Goal: Information Seeking & Learning: Check status

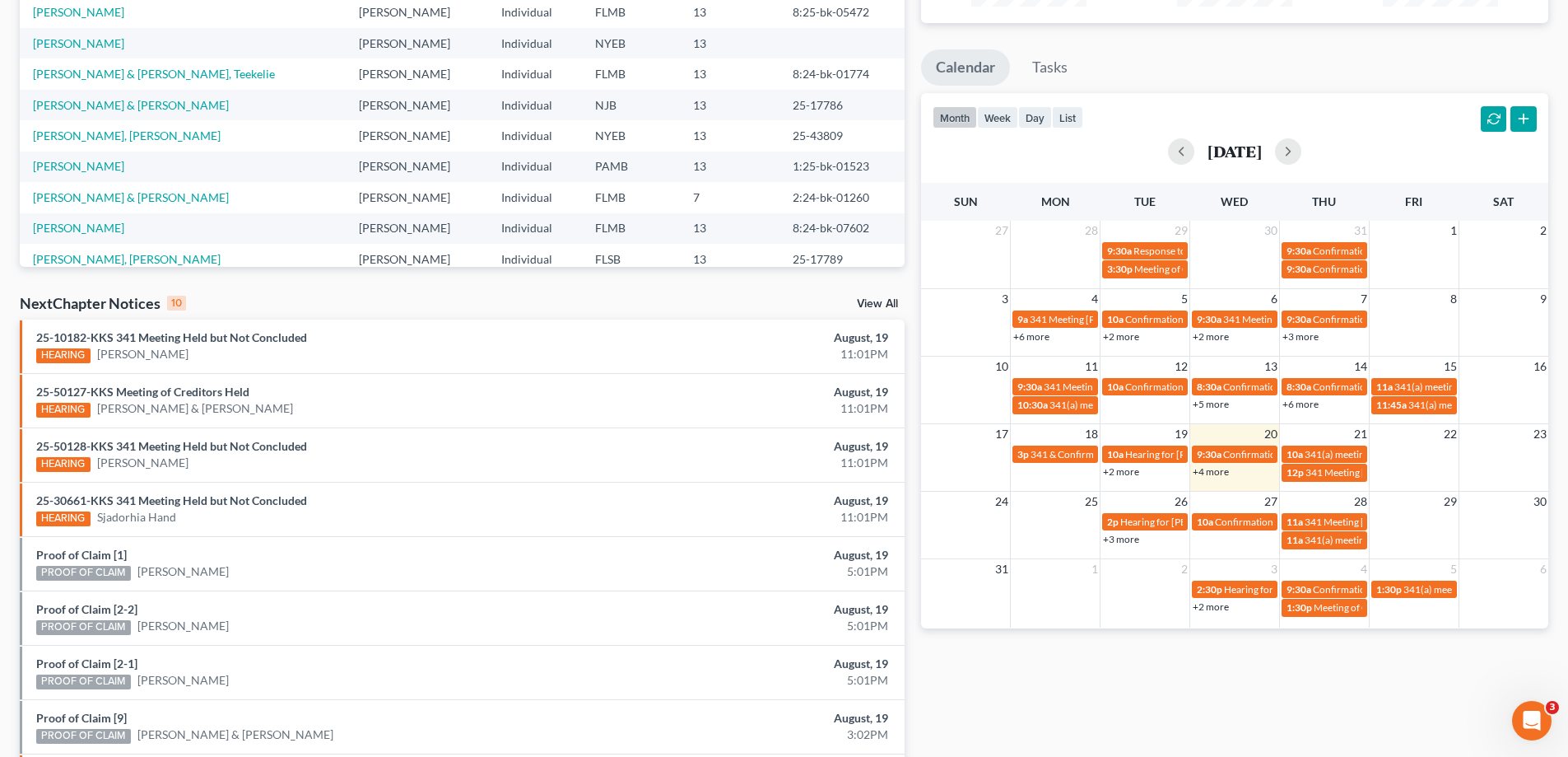
scroll to position [330, 0]
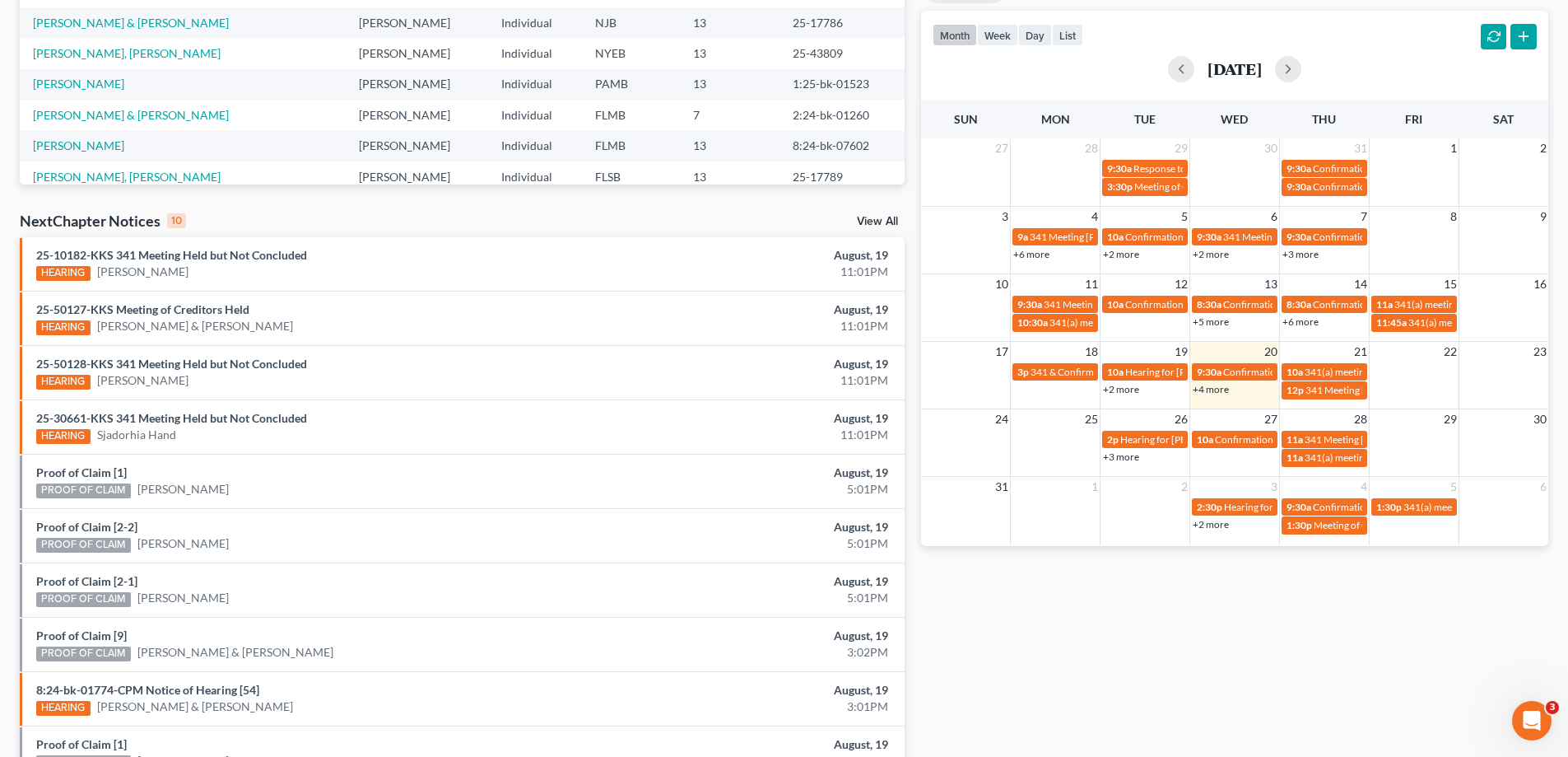
click at [1227, 388] on link "+4 more" at bounding box center [1210, 388] width 36 height 12
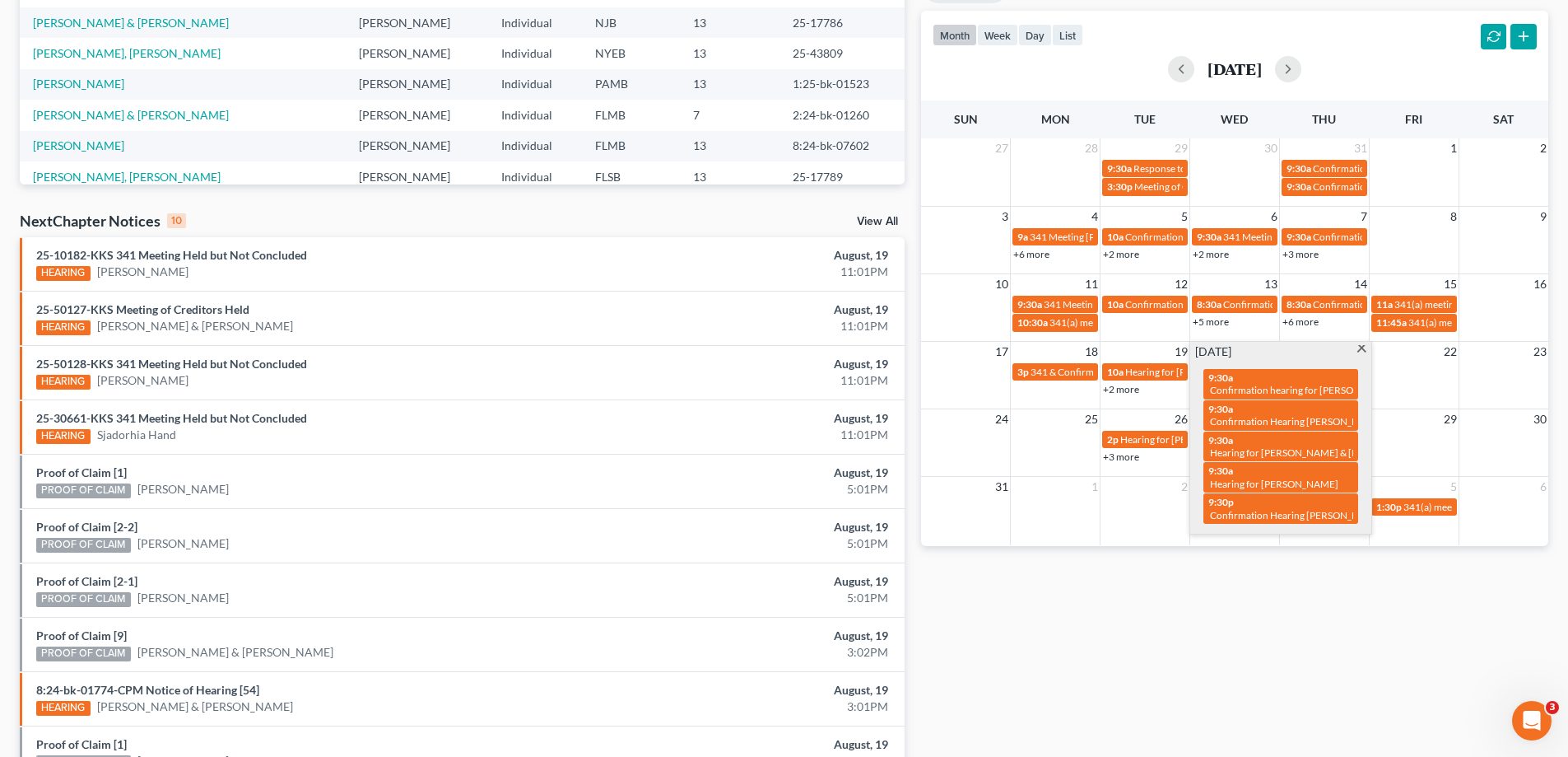
scroll to position [0, 0]
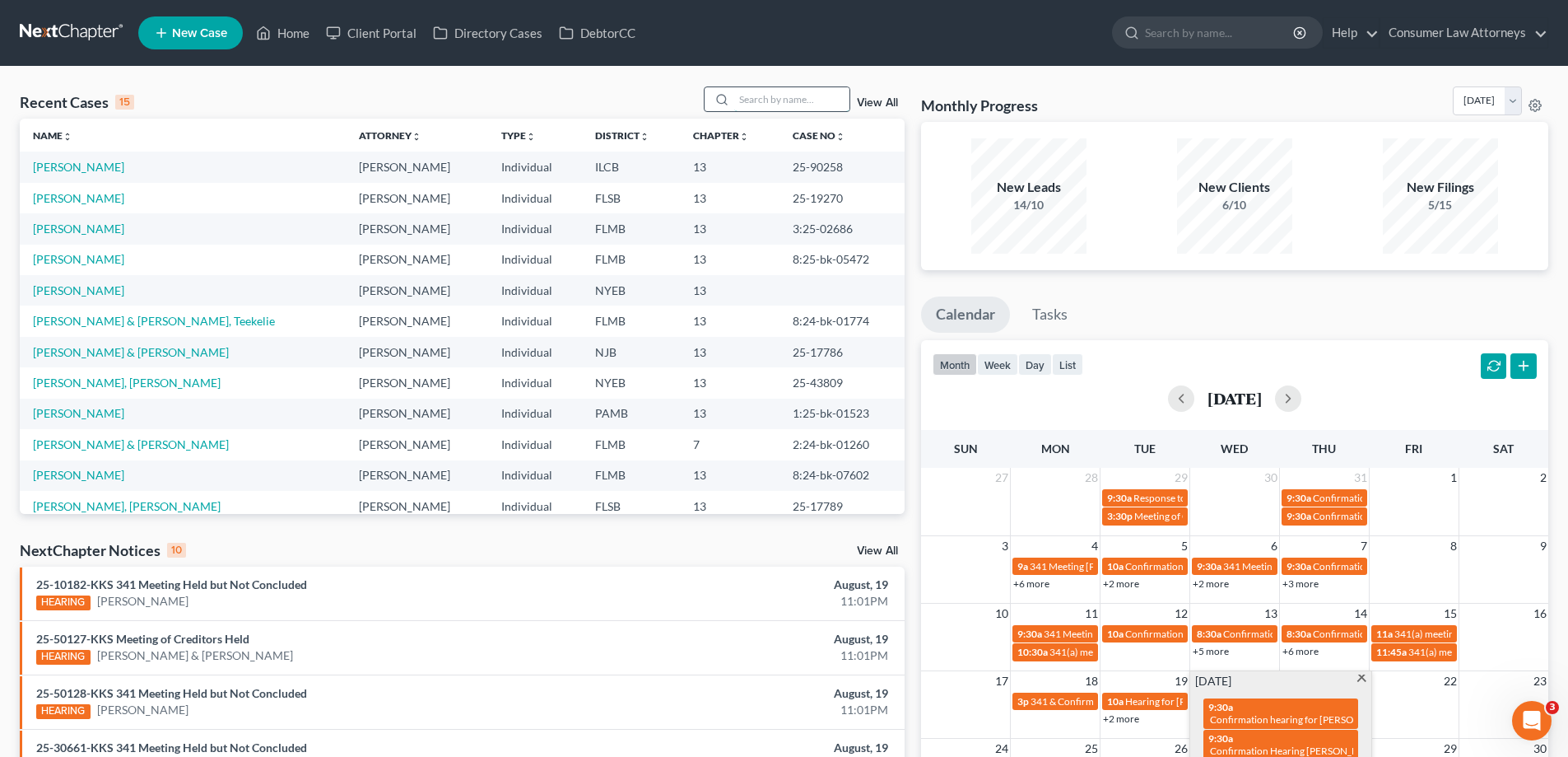
click at [775, 107] on input "search" at bounding box center [792, 100] width 115 height 24
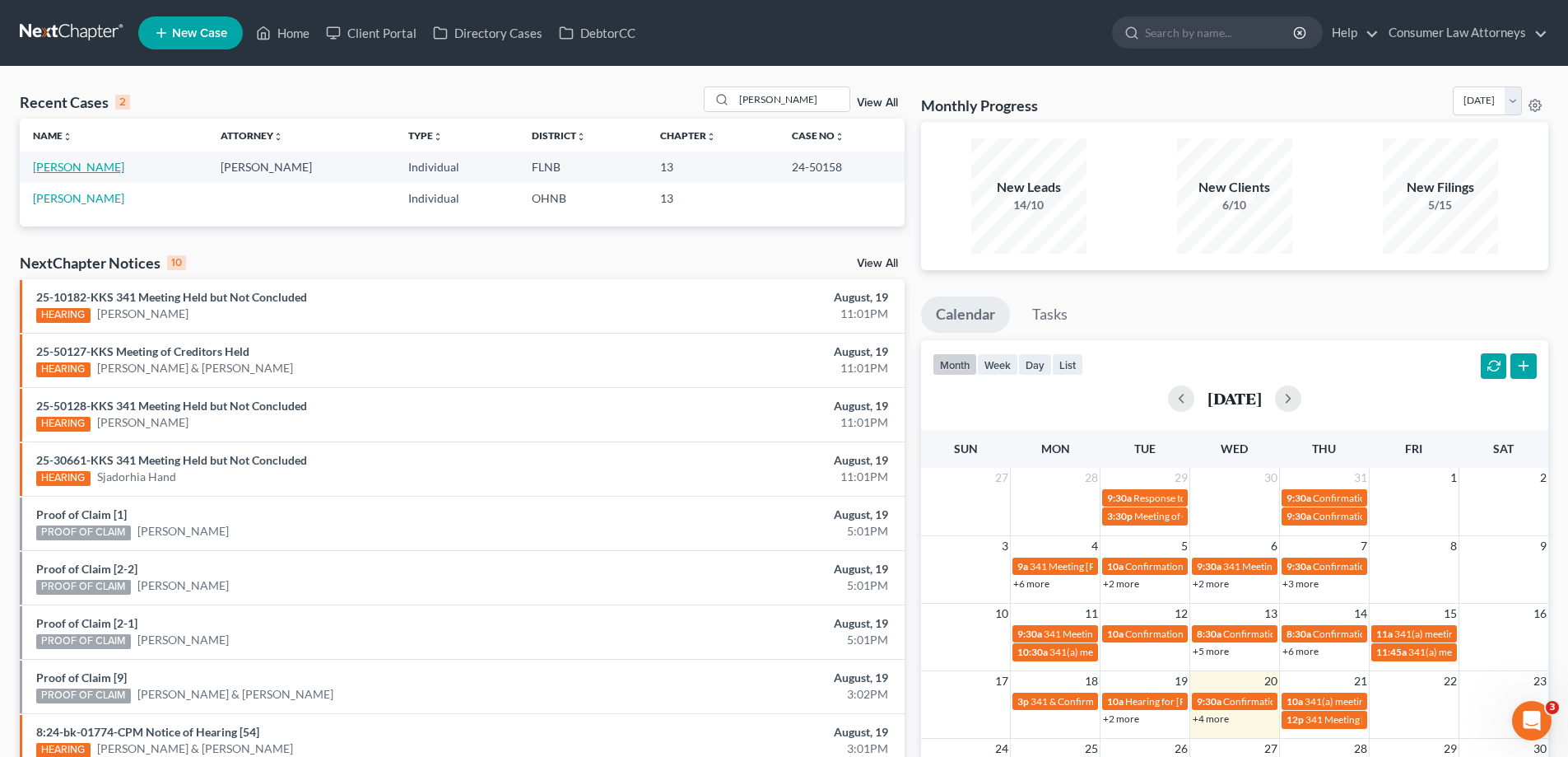
scroll to position [195, 0]
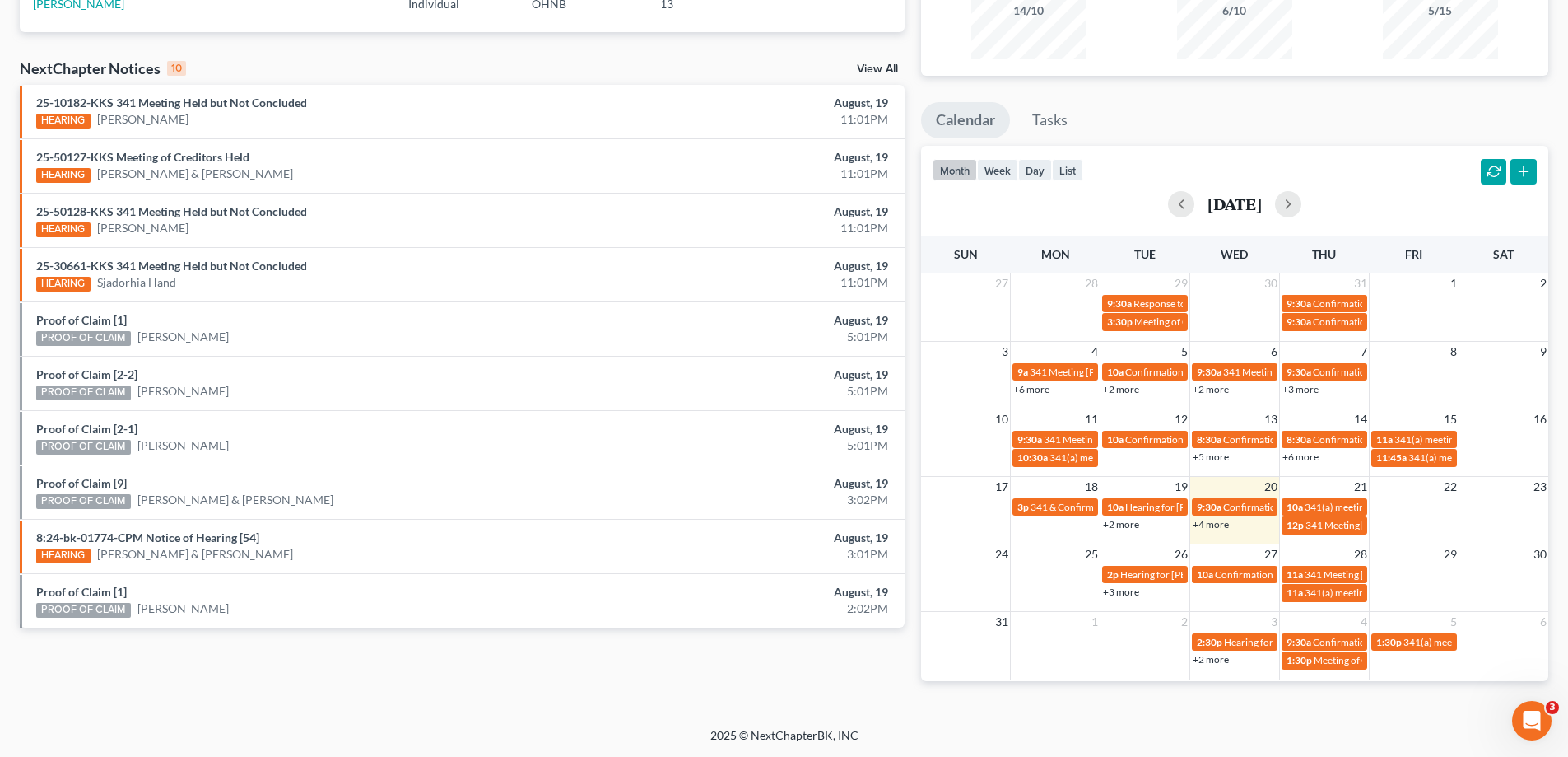
click at [1220, 520] on link "+4 more" at bounding box center [1210, 523] width 36 height 12
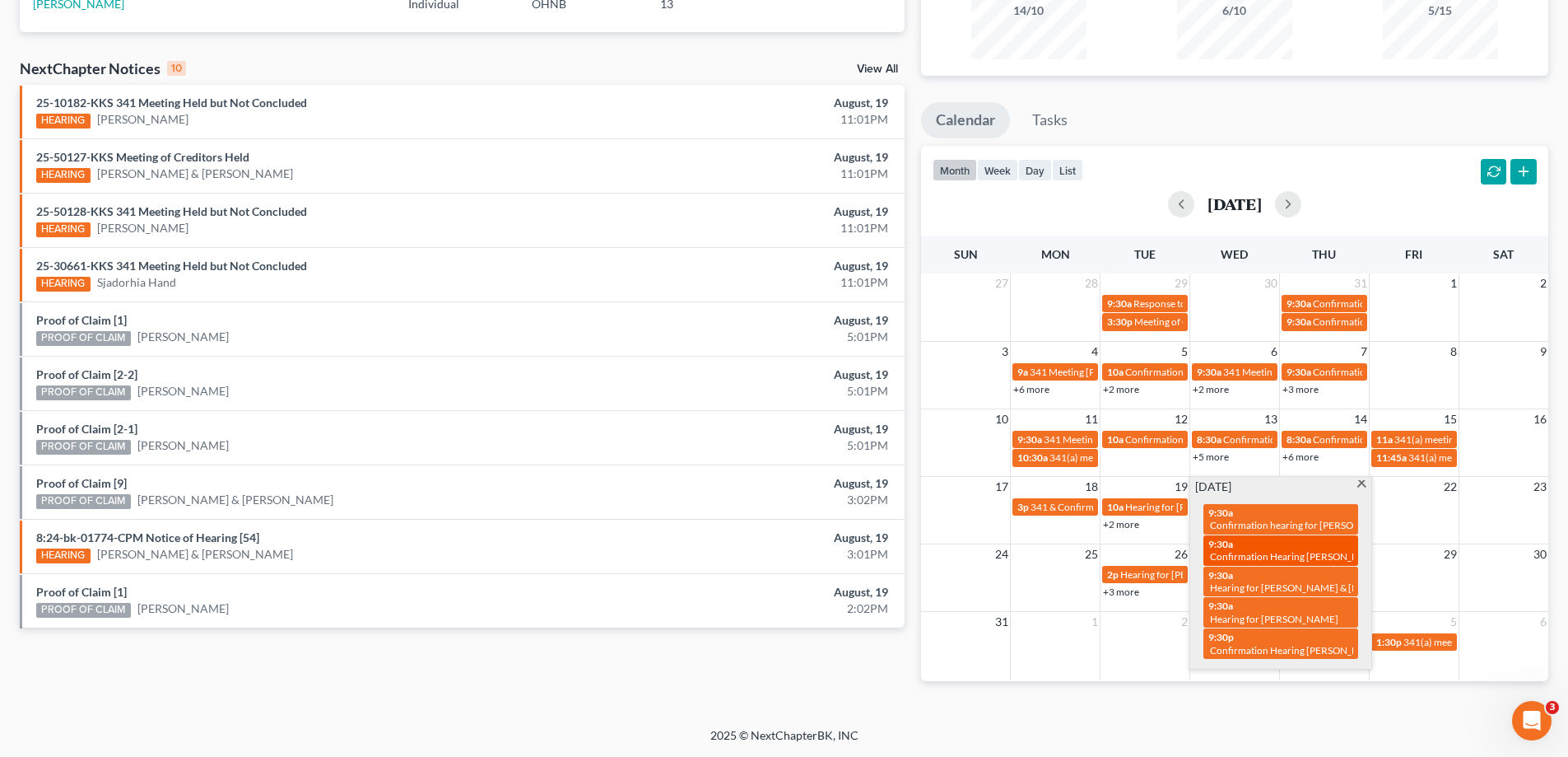
click at [1242, 551] on span "Confirmation Hearing Murphy, James" at bounding box center [1296, 556] width 174 height 12
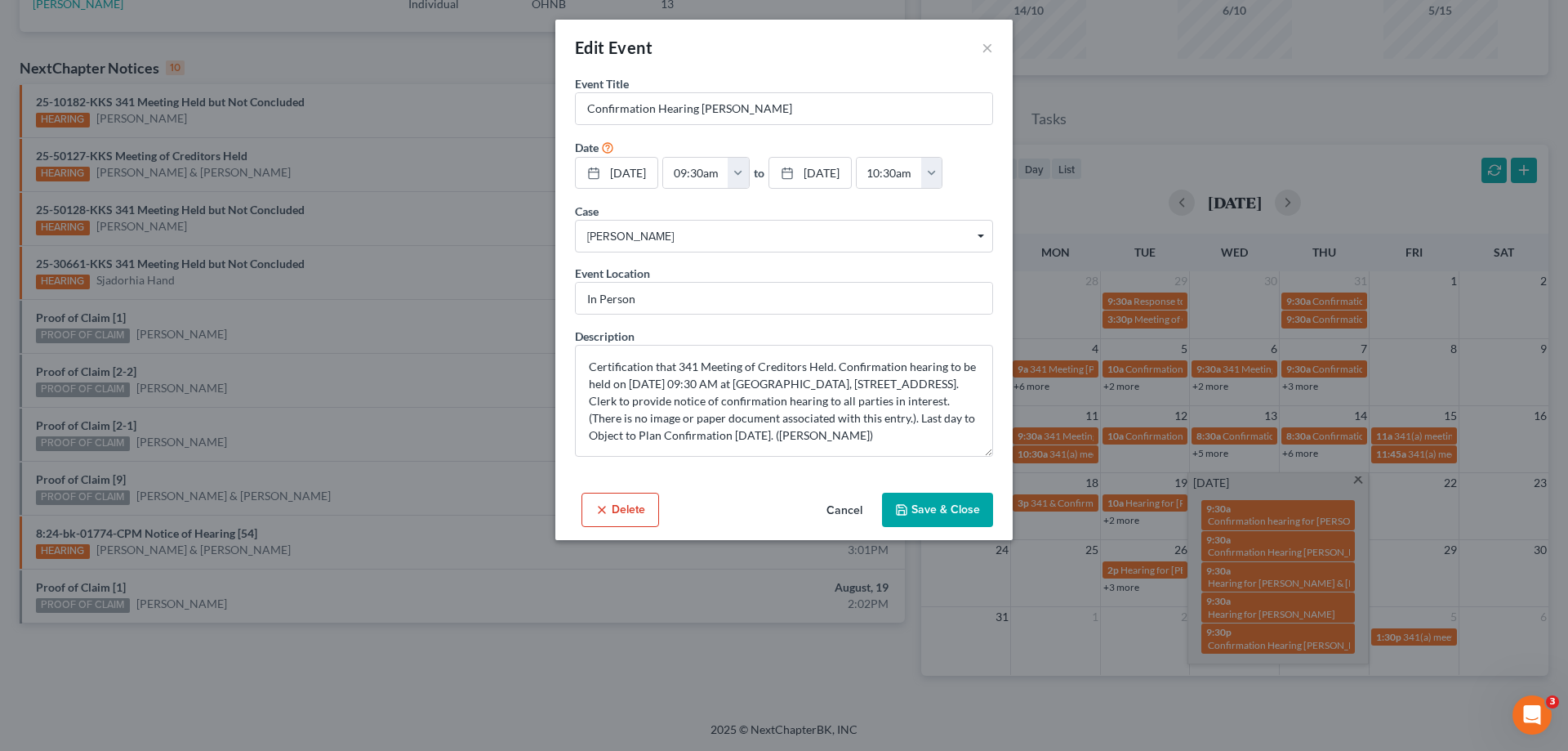
click at [847, 509] on button "Cancel" at bounding box center [844, 510] width 62 height 32
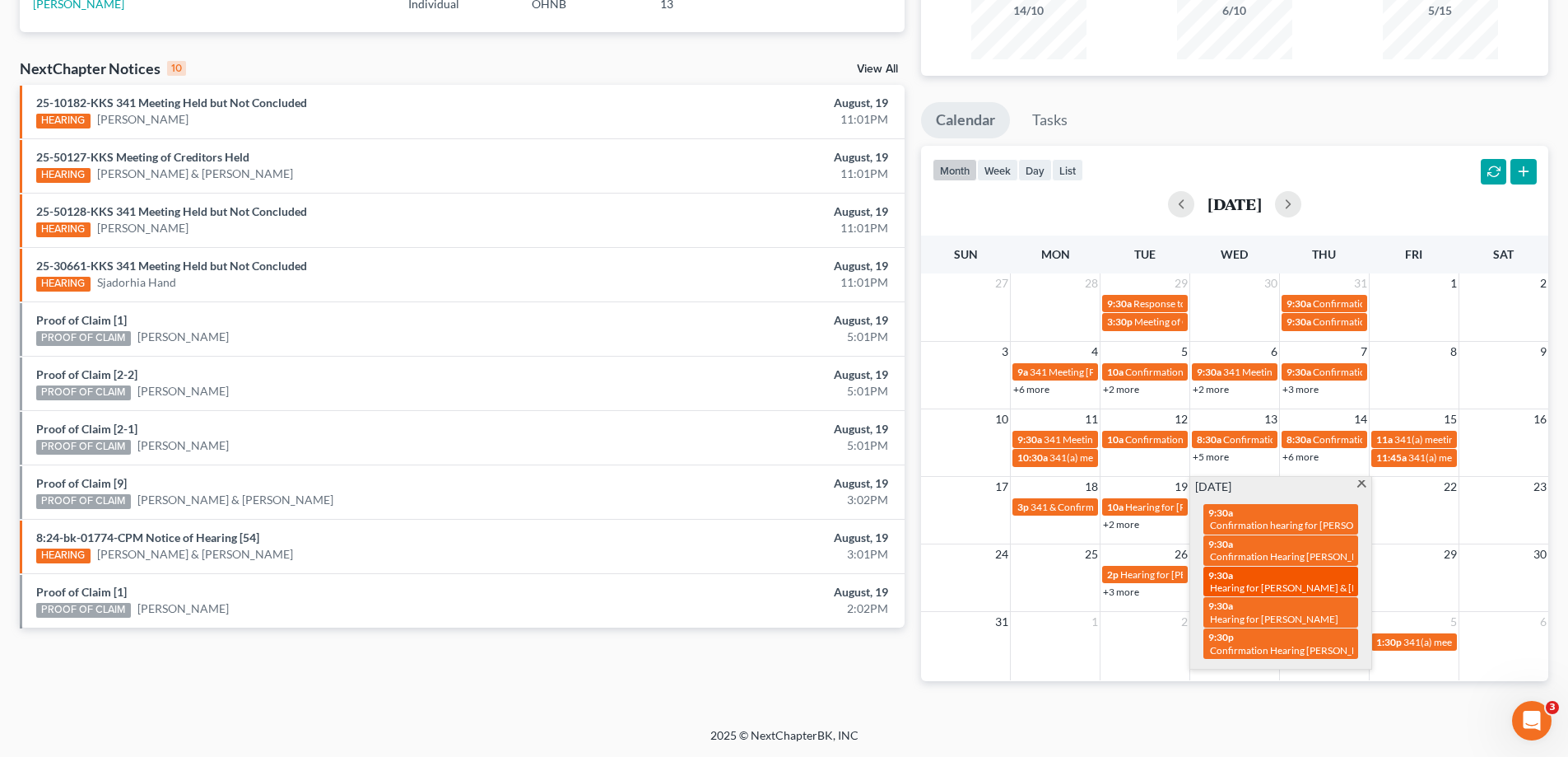
click at [1260, 582] on span "Hearing for [PERSON_NAME] & [PERSON_NAME]" at bounding box center [1318, 587] width 216 height 12
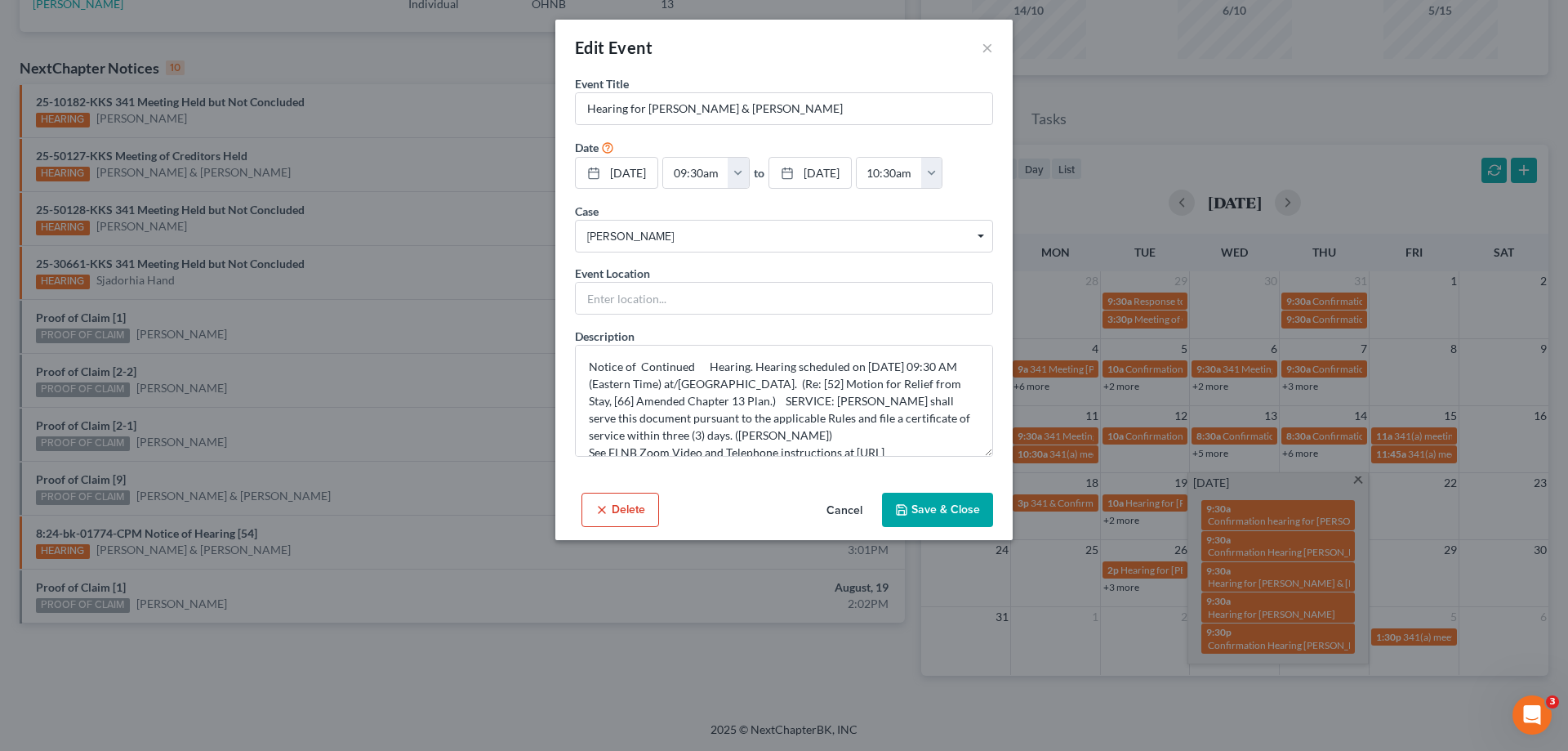
click at [842, 507] on button "Cancel" at bounding box center [844, 510] width 62 height 32
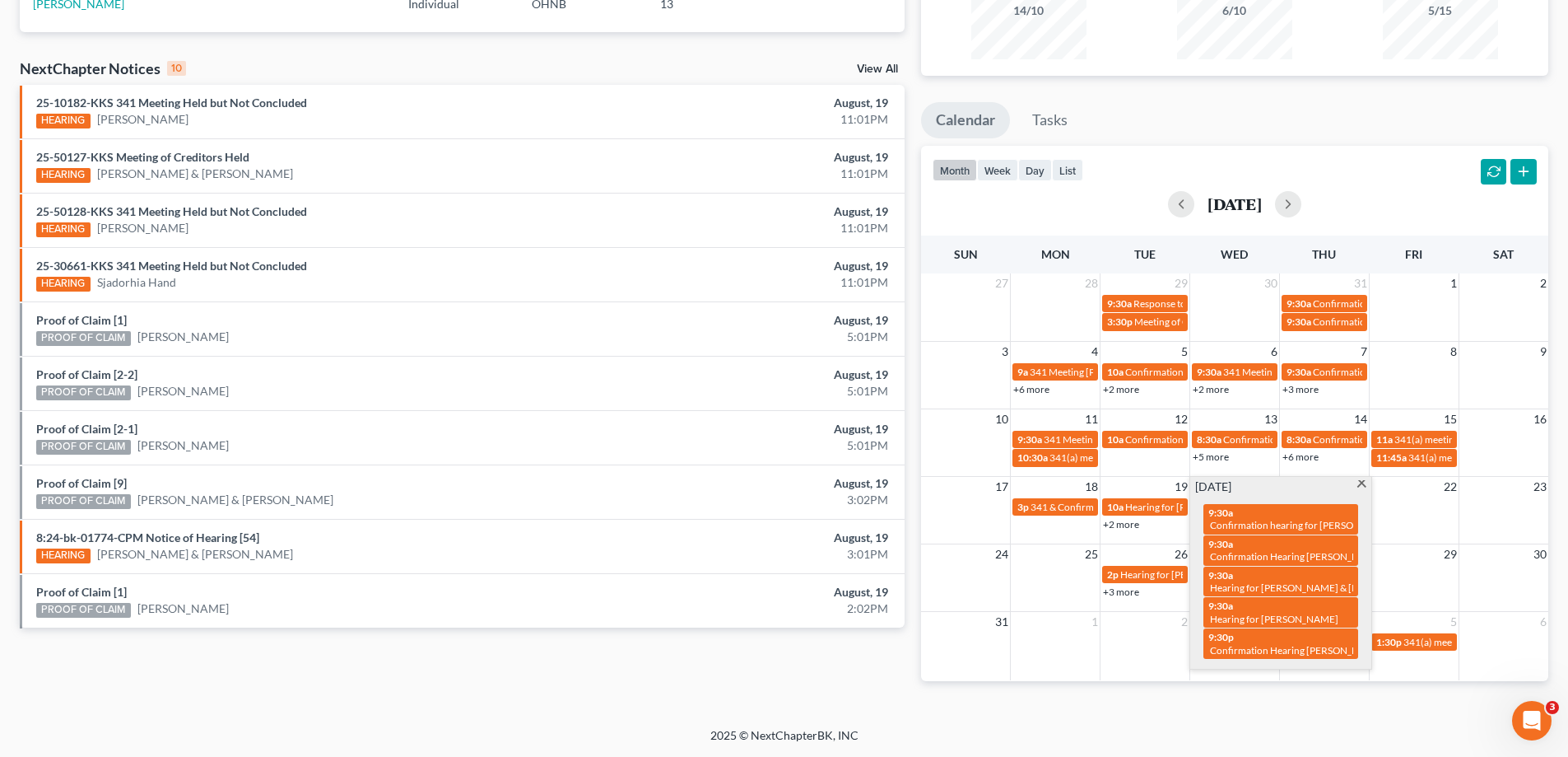
scroll to position [0, 0]
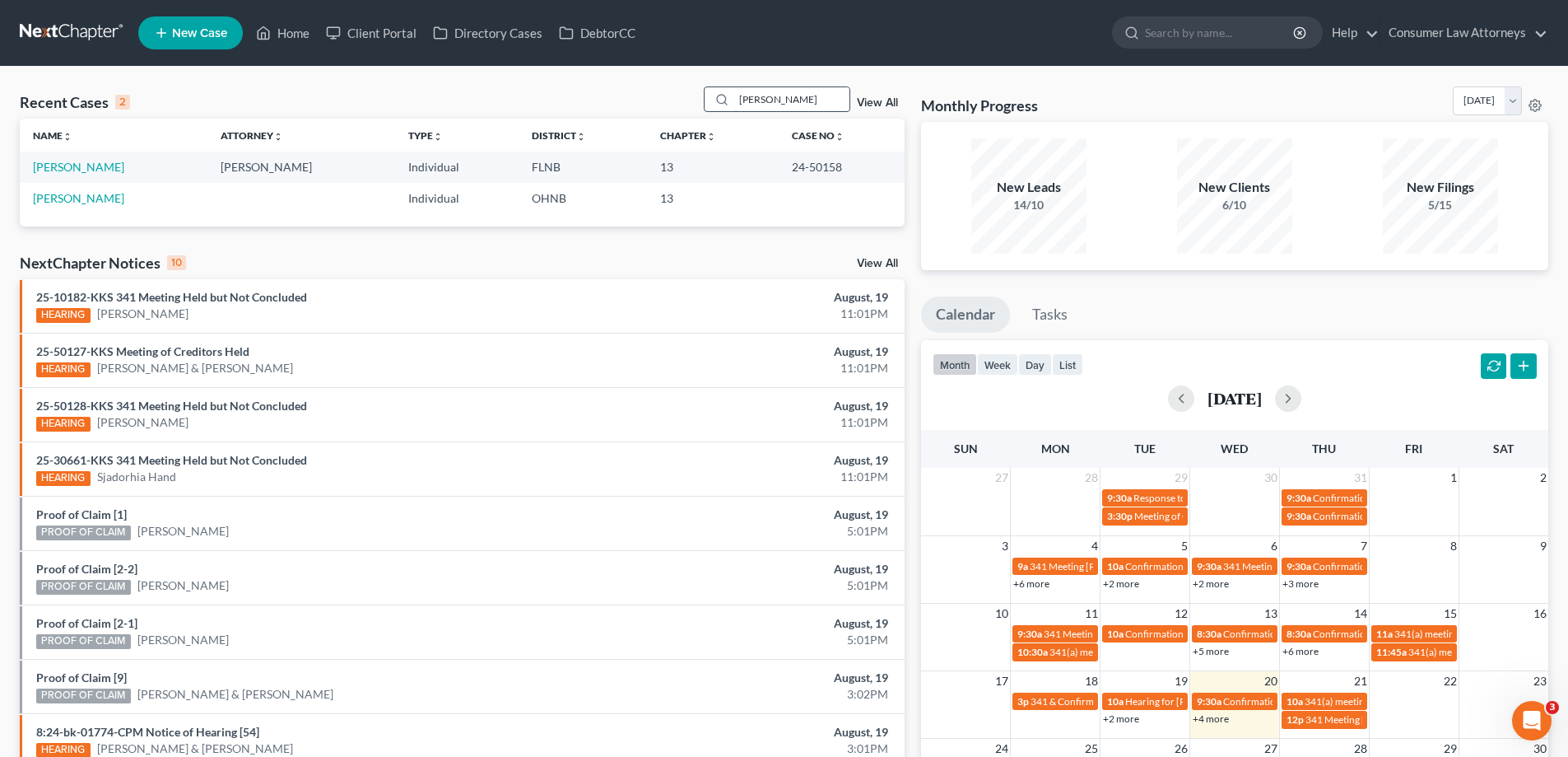
click at [798, 100] on input "hoover" at bounding box center [792, 100] width 115 height 24
drag, startPoint x: 807, startPoint y: 99, endPoint x: 555, endPoint y: 115, distance: 252.5
click at [556, 115] on div "Recent Cases 2 hoover View All" at bounding box center [462, 102] width 885 height 32
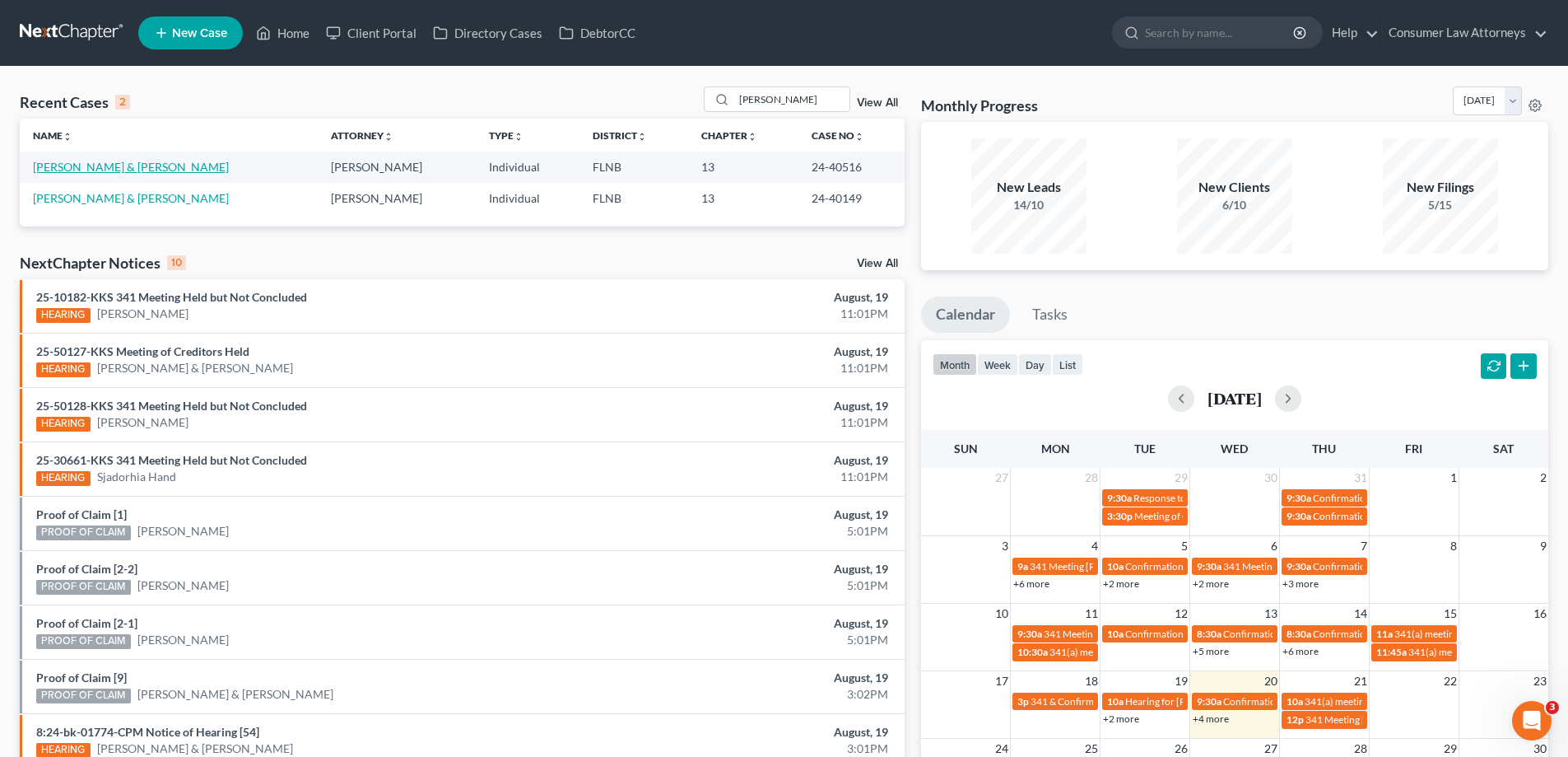
scroll to position [195, 0]
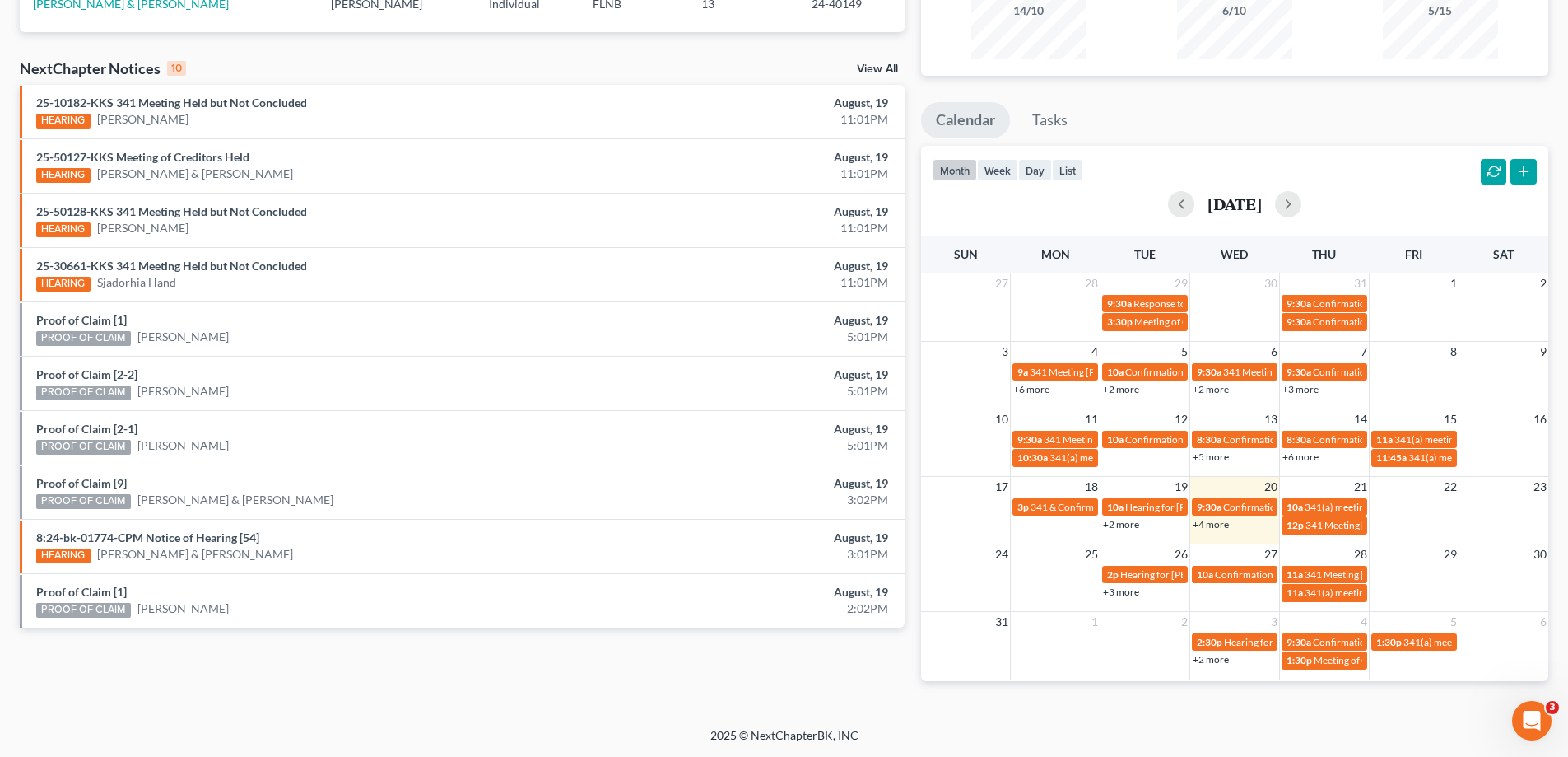
click at [1212, 525] on link "+4 more" at bounding box center [1210, 523] width 36 height 12
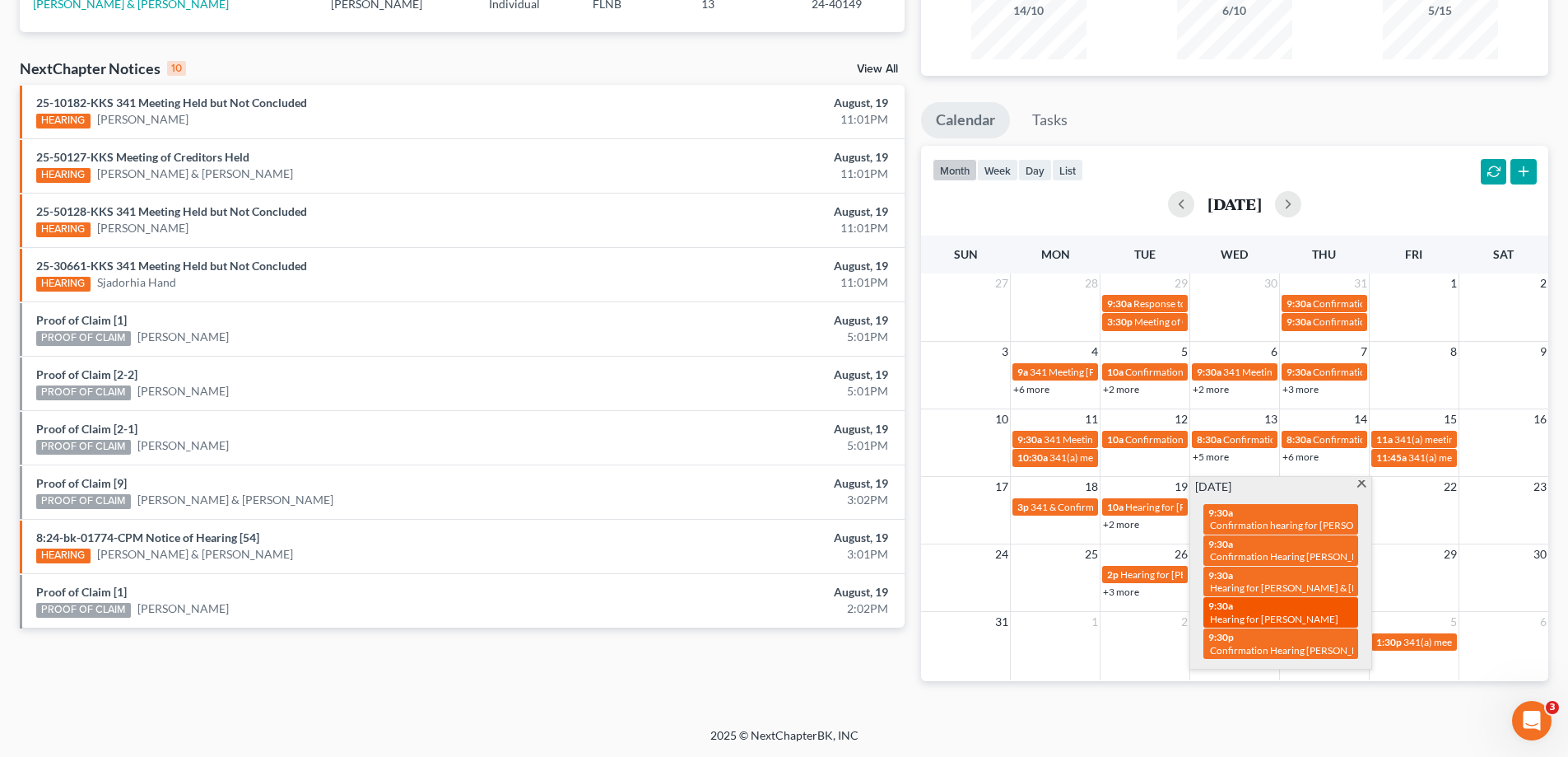
click at [1242, 613] on span "Hearing for Jason Hunt" at bounding box center [1274, 618] width 128 height 12
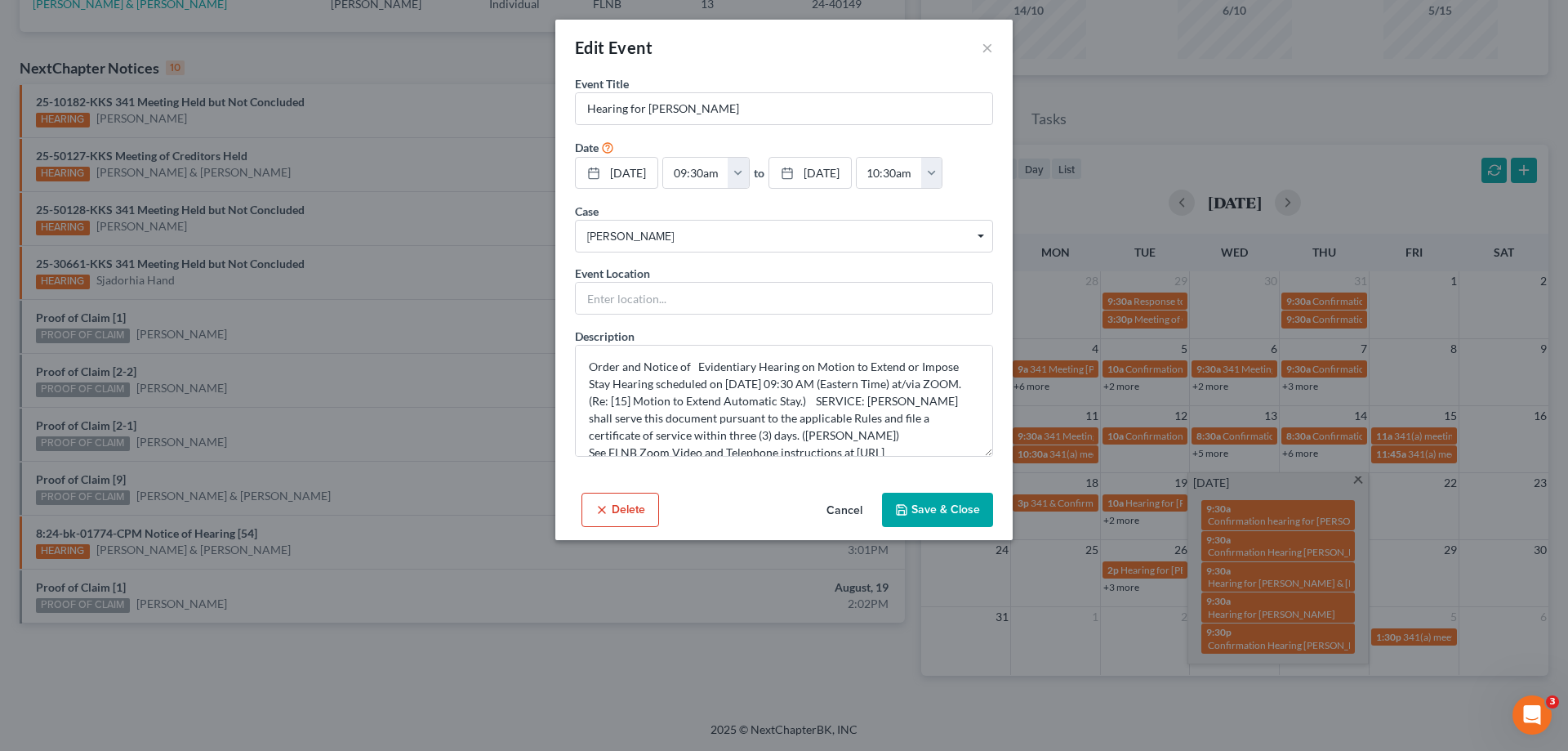
click at [849, 511] on button "Cancel" at bounding box center [844, 510] width 62 height 32
click at [849, 511] on div "Edit Event × Event Title * Hearing for Jason Hunt Date 8/20/2025 close Date 8/2…" at bounding box center [784, 375] width 1568 height 751
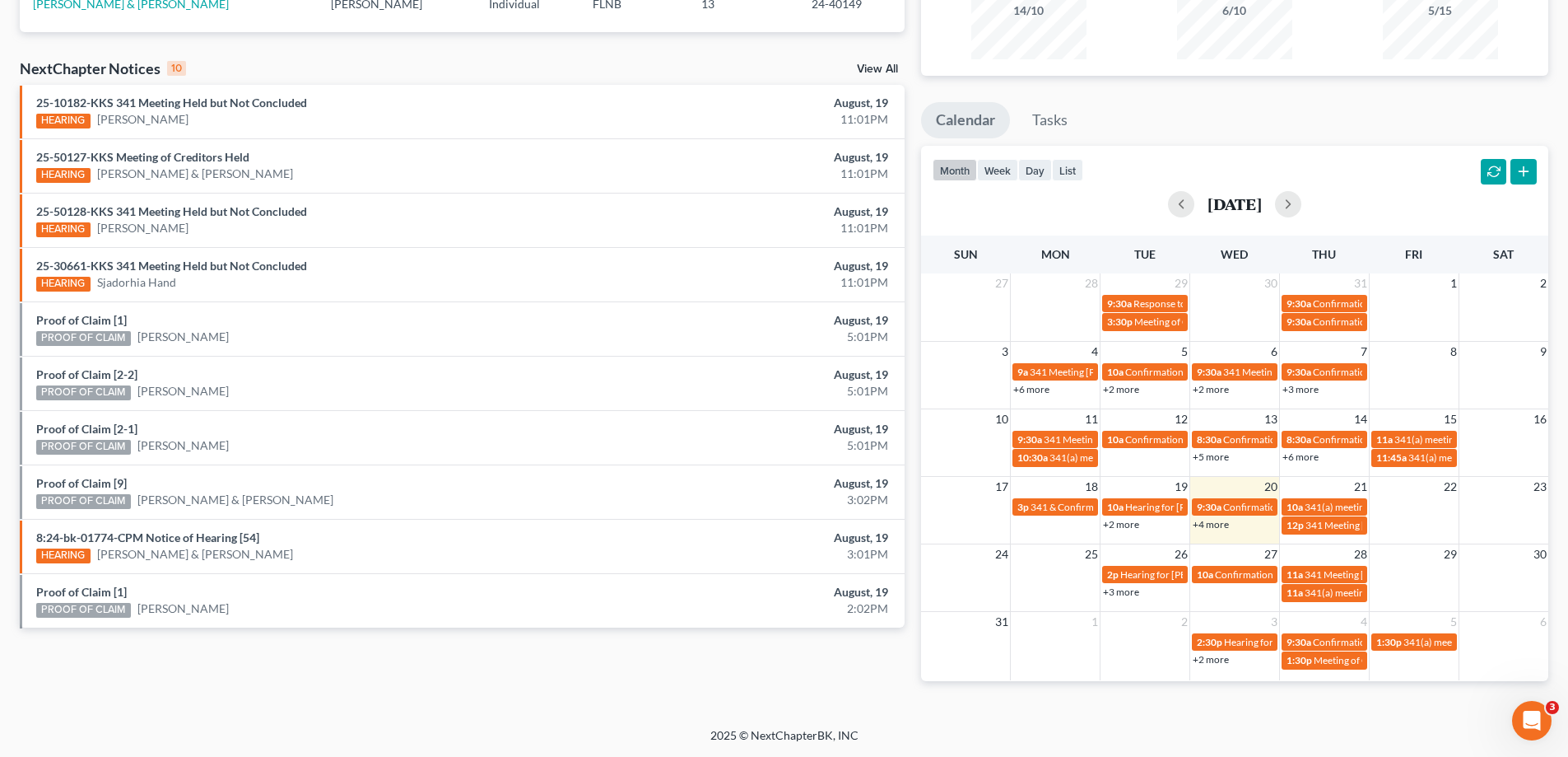
scroll to position [0, 0]
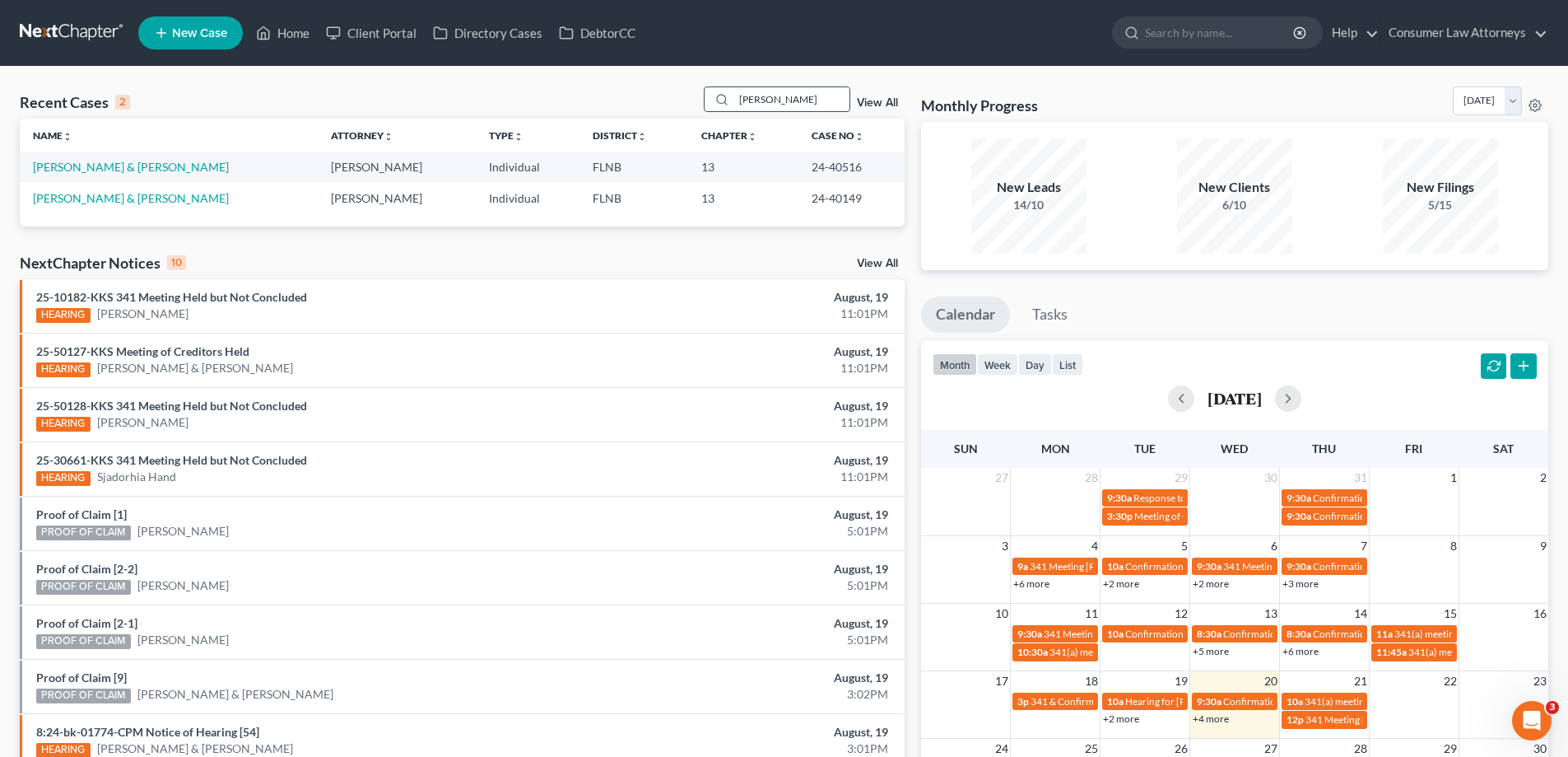
click at [790, 97] on input "winstead" at bounding box center [792, 100] width 115 height 24
drag, startPoint x: 798, startPoint y: 98, endPoint x: 459, endPoint y: 94, distance: 339.0
click at [459, 99] on div "Recent Cases 2 winstead View All" at bounding box center [462, 102] width 885 height 32
type input "hunt"
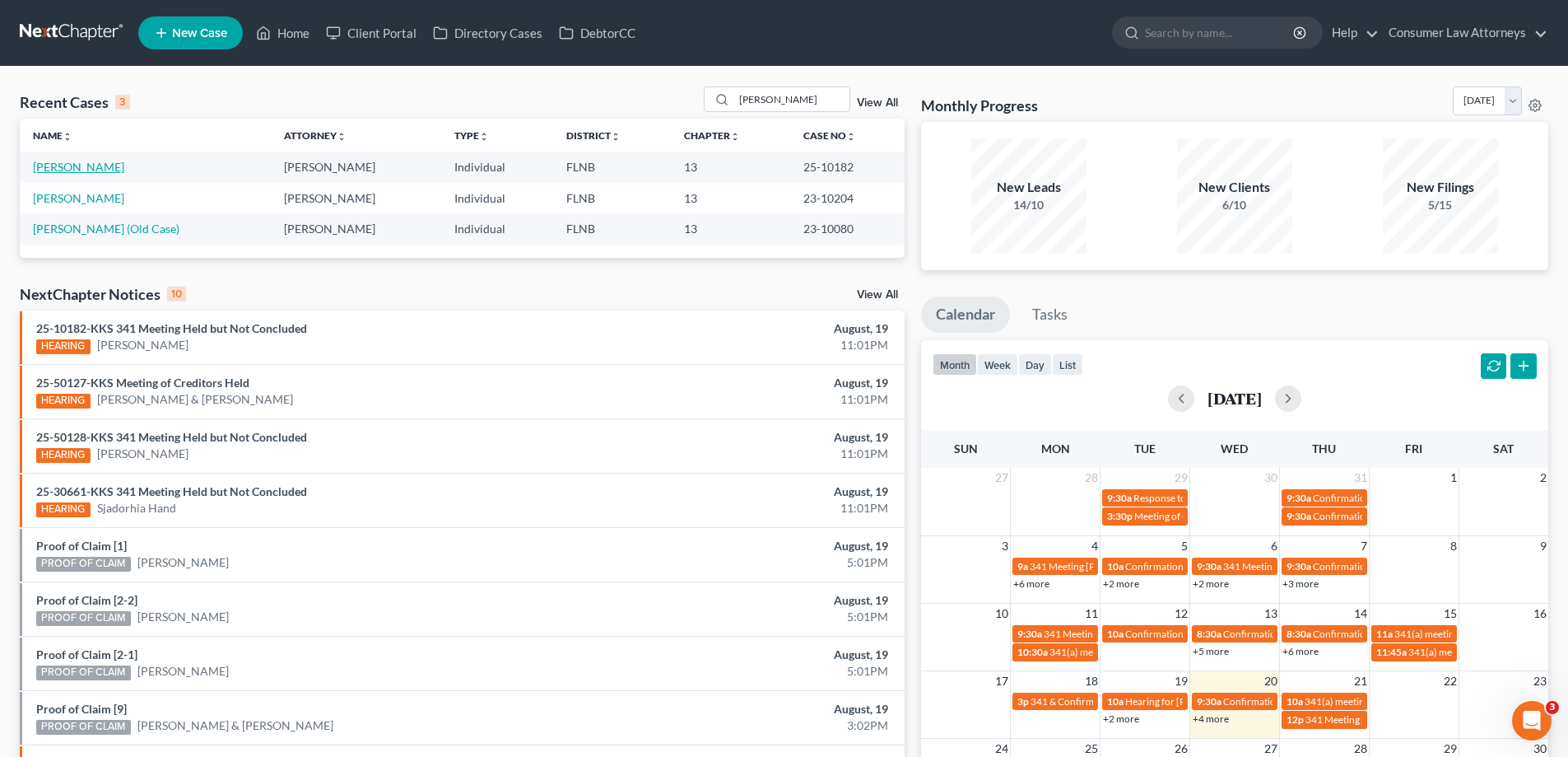
scroll to position [195, 0]
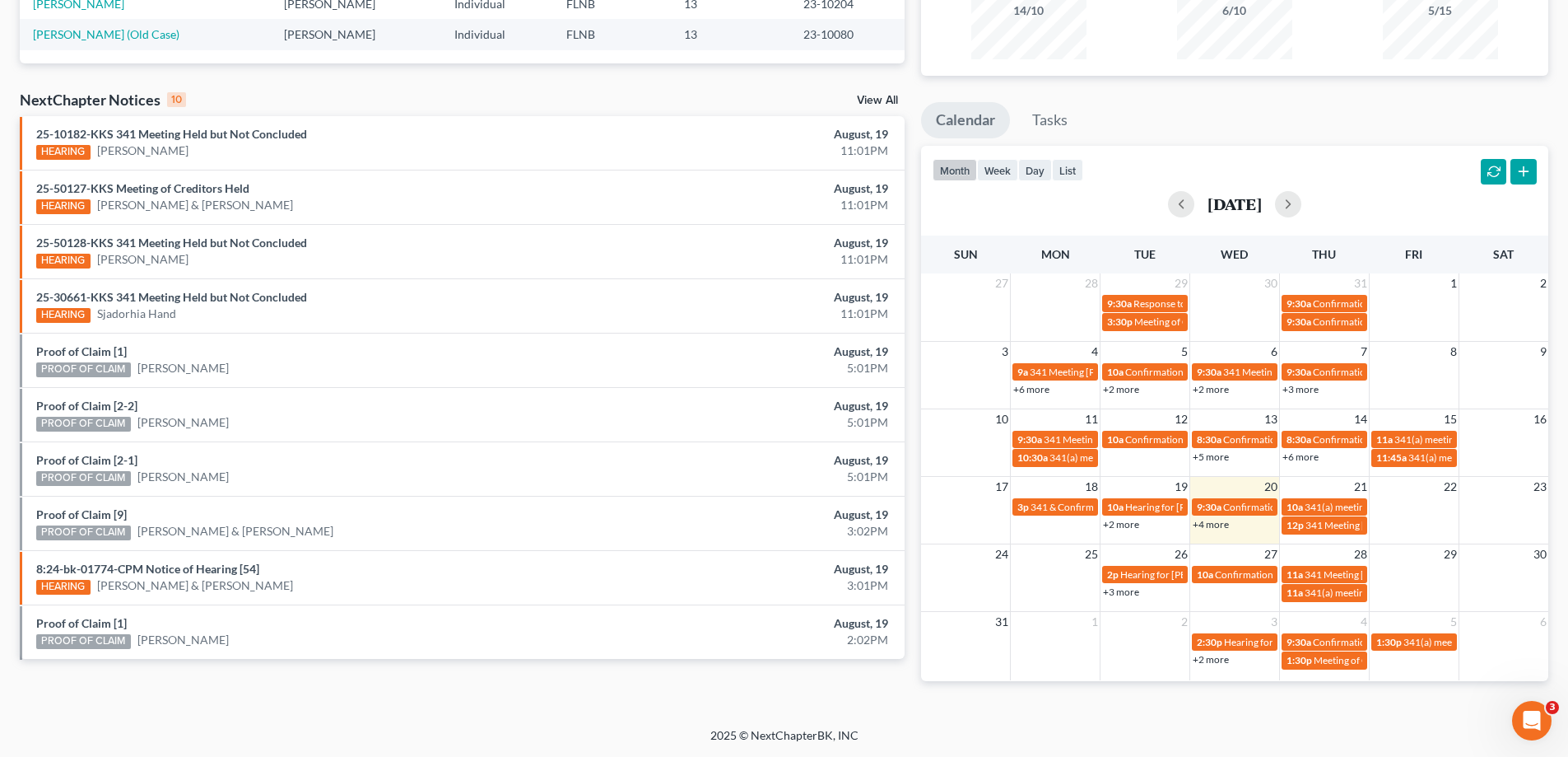
click at [1209, 521] on link "+4 more" at bounding box center [1210, 523] width 36 height 12
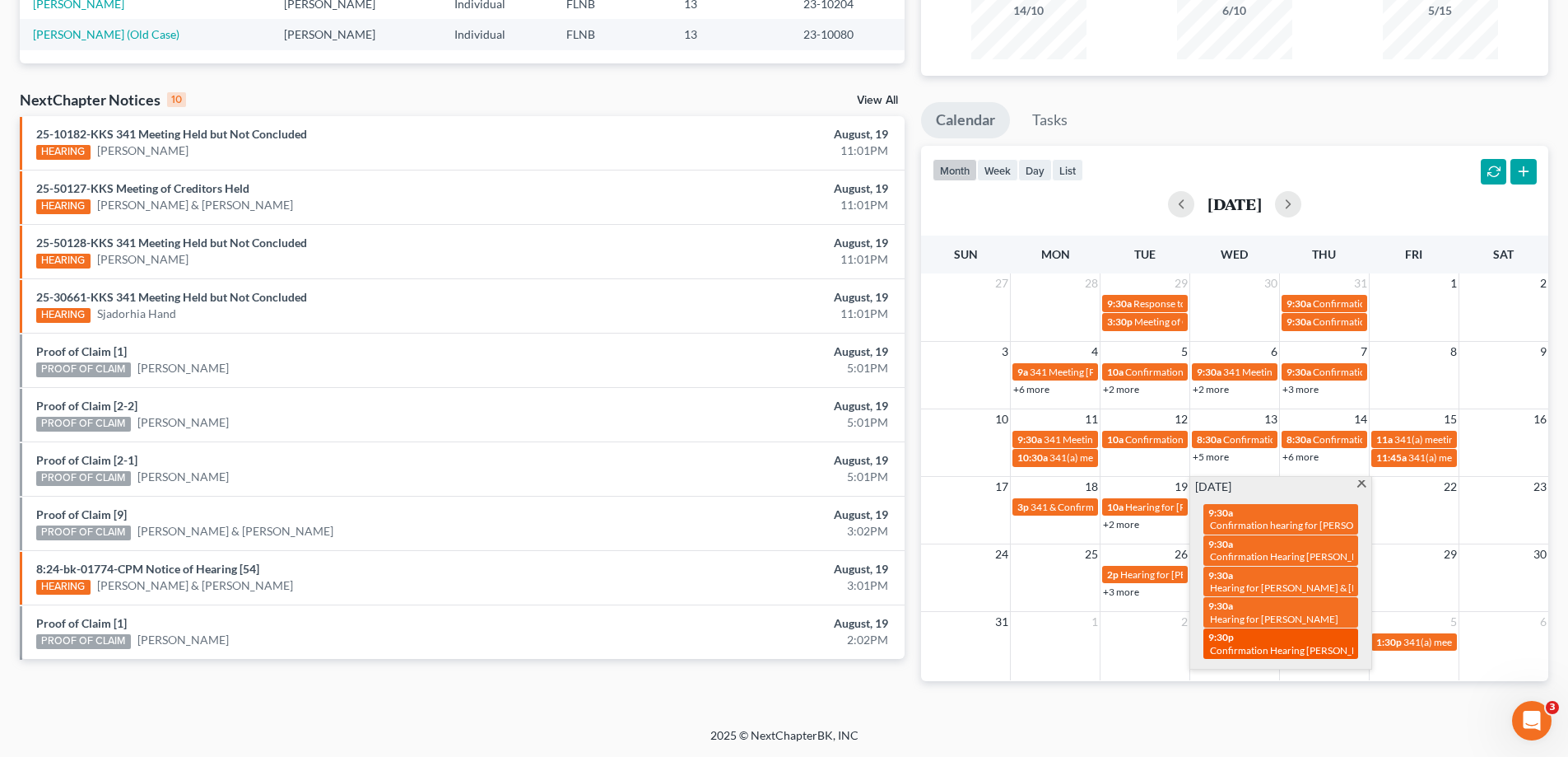
click at [1244, 630] on div "9:30p Confirmation Hearing Johnson, Carl" at bounding box center [1280, 642] width 145 height 25
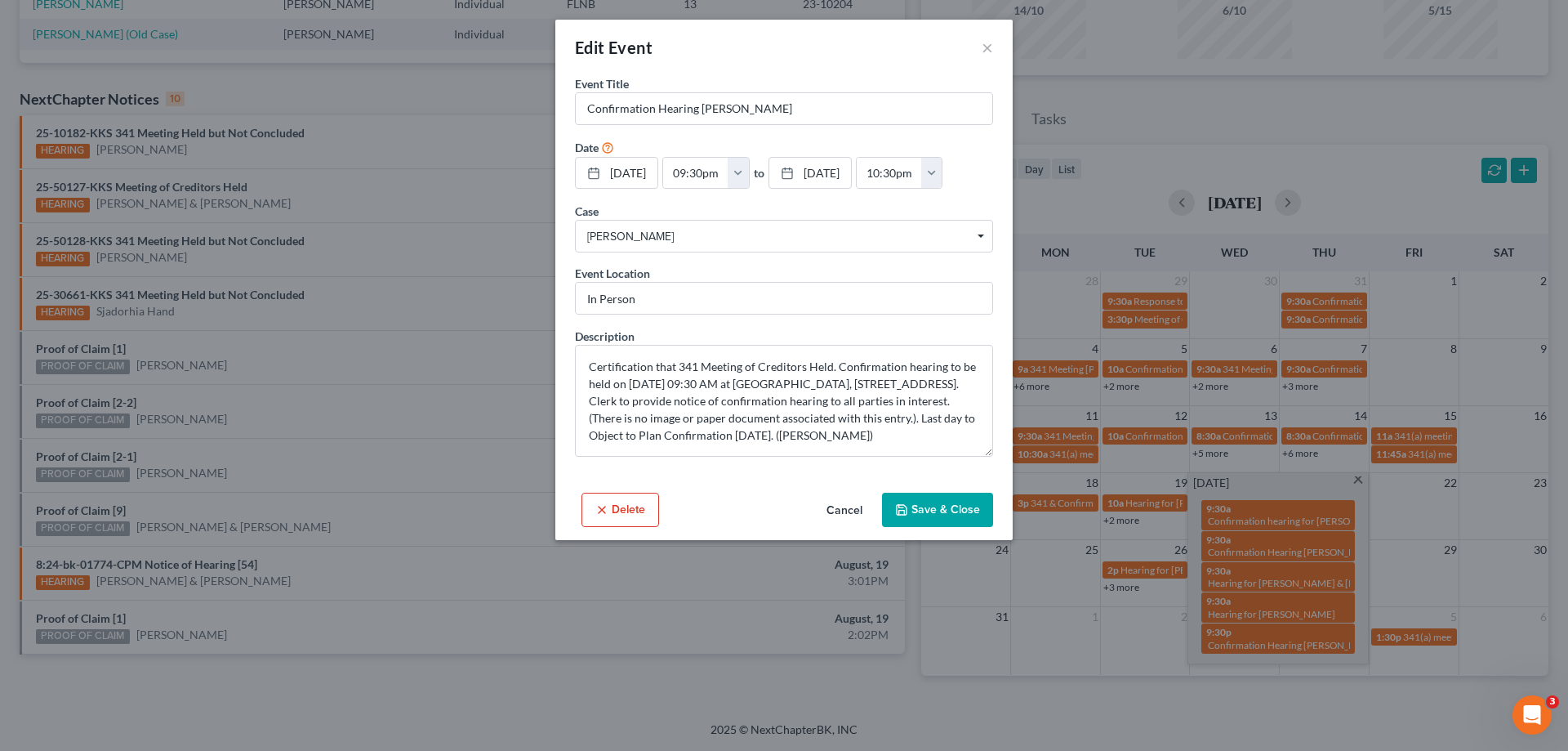
click at [861, 504] on button "Cancel" at bounding box center [844, 510] width 62 height 32
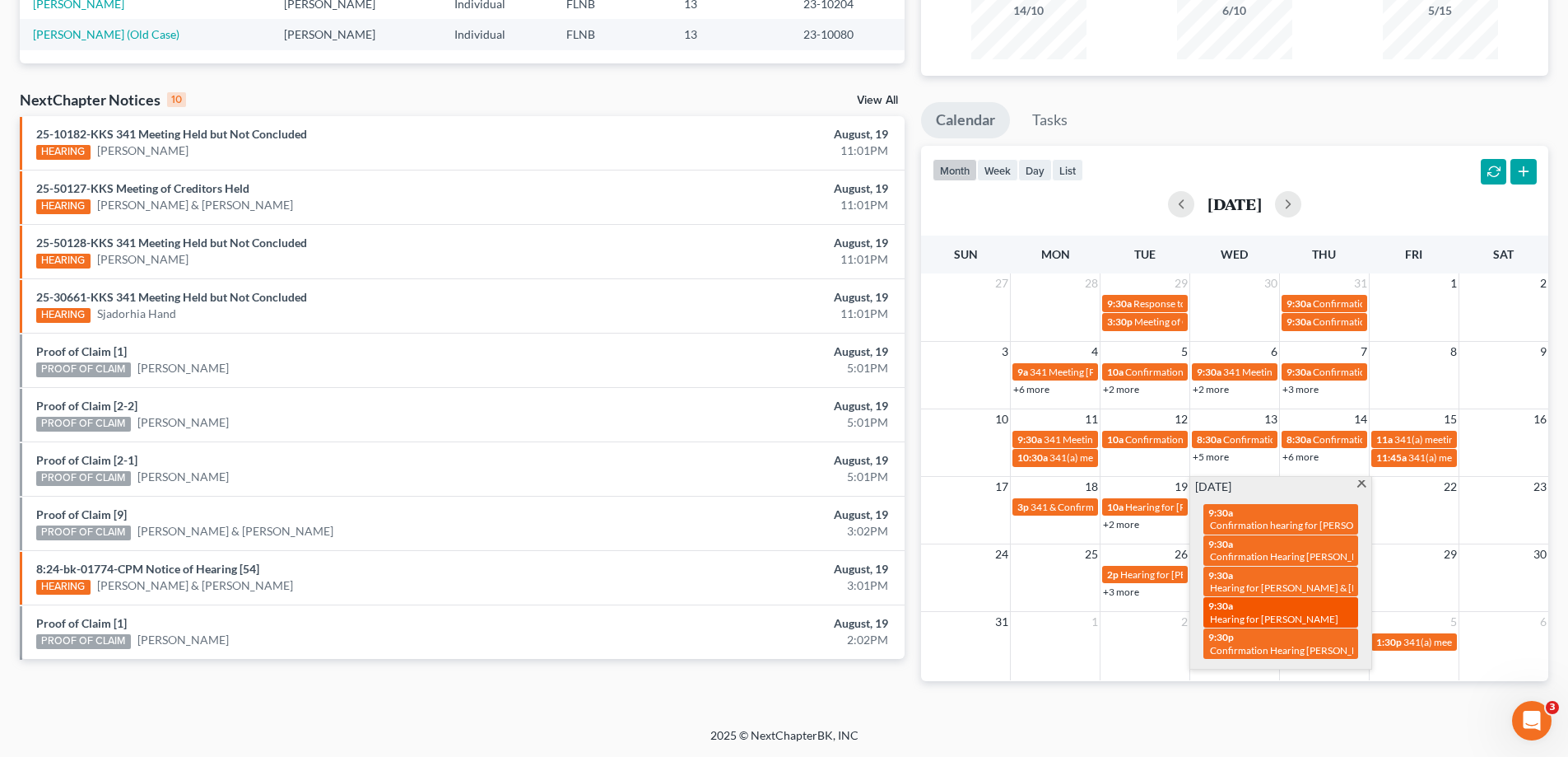
click at [1307, 613] on span "Hearing for Jason Hunt" at bounding box center [1274, 618] width 128 height 12
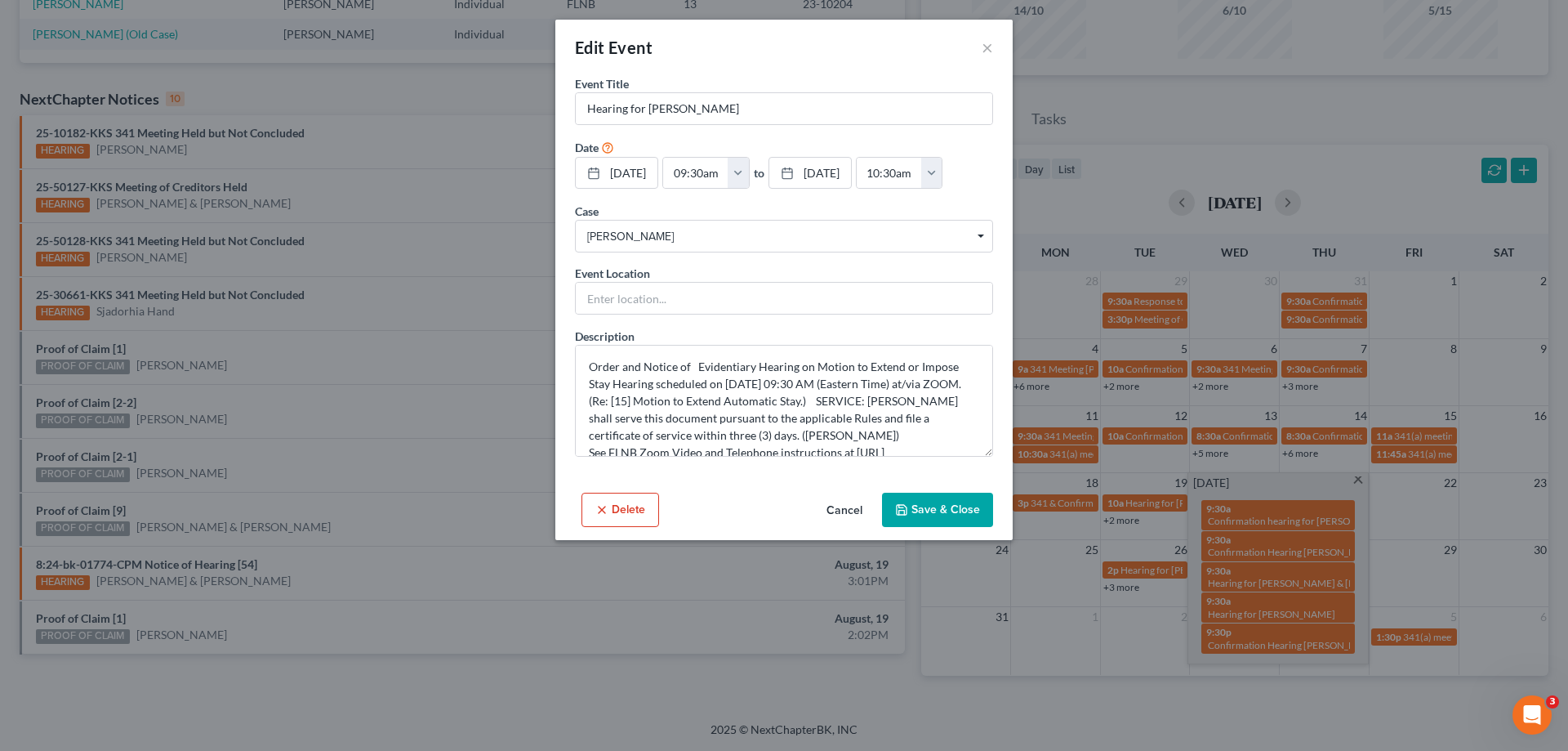
click at [837, 506] on button "Cancel" at bounding box center [844, 510] width 62 height 32
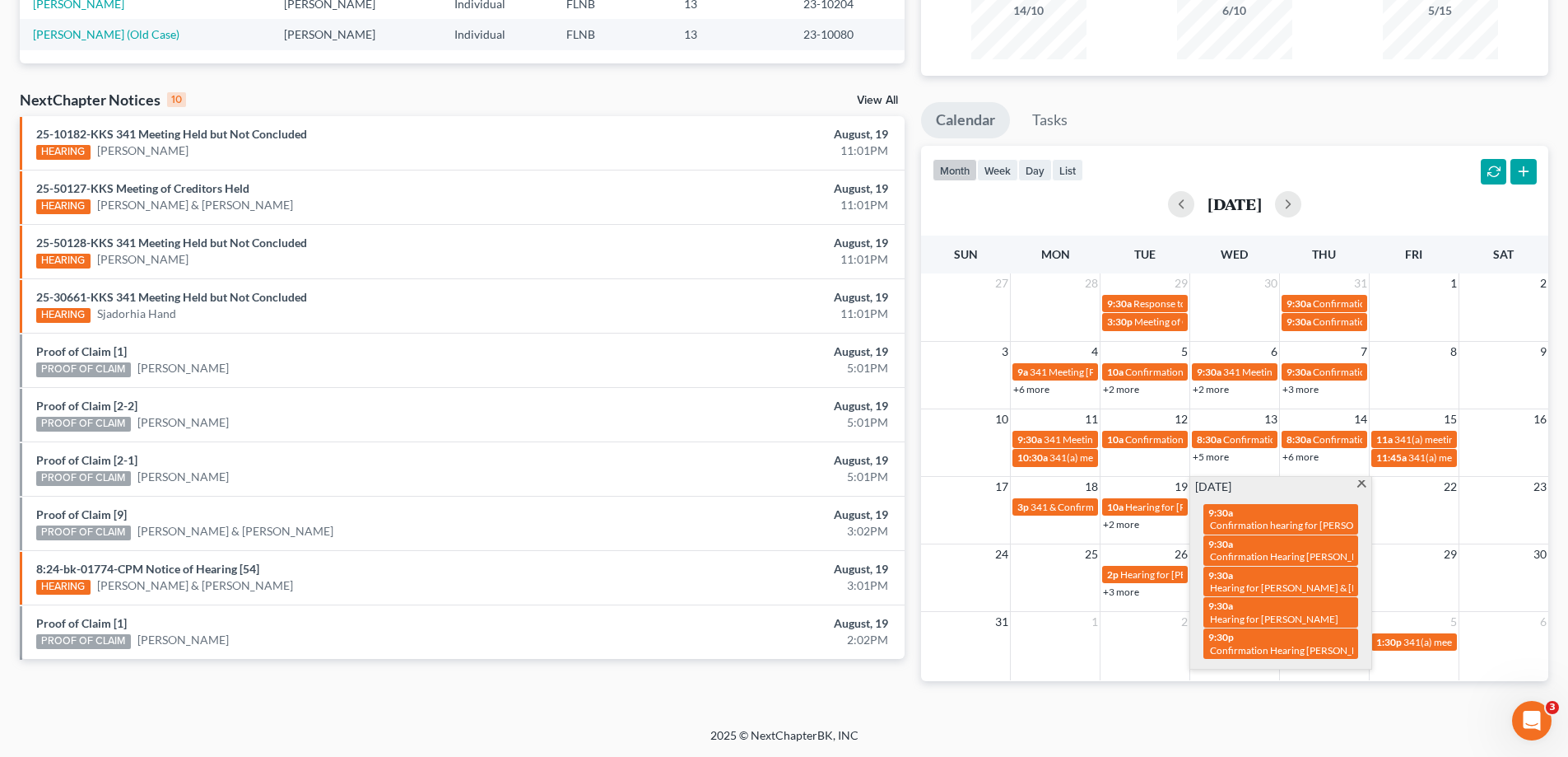
click at [1370, 723] on div "Recent Cases 3 hunt View All Name unfold_more expand_more expand_less Attorney …" at bounding box center [784, 300] width 1568 height 855
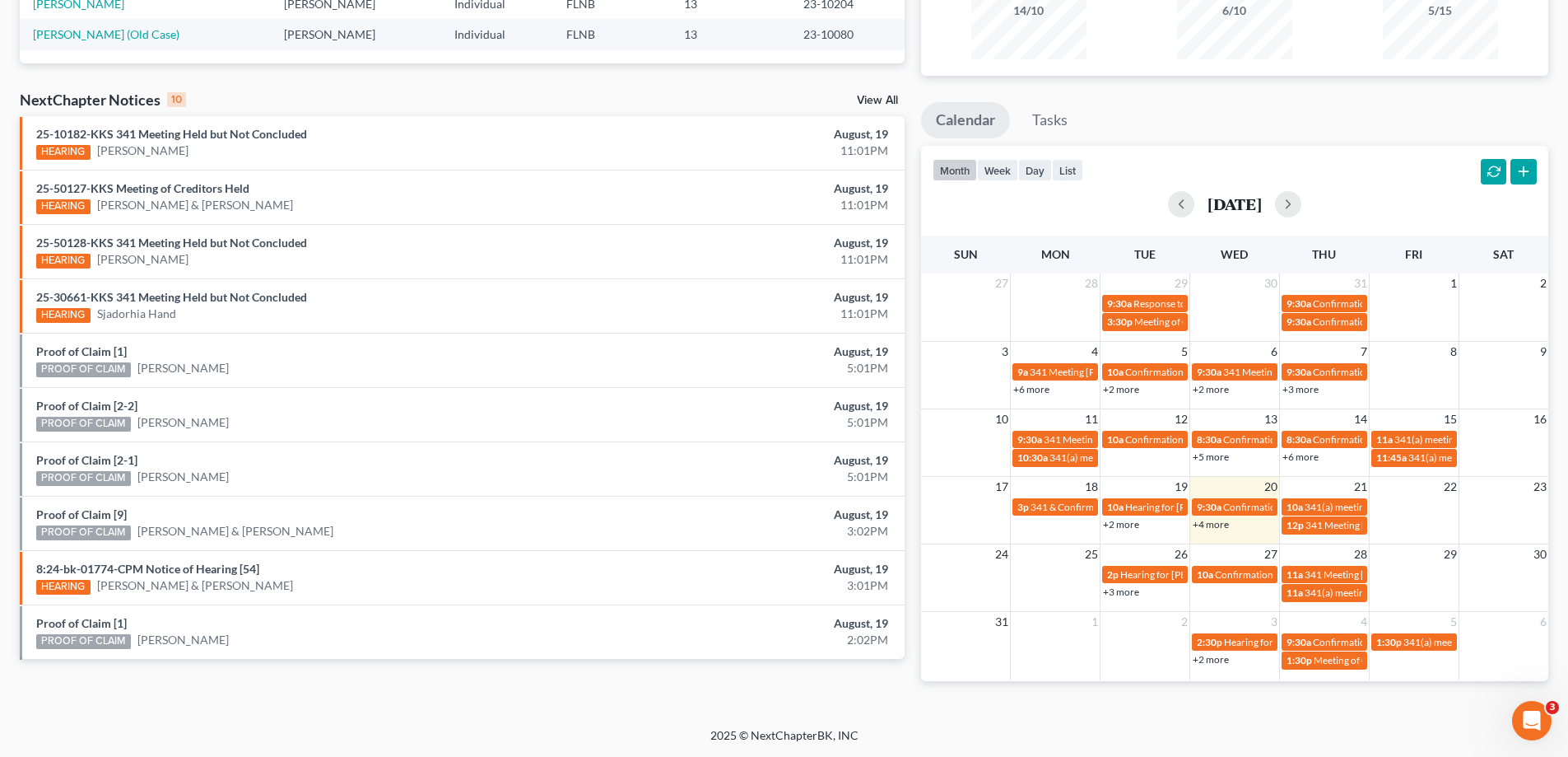
click at [1223, 525] on link "+4 more" at bounding box center [1210, 523] width 36 height 12
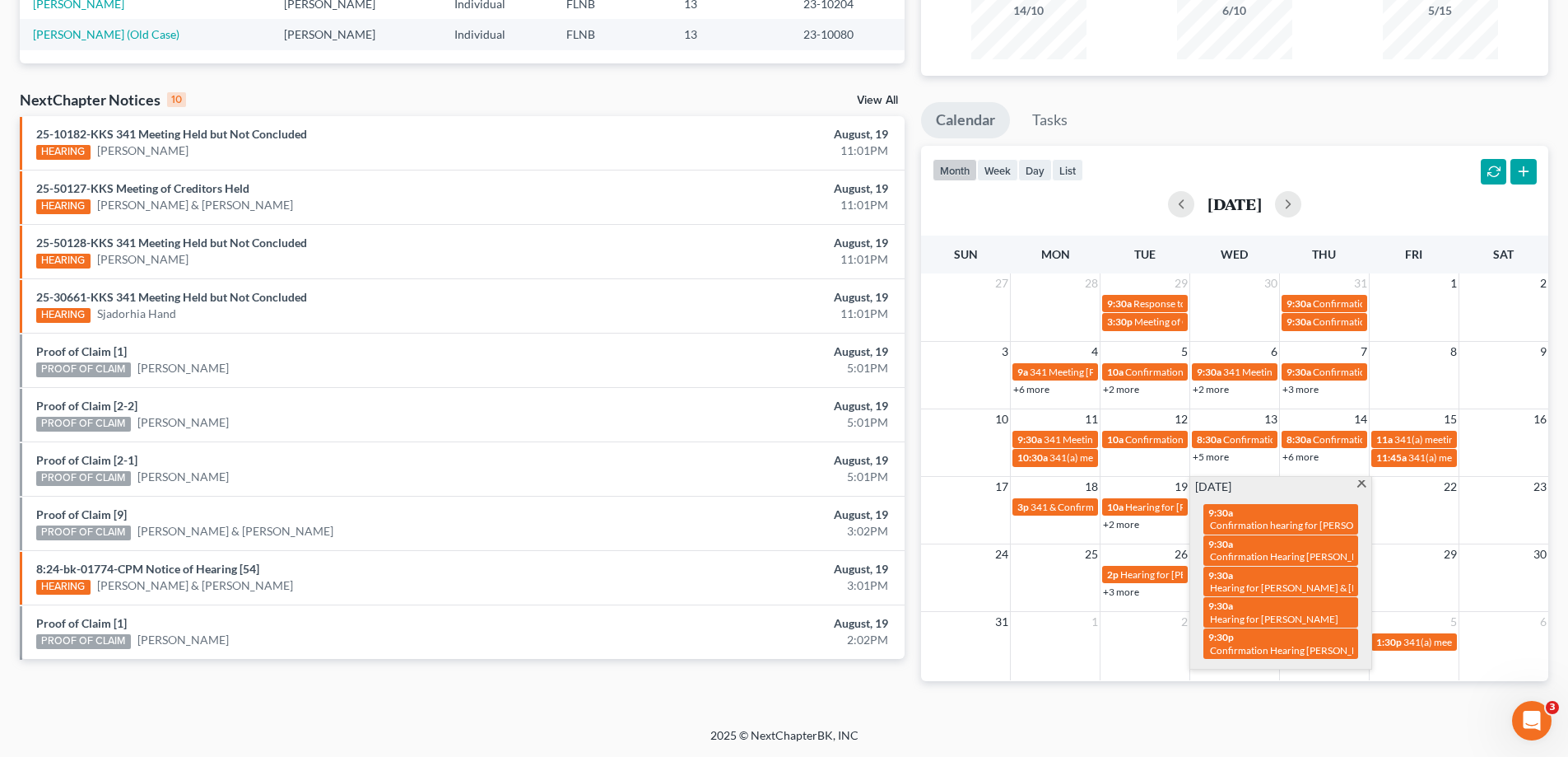
click at [1349, 715] on div "Recent Cases 3 hunt View All Name unfold_more expand_more expand_less Attorney …" at bounding box center [784, 300] width 1568 height 855
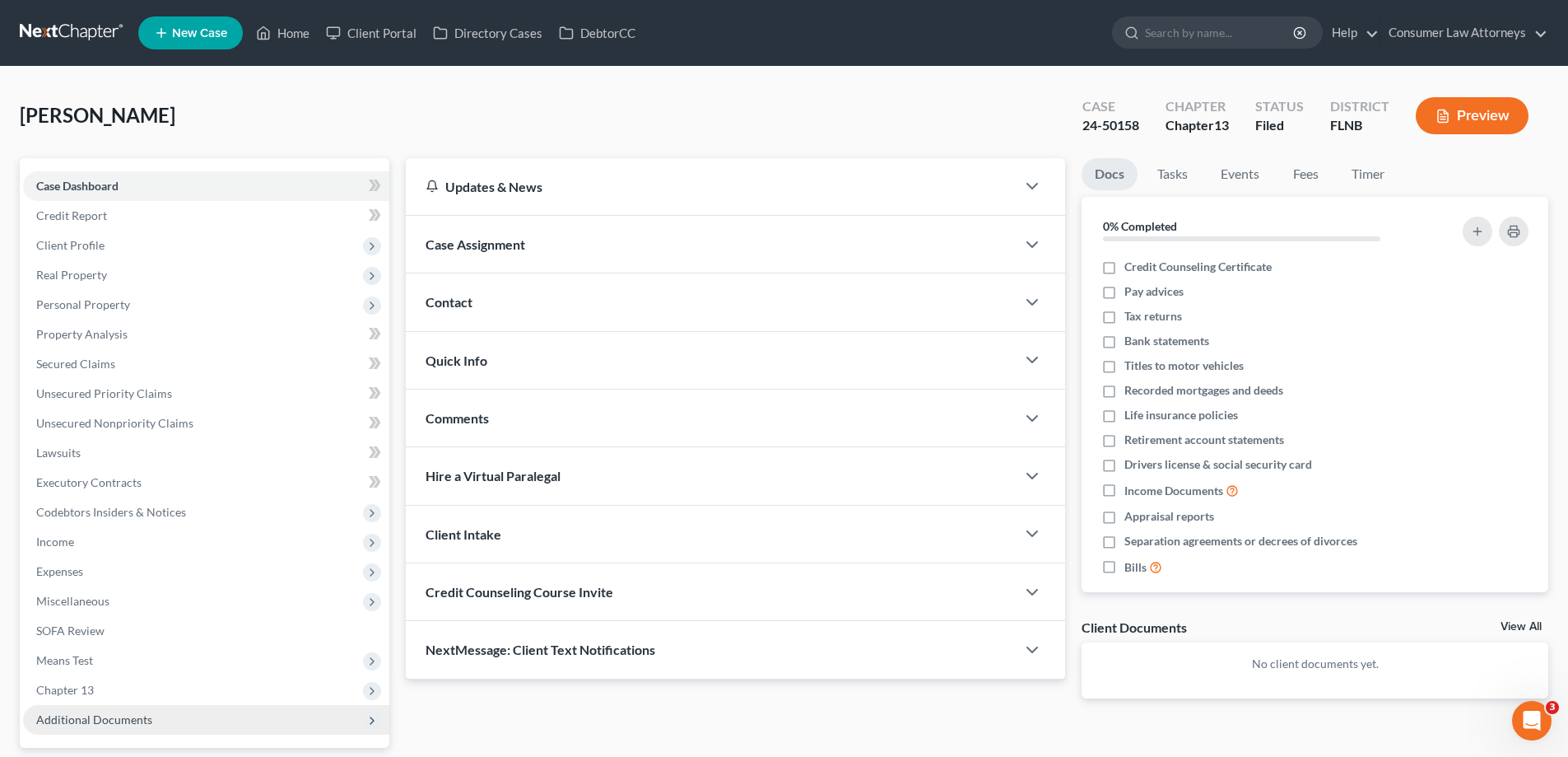
click at [102, 712] on span "Additional Documents" at bounding box center [94, 719] width 116 height 14
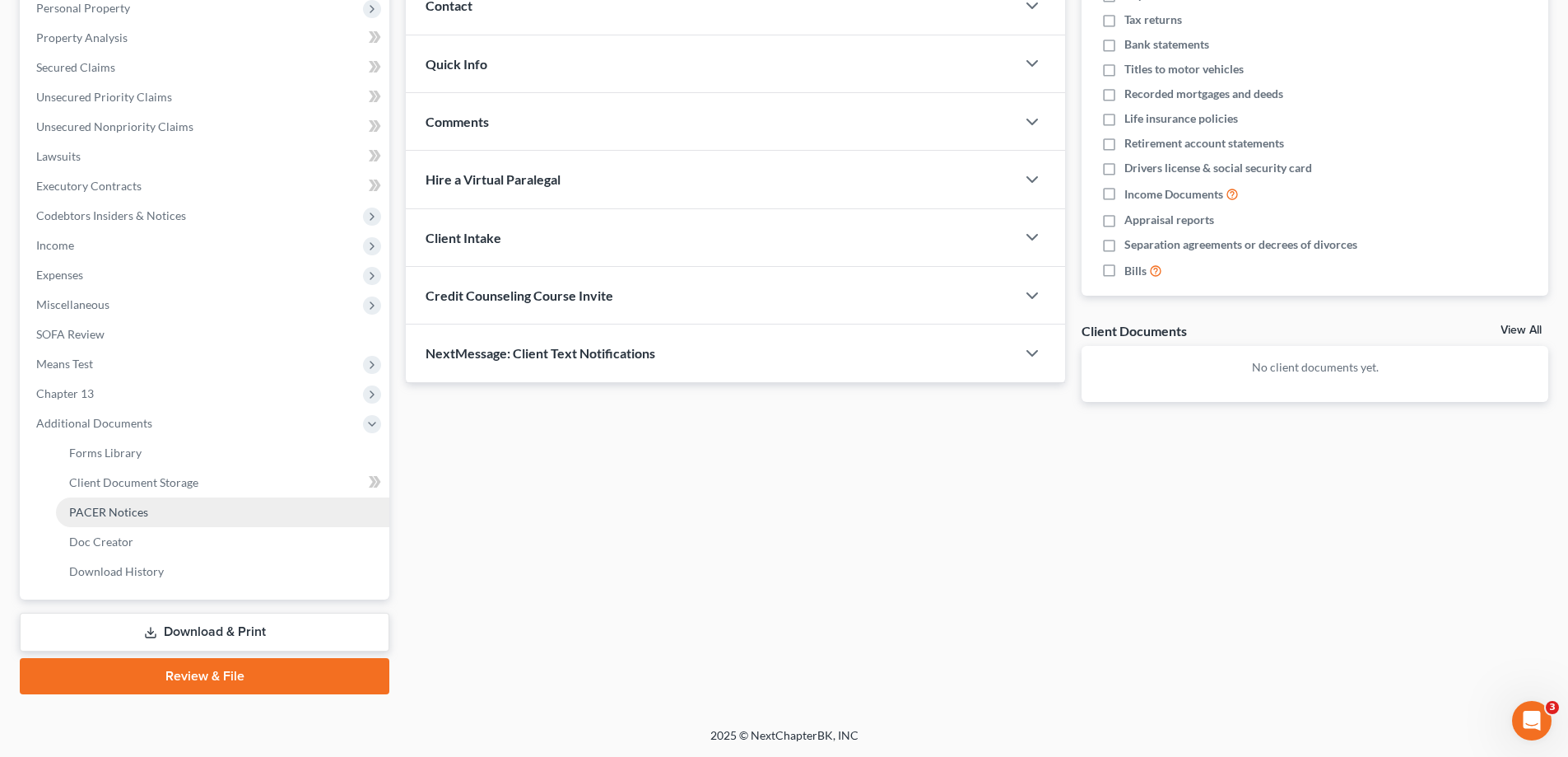
click at [117, 507] on span "PACER Notices" at bounding box center [108, 511] width 79 height 14
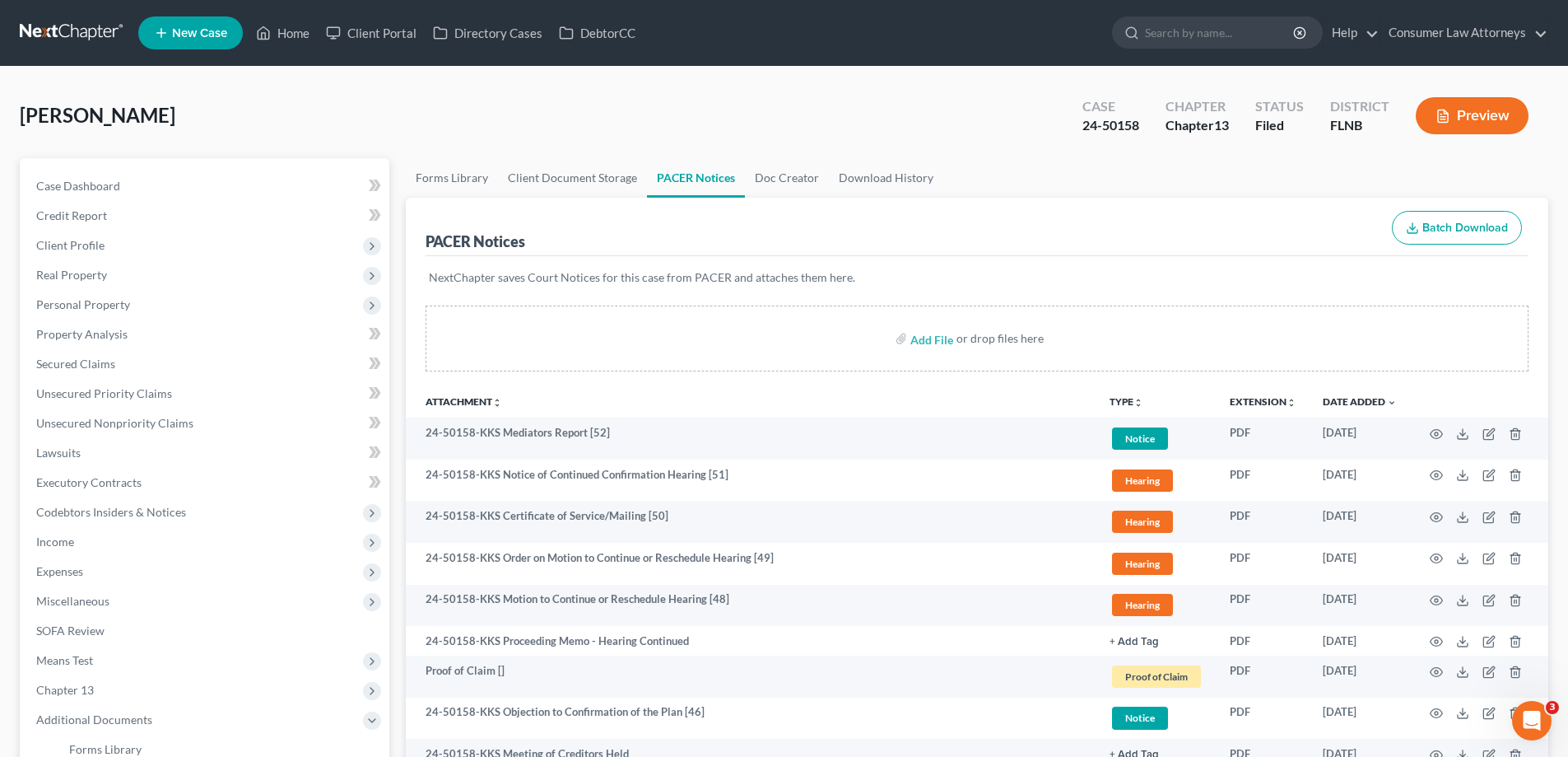
scroll to position [165, 0]
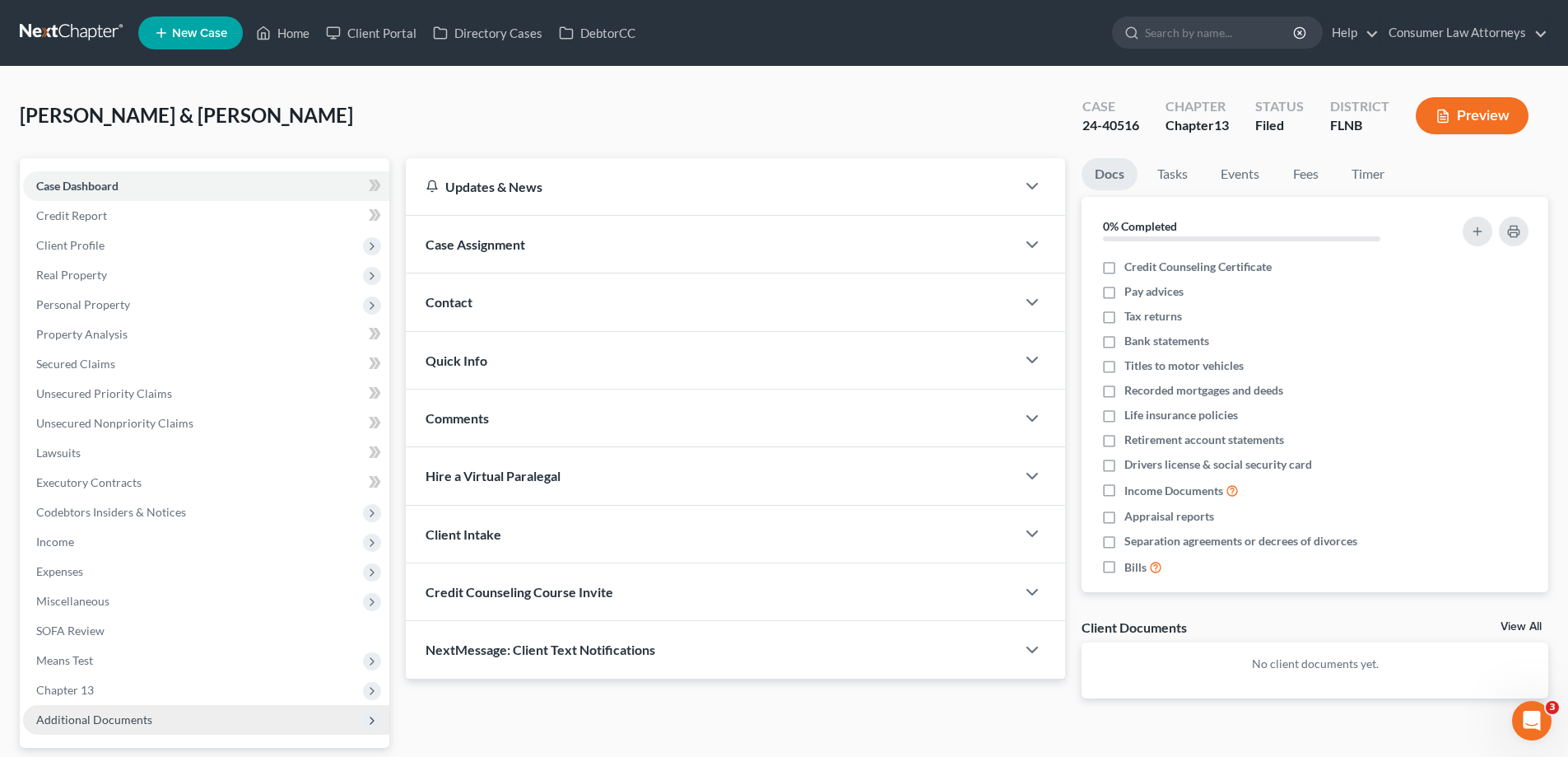
click at [82, 720] on span "Additional Documents" at bounding box center [94, 719] width 116 height 14
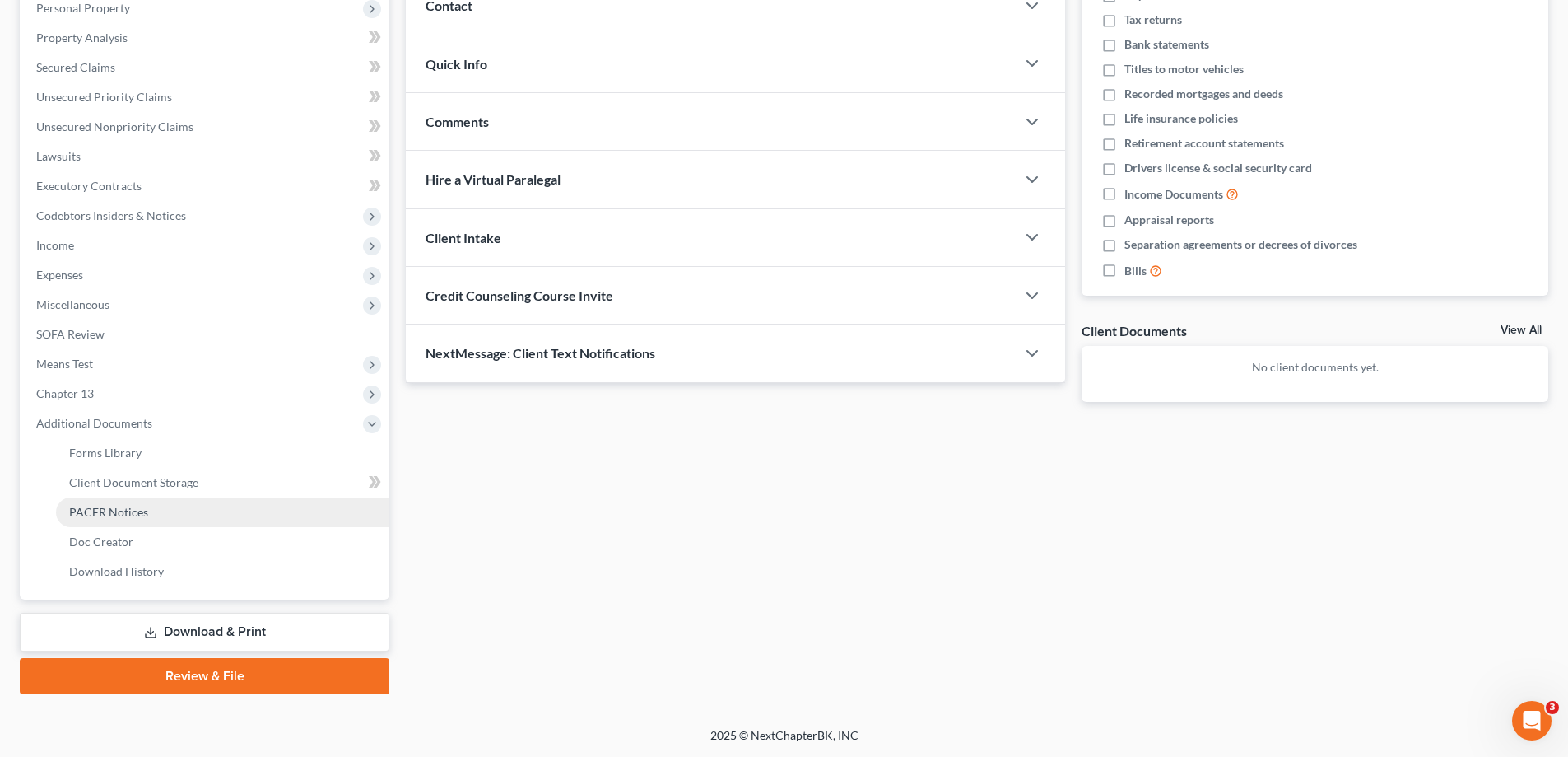
click at [152, 518] on link "PACER Notices" at bounding box center [222, 512] width 333 height 30
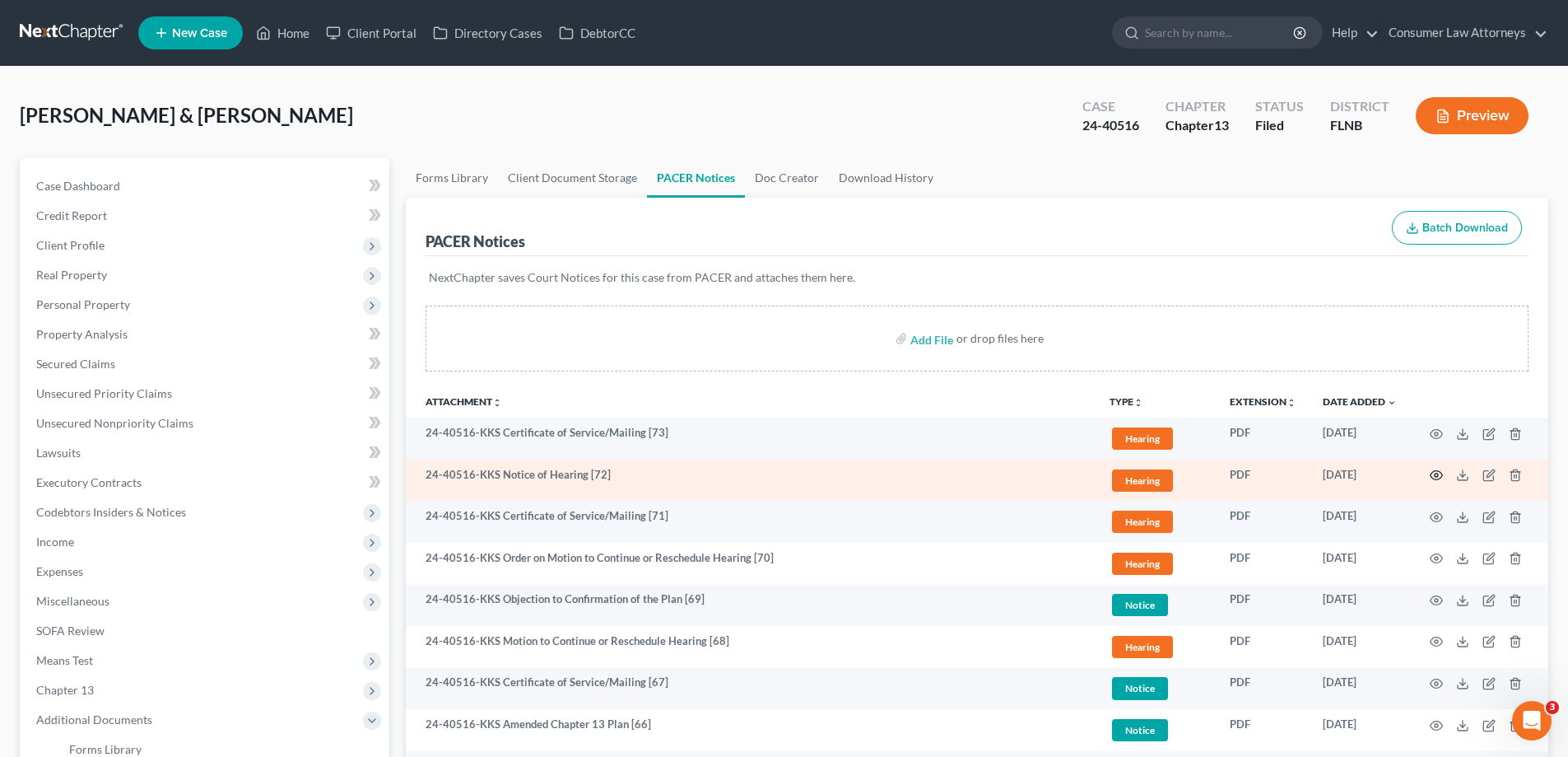
click at [1440, 471] on icon "button" at bounding box center [1436, 475] width 13 height 13
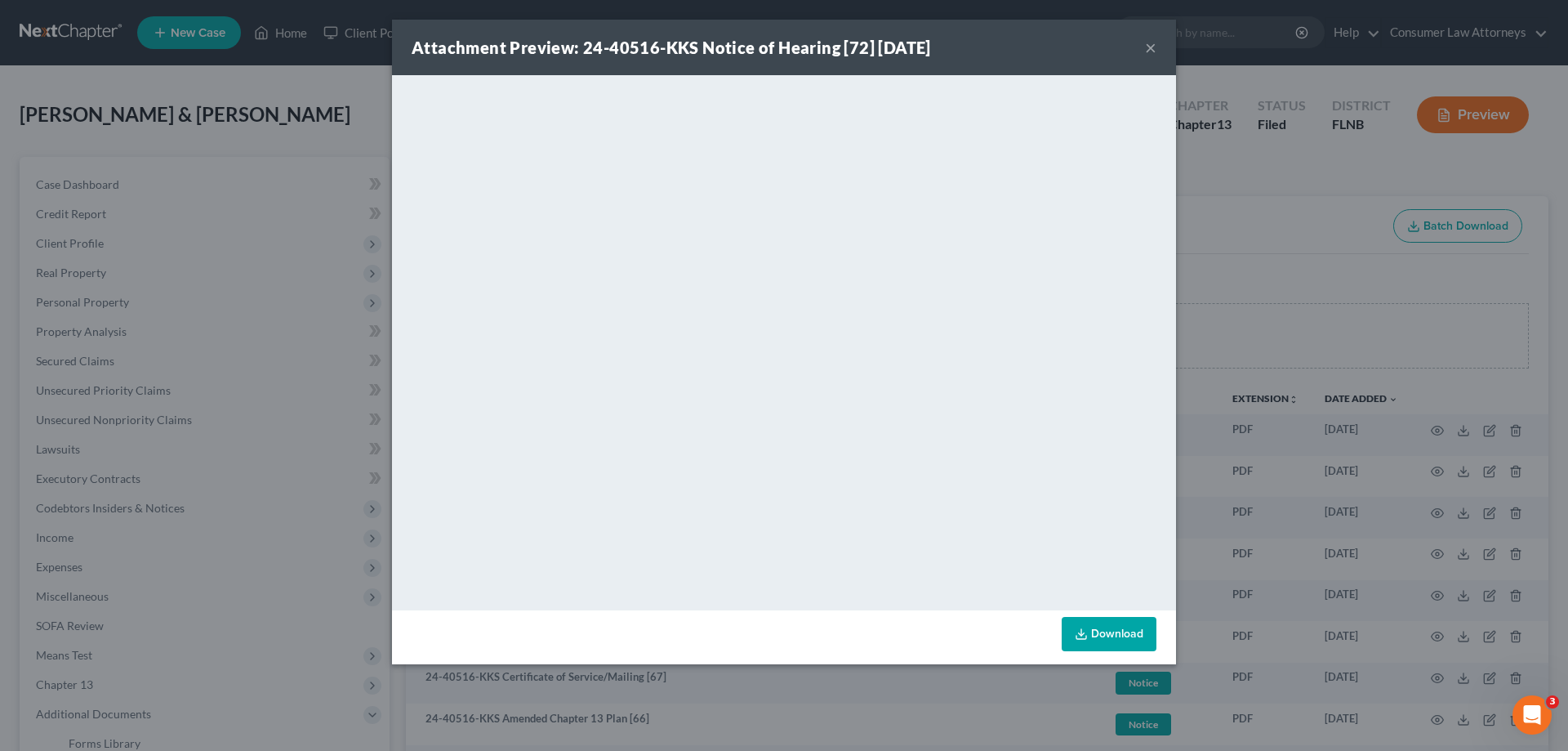
click at [1256, 303] on div "Attachment Preview: 24-40516-KKS Notice of Hearing [72] [DATE] × <object ng-att…" at bounding box center [784, 375] width 1568 height 751
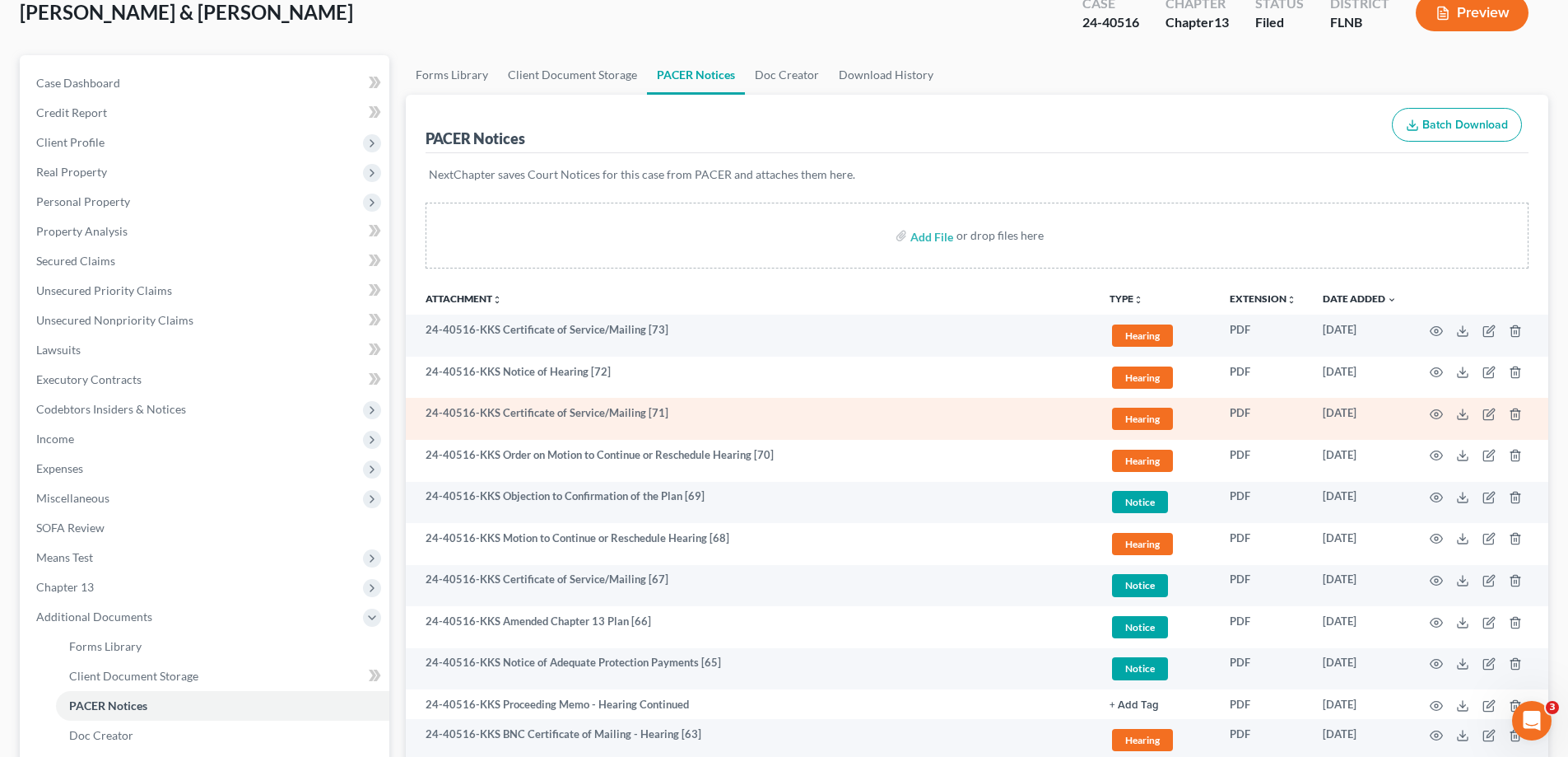
scroll to position [82, 0]
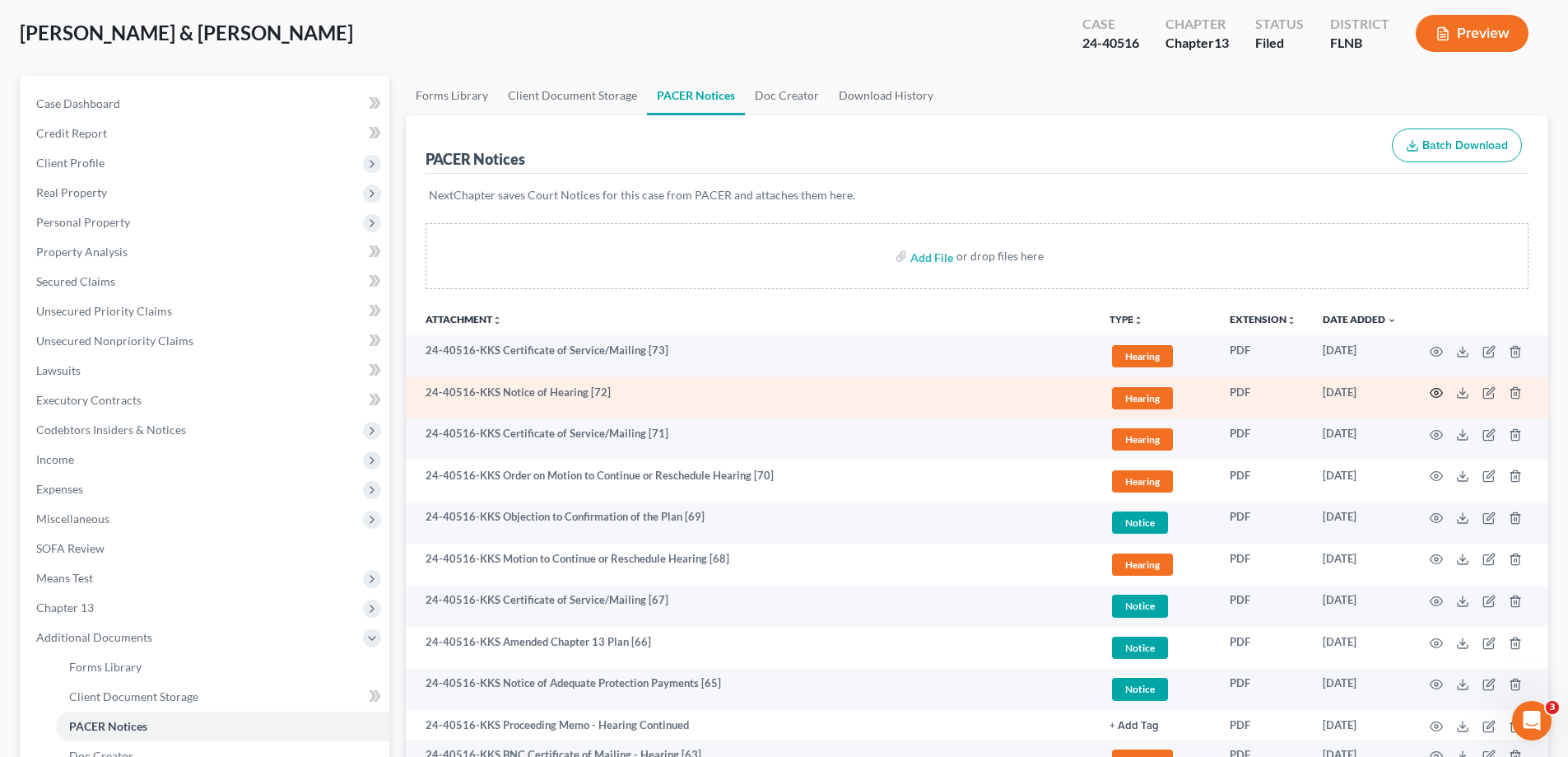
click at [1435, 389] on icon "button" at bounding box center [1436, 393] width 13 height 13
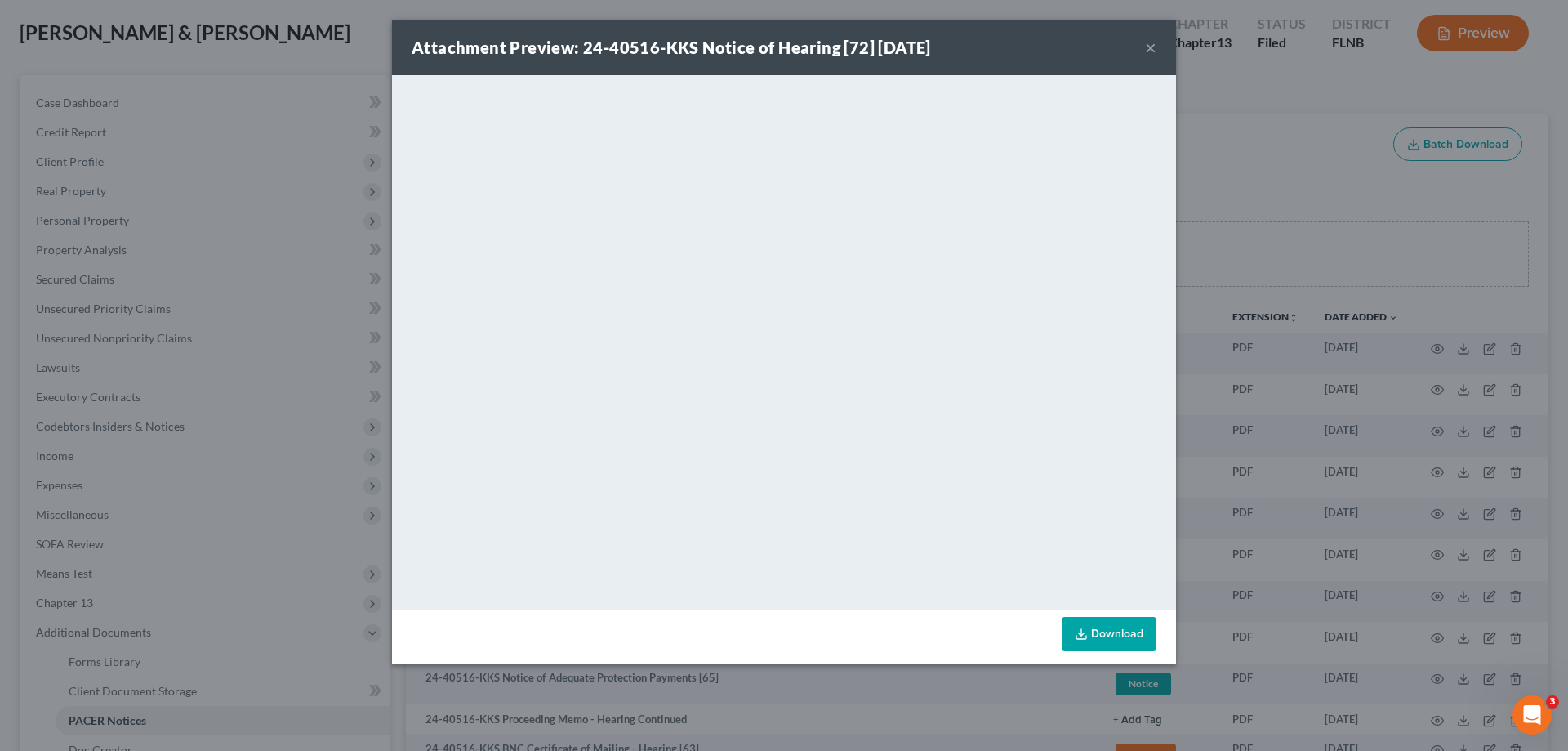
click at [1281, 136] on div "Attachment Preview: 24-40516-KKS Notice of Hearing [72] [DATE] × <object ng-att…" at bounding box center [784, 375] width 1568 height 751
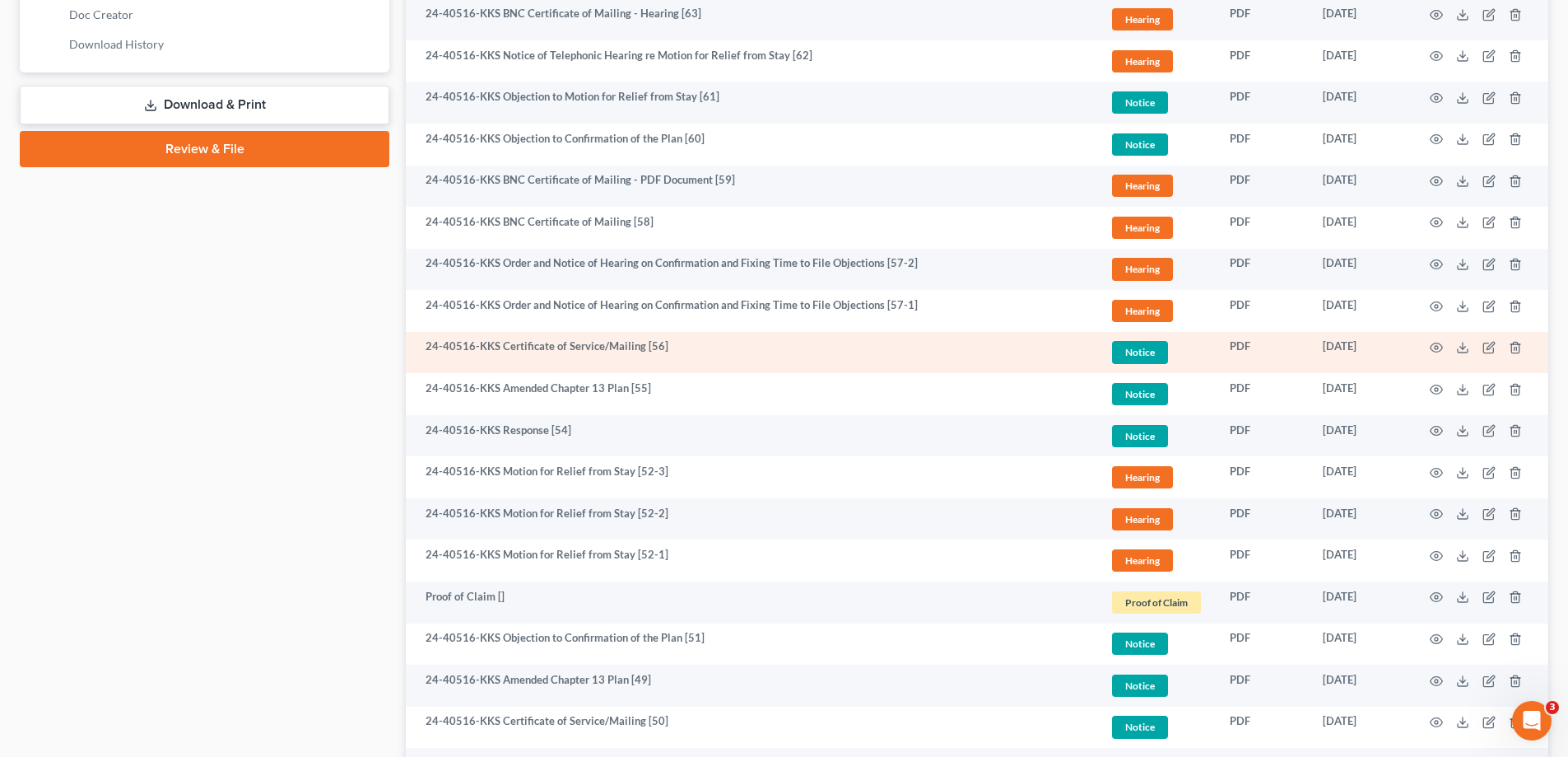
scroll to position [741, 0]
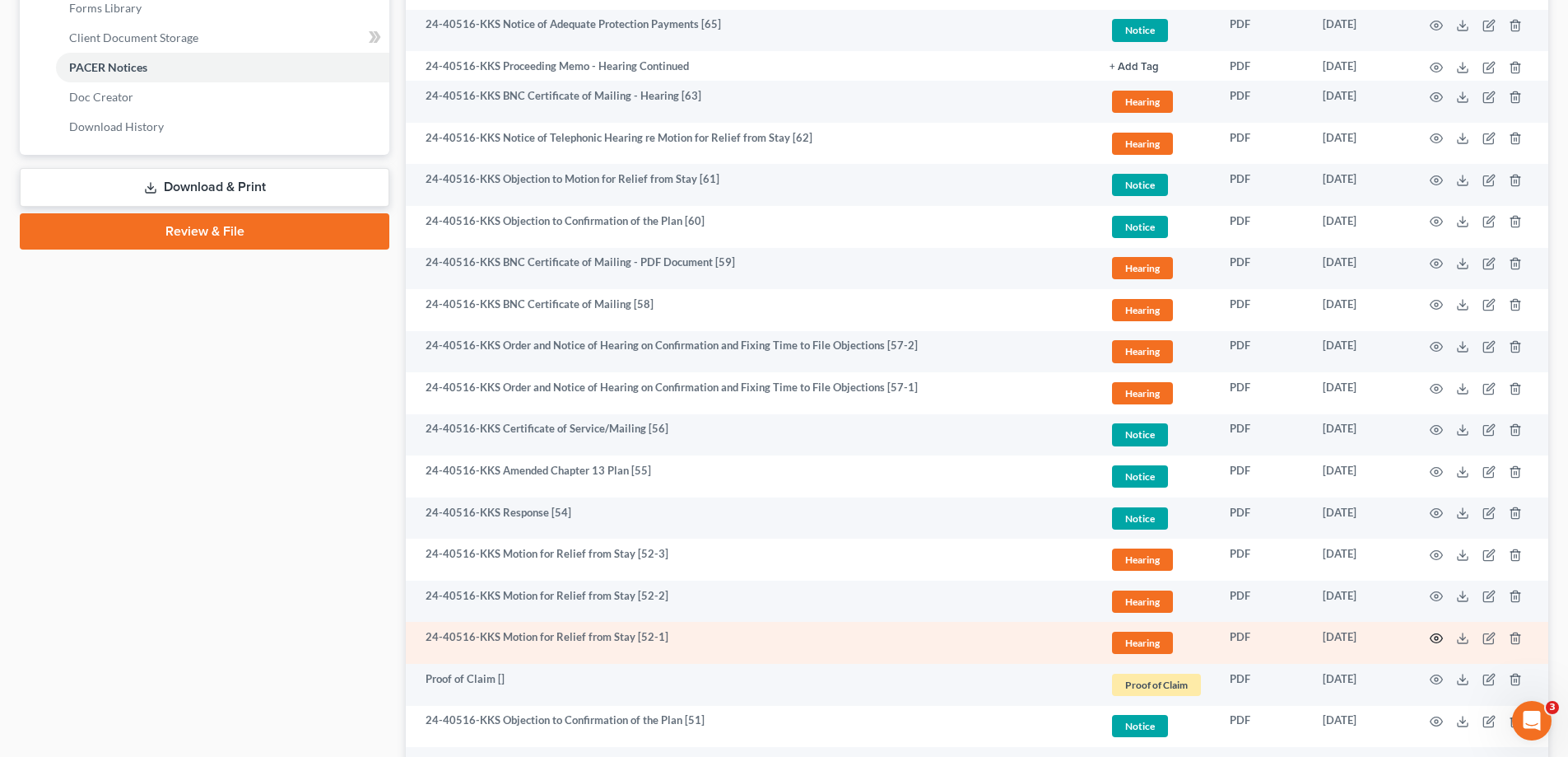
click at [1438, 637] on circle "button" at bounding box center [1436, 639] width 4 height 4
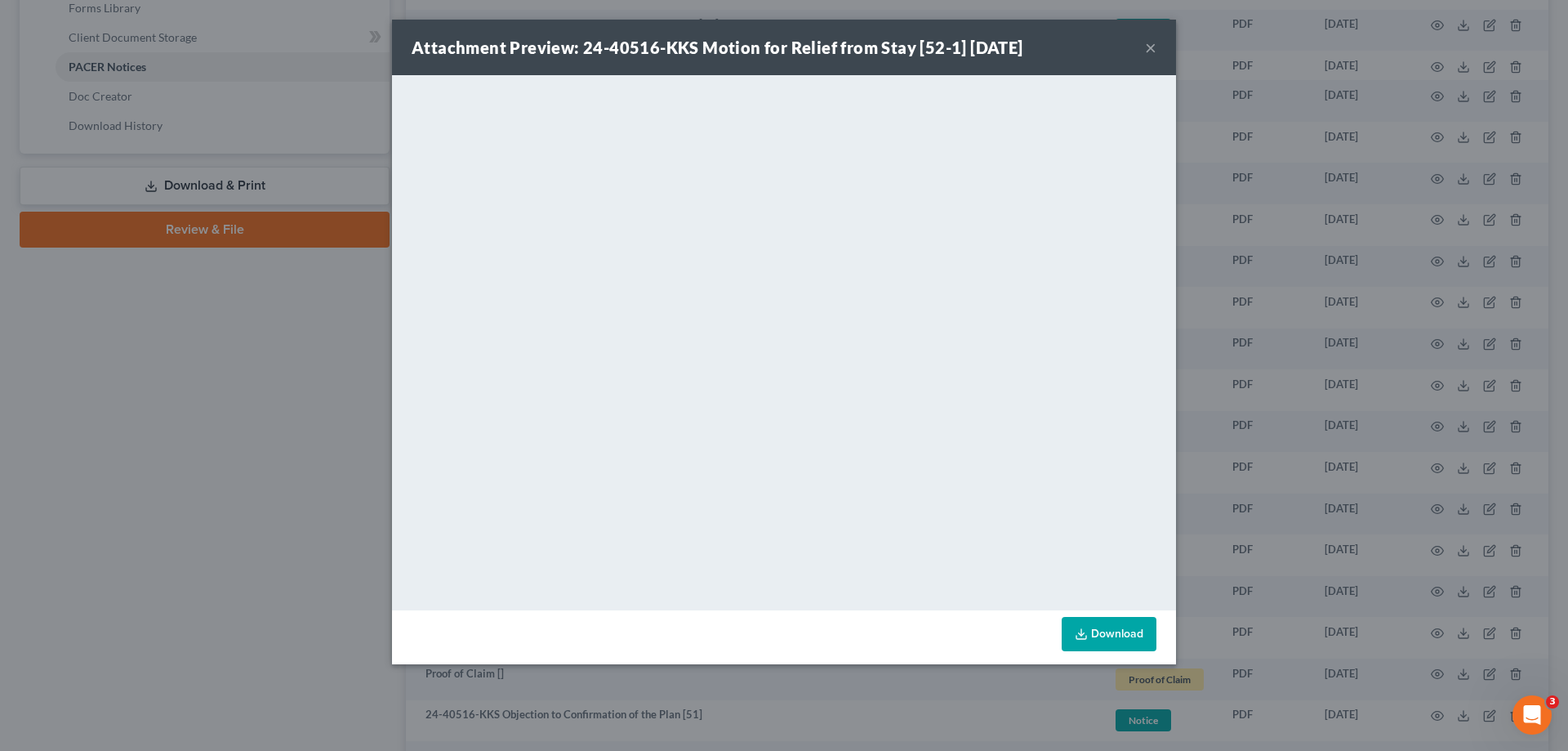
drag, startPoint x: 118, startPoint y: 413, endPoint x: 263, endPoint y: 388, distance: 147.1
click at [124, 409] on div "Attachment Preview: 24-40516-KKS Motion for Relief from Stay [52-1] [DATE] × Do…" at bounding box center [784, 375] width 1568 height 751
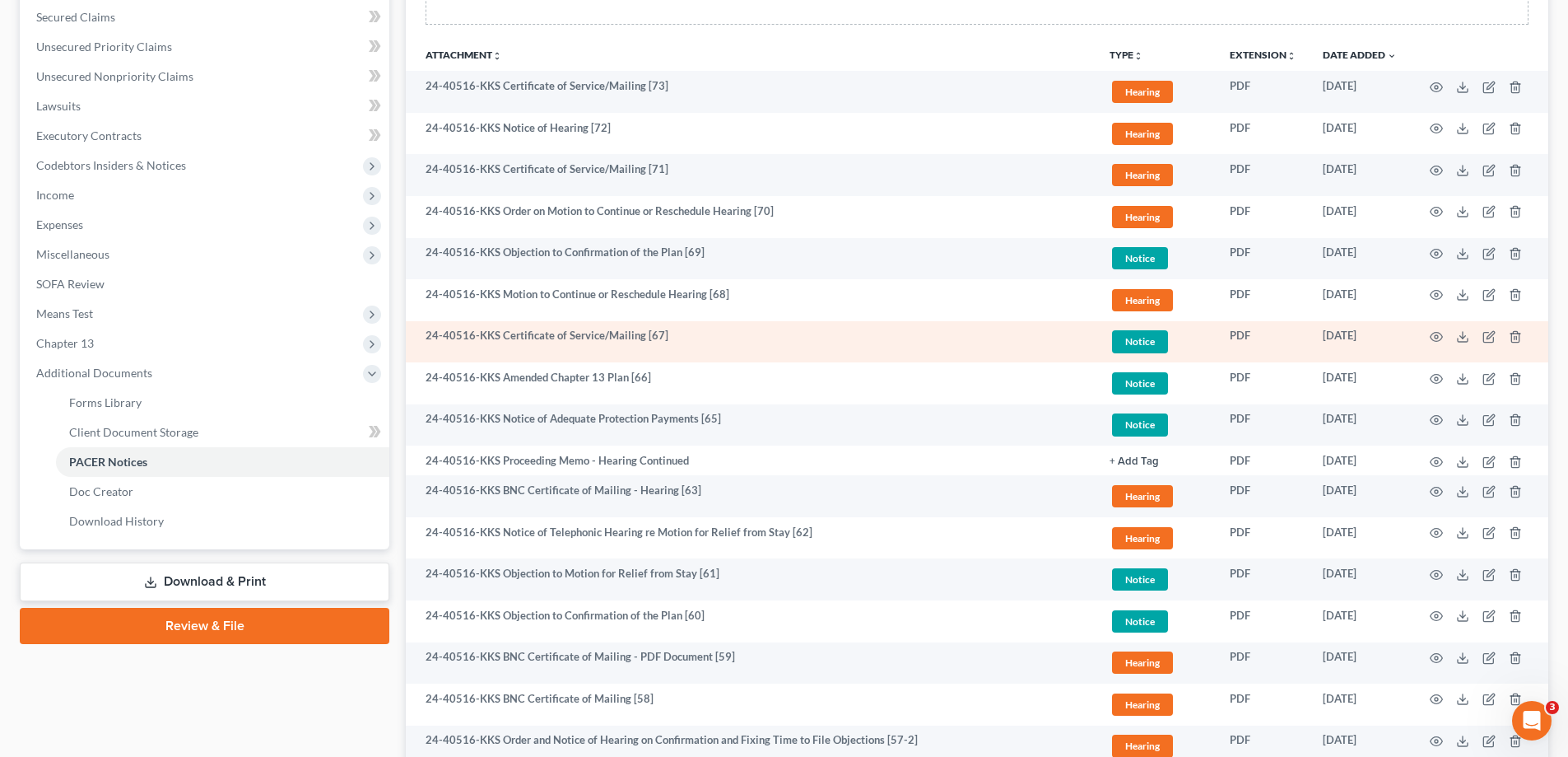
scroll to position [247, 0]
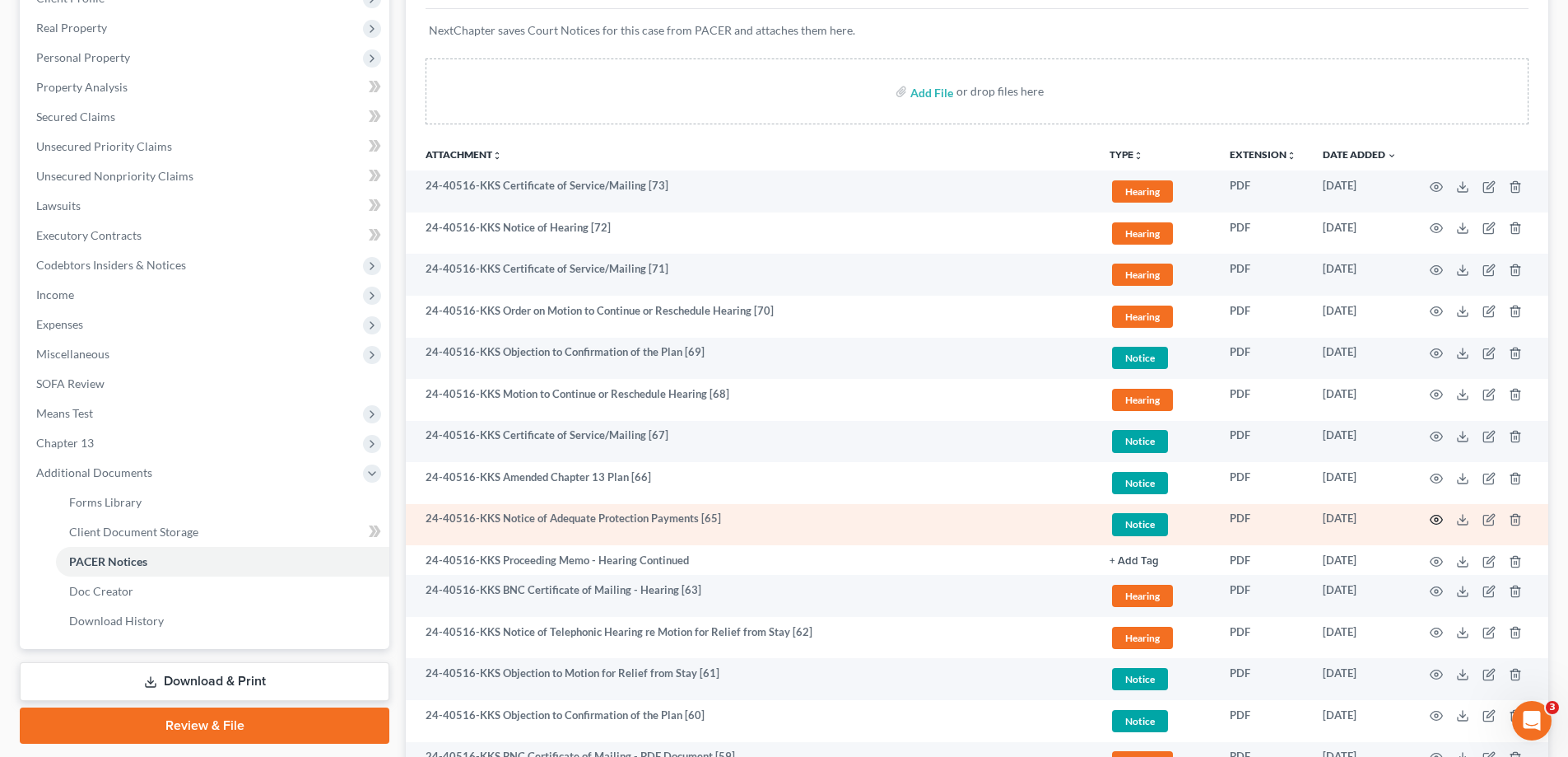
click at [1433, 516] on icon "button" at bounding box center [1436, 520] width 13 height 13
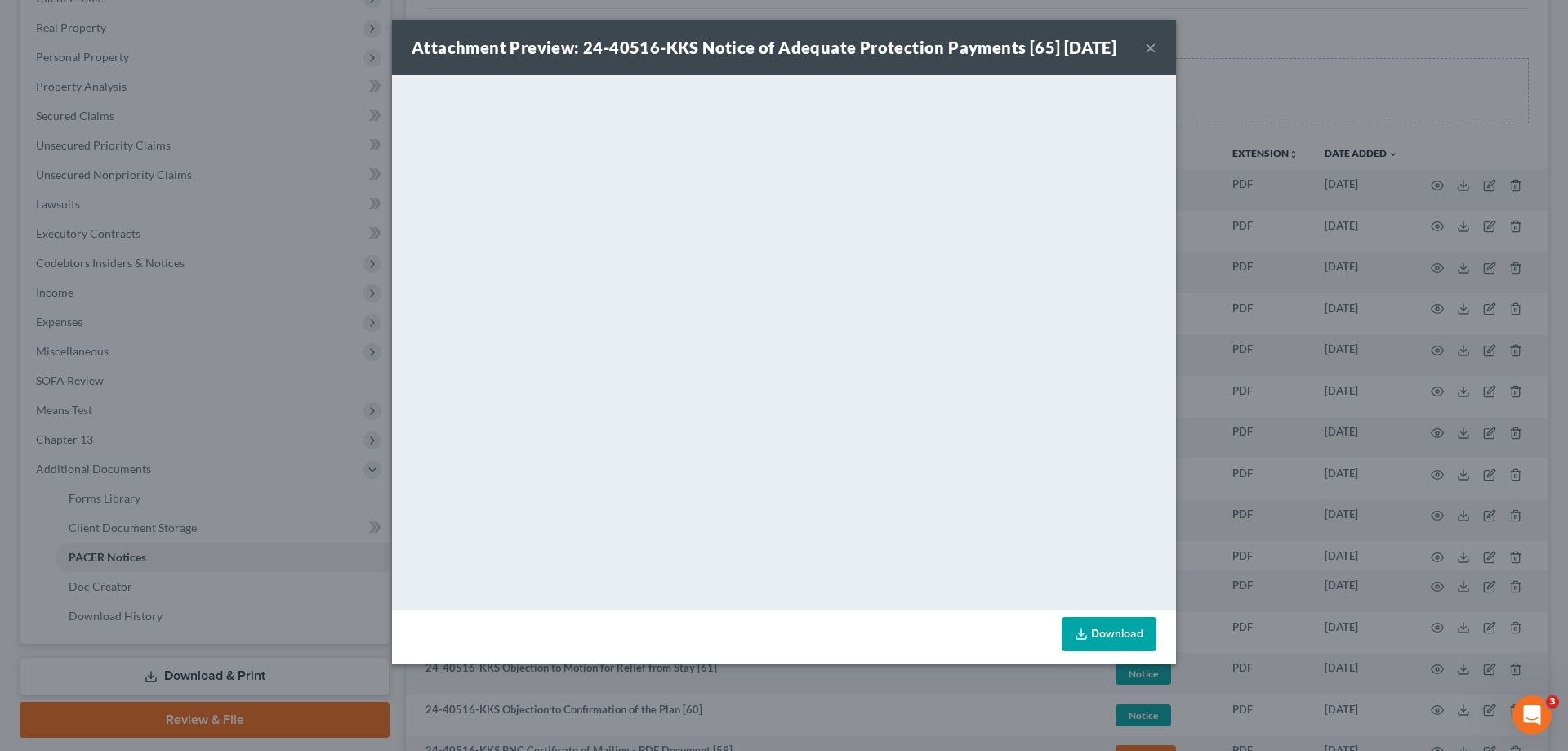
click at [1242, 343] on div "Attachment Preview: 24-40516-KKS Notice of Adequate Protection Payments [65] [D…" at bounding box center [784, 375] width 1568 height 751
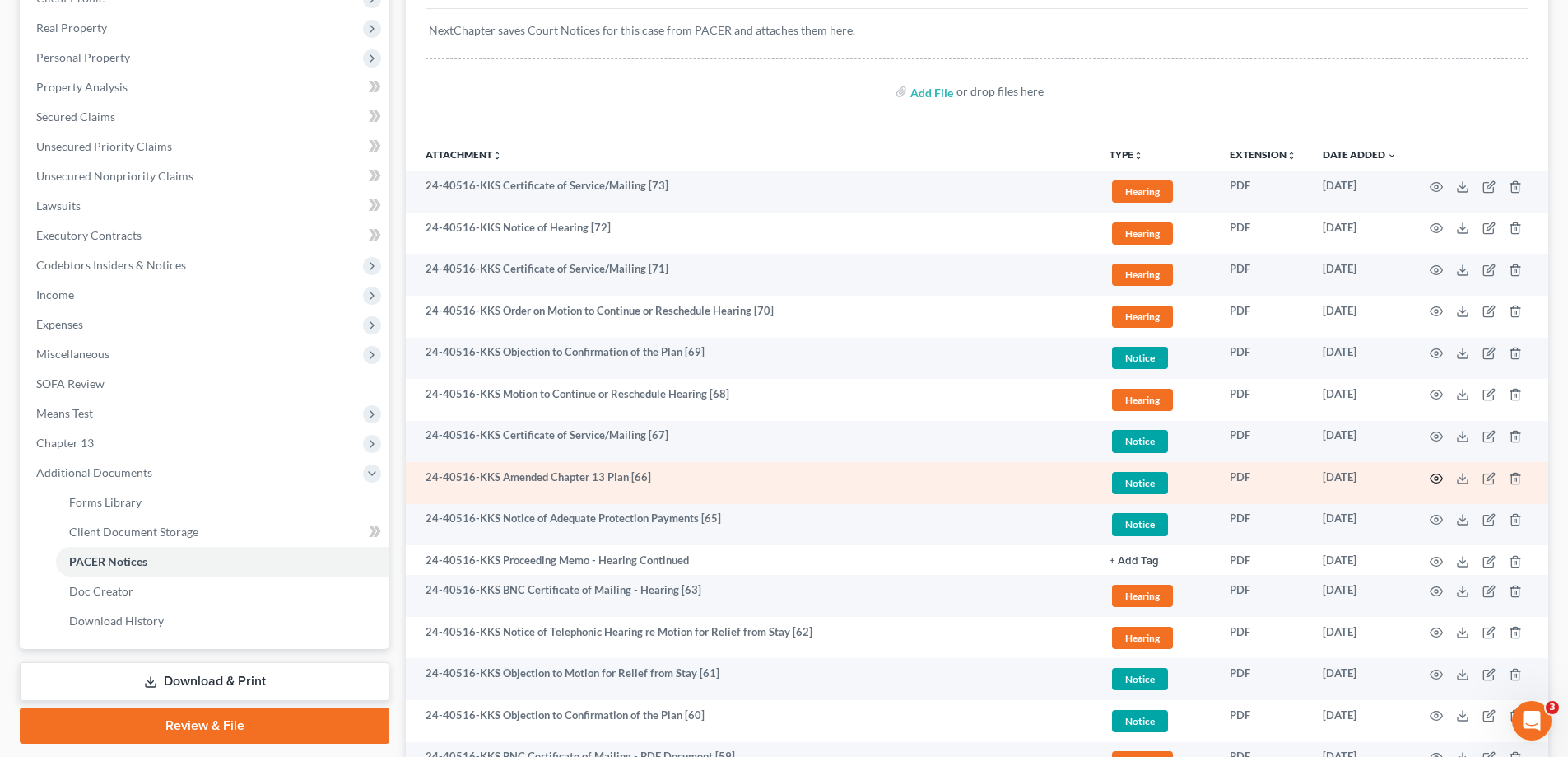
click at [1436, 479] on icon "button" at bounding box center [1436, 479] width 13 height 13
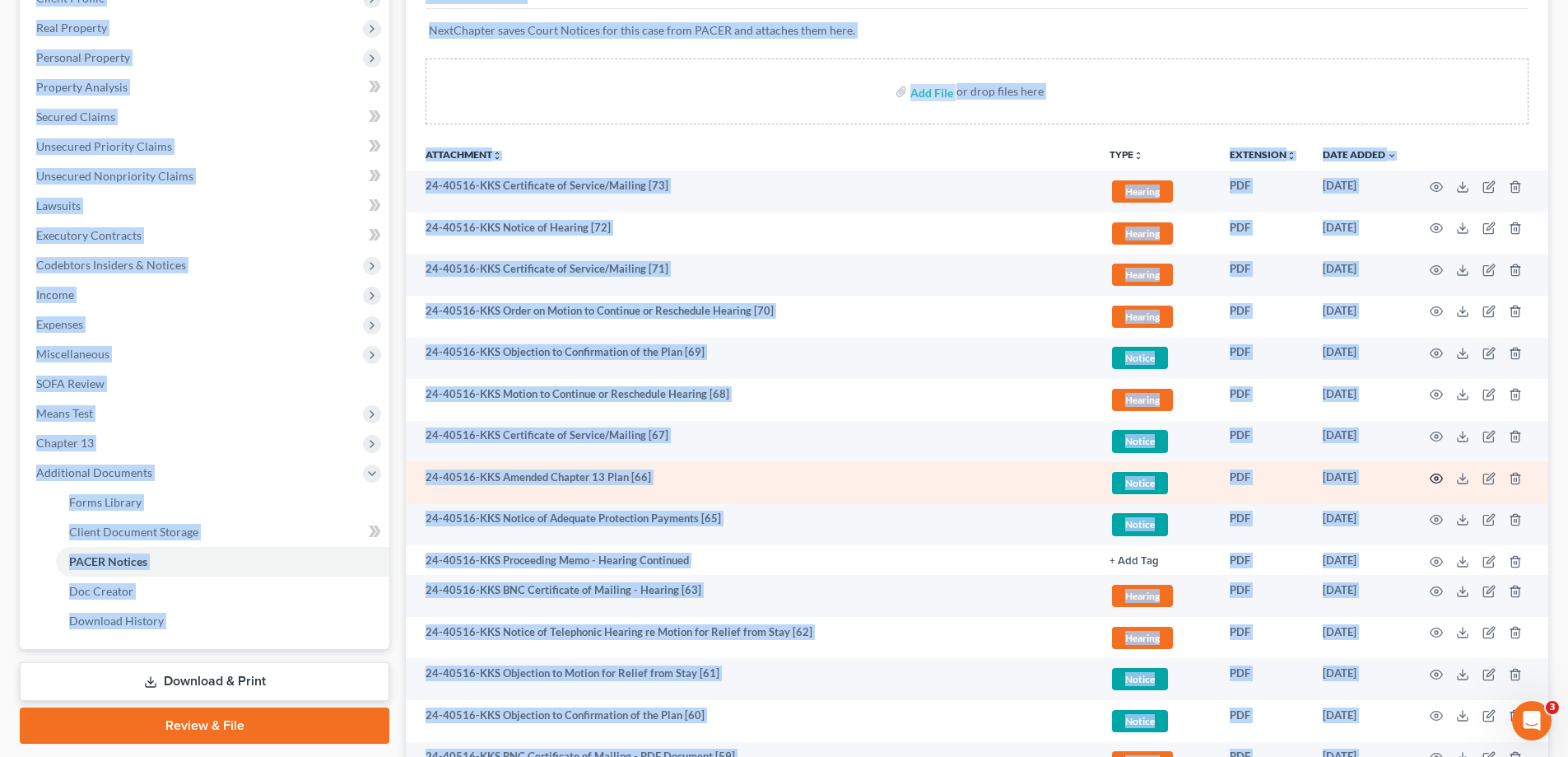
click at [1436, 474] on icon "button" at bounding box center [1436, 479] width 13 height 13
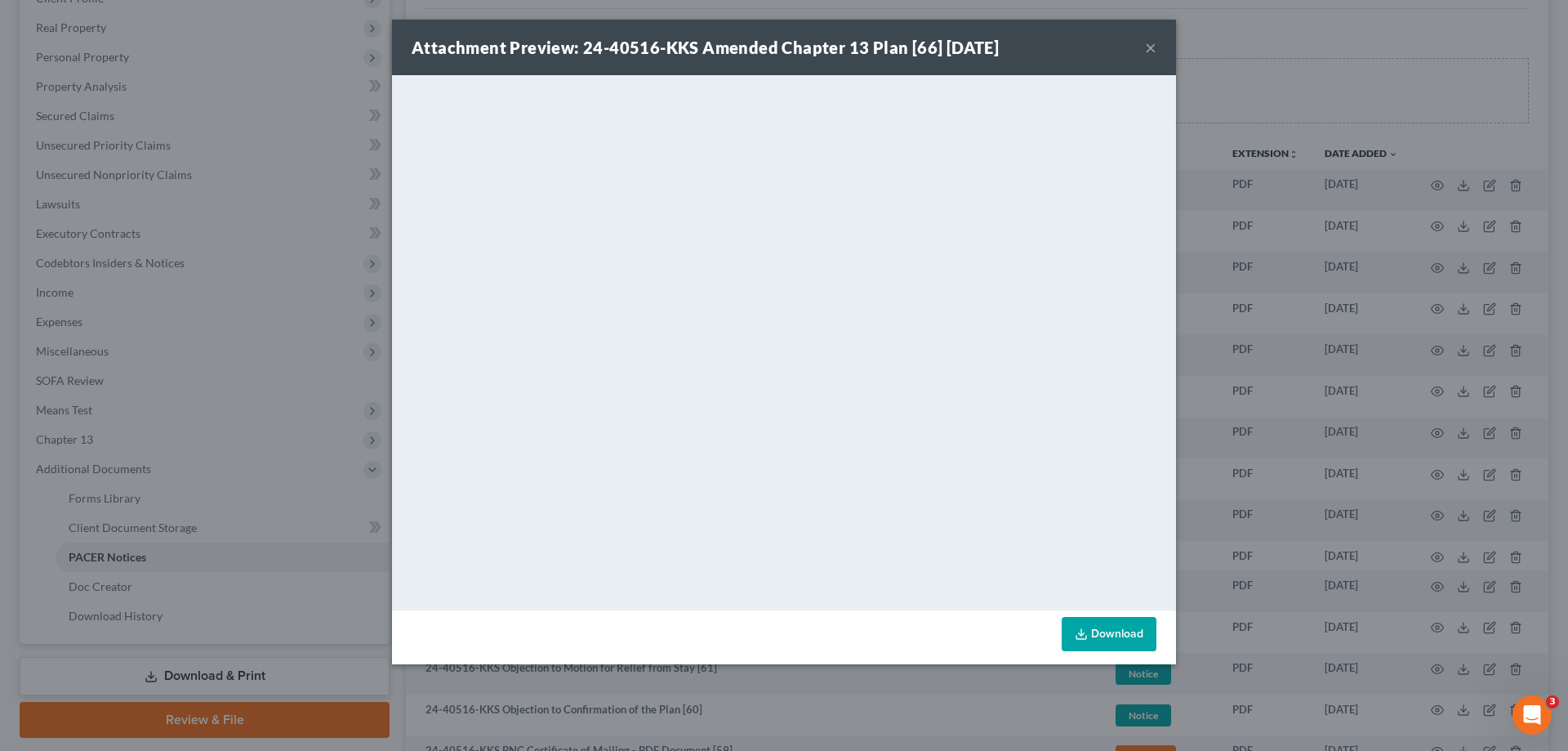
click at [1258, 337] on div "Attachment Preview: 24-40516-KKS Amended Chapter 13 Plan [66] [DATE] × <object …" at bounding box center [784, 375] width 1568 height 751
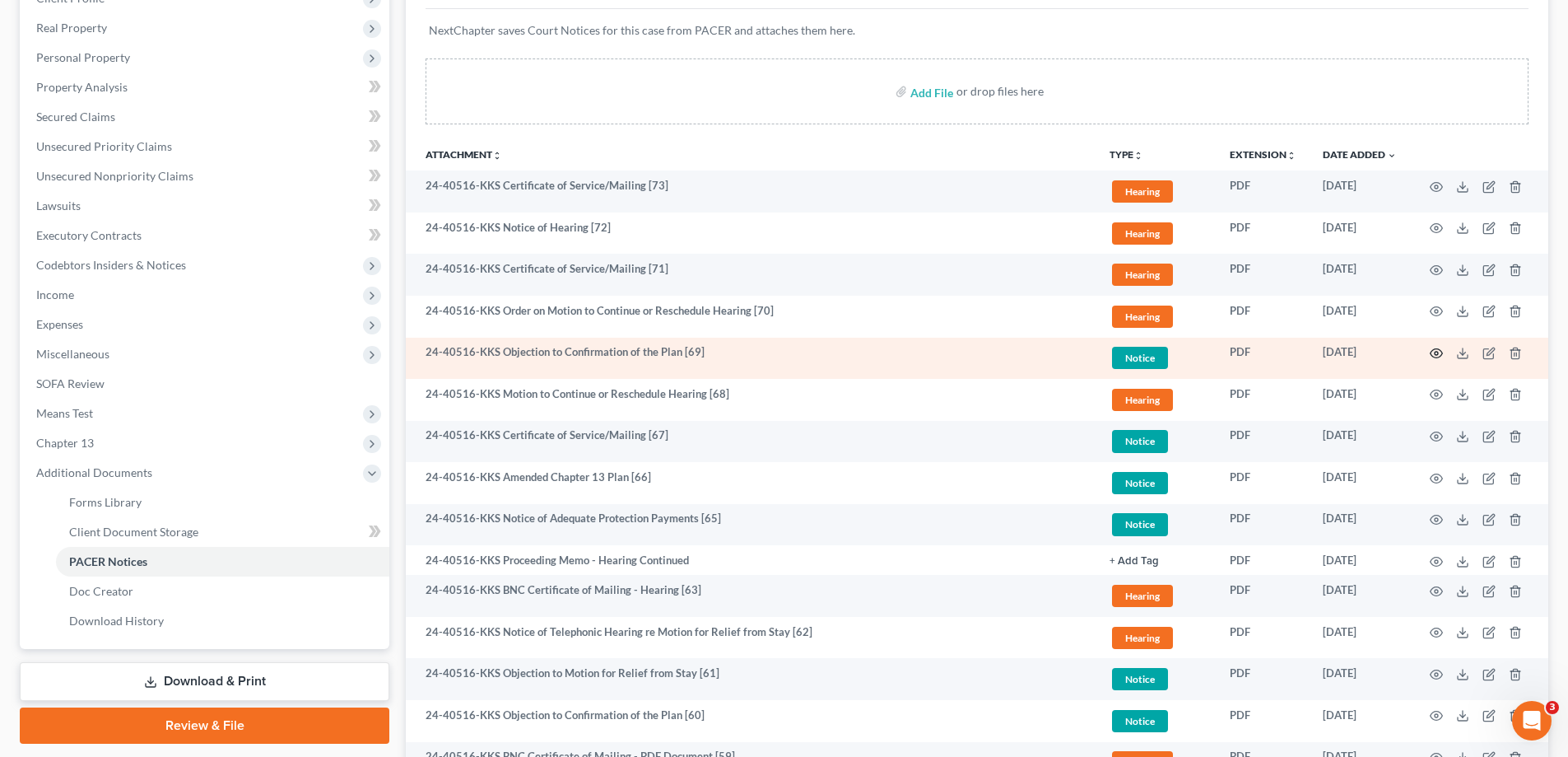
click at [1437, 353] on icon "button" at bounding box center [1436, 353] width 13 height 13
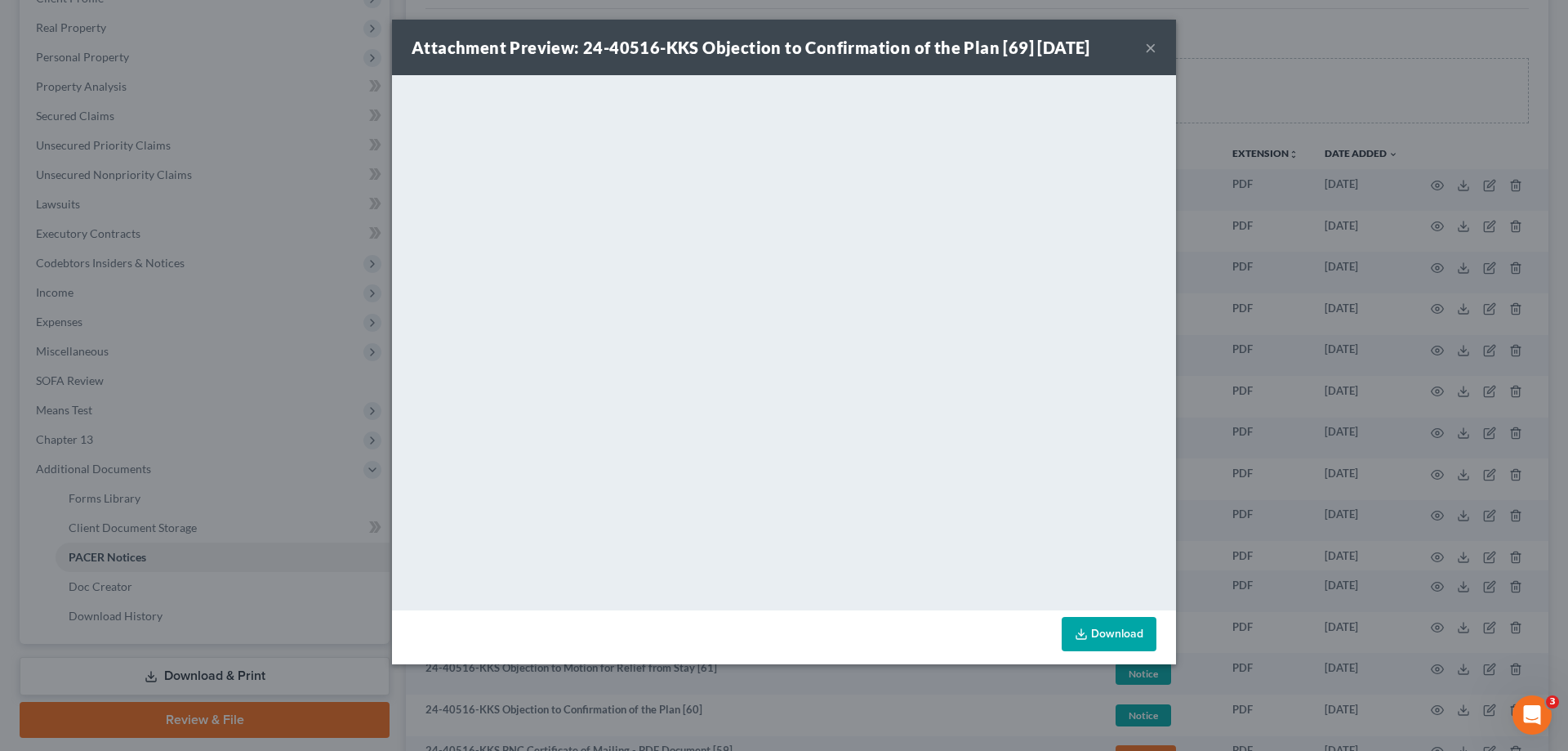
click at [1245, 473] on div "Attachment Preview: 24-40516-KKS Objection to Confirmation of the Plan [69] [DA…" at bounding box center [784, 375] width 1568 height 751
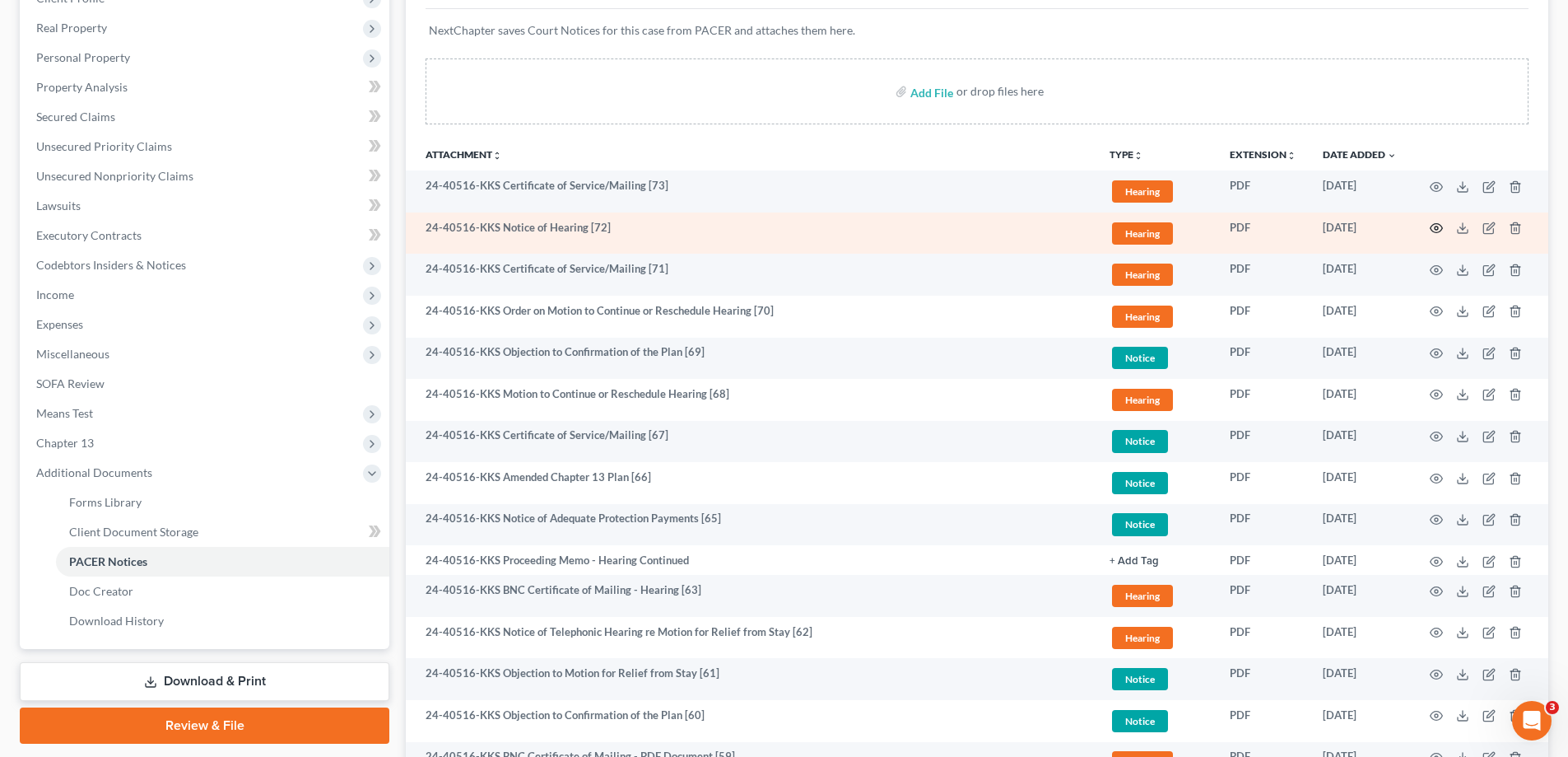
click at [1432, 228] on icon "button" at bounding box center [1436, 228] width 13 height 13
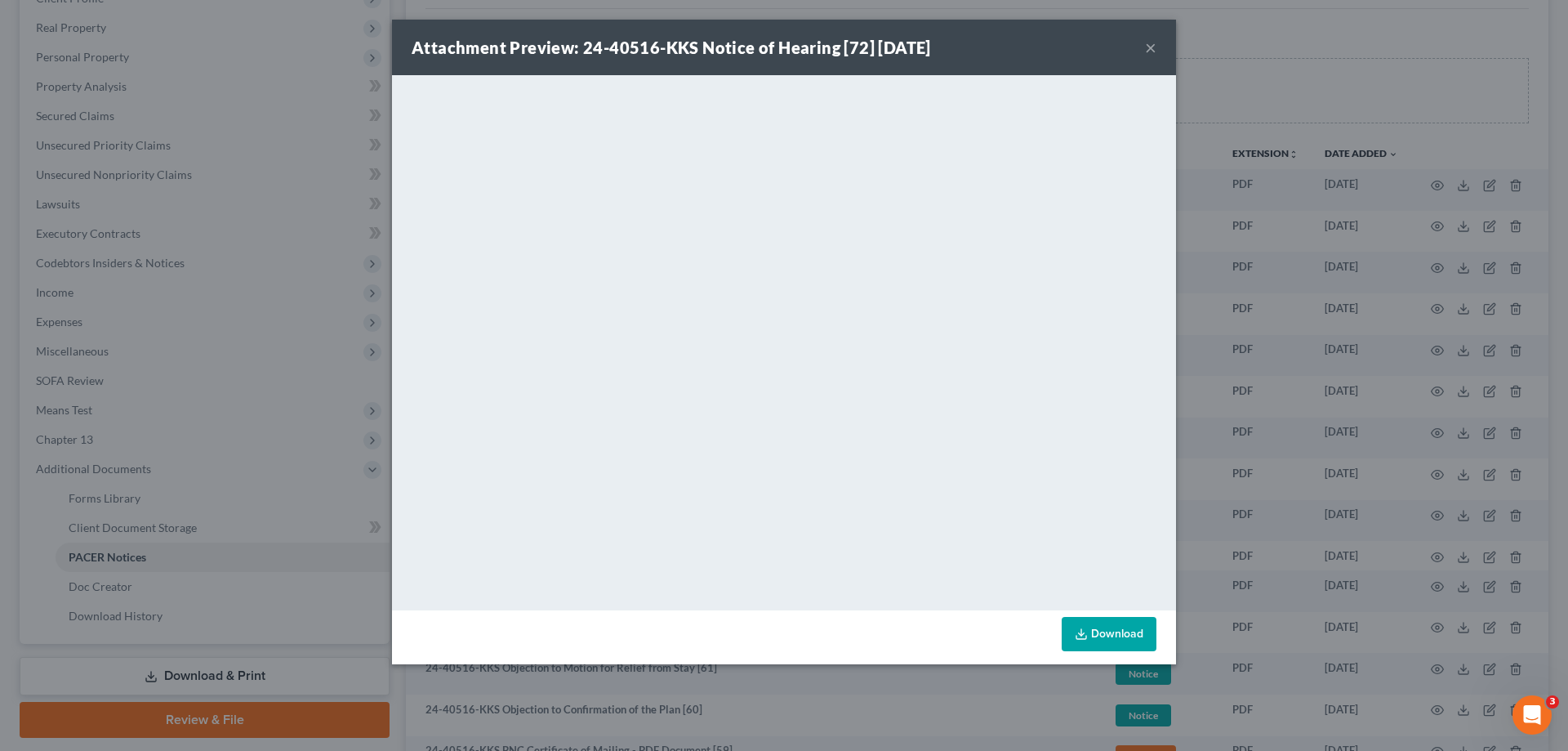
click at [1255, 452] on div "Attachment Preview: 24-40516-KKS Notice of Hearing [72] [DATE] × <object ng-att…" at bounding box center [784, 375] width 1568 height 751
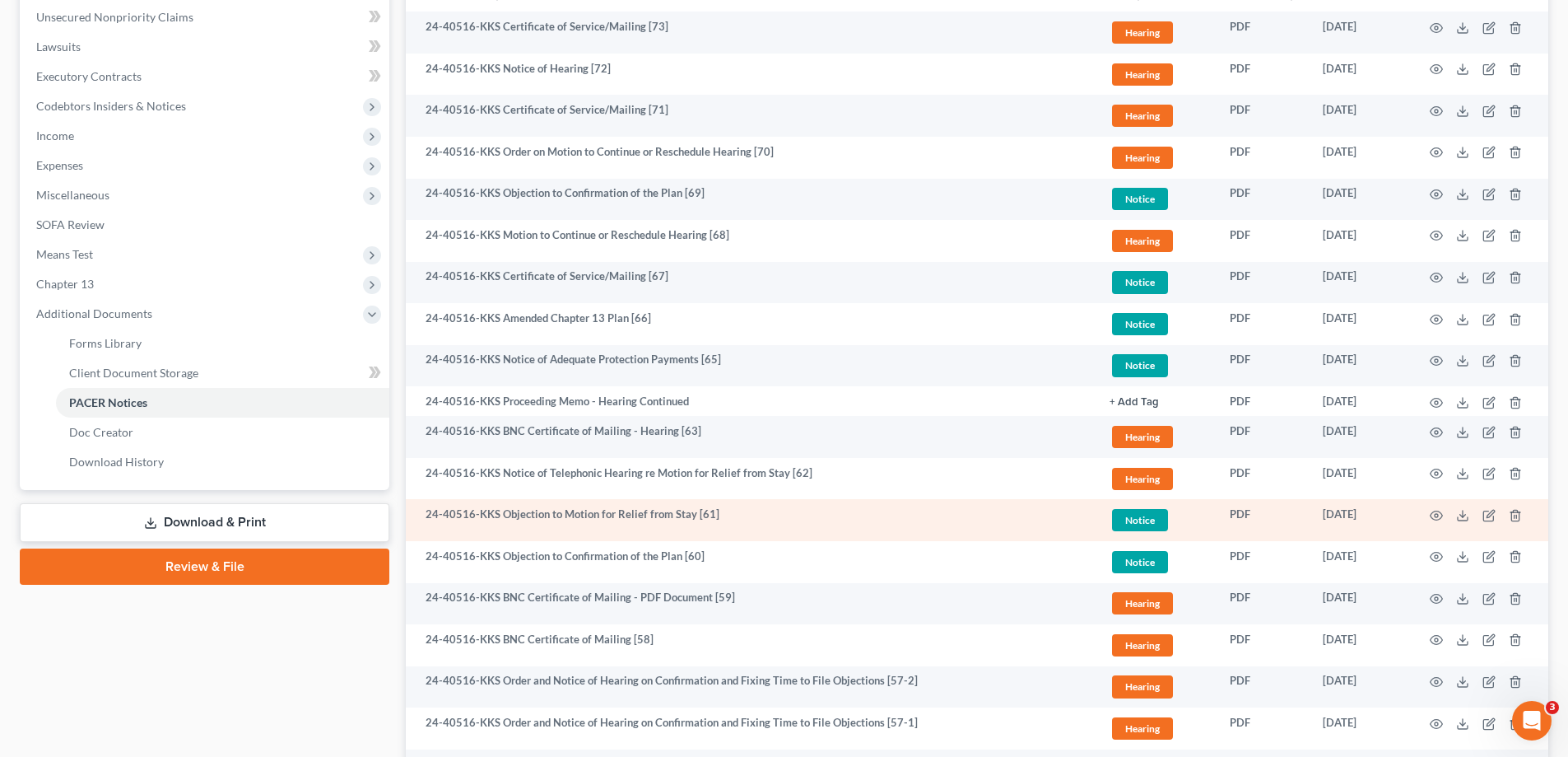
scroll to position [412, 0]
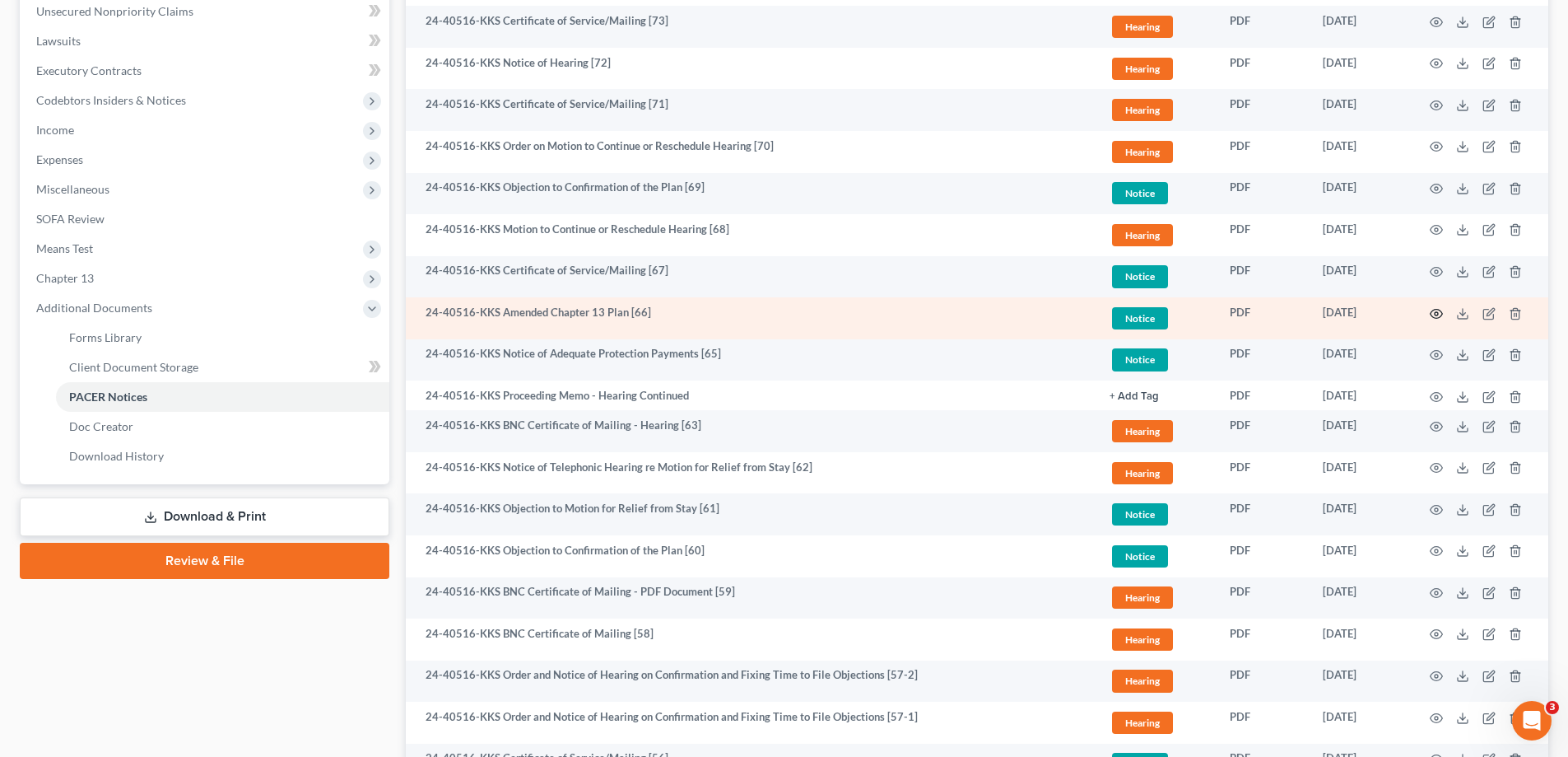
click at [1430, 311] on icon "button" at bounding box center [1436, 314] width 13 height 13
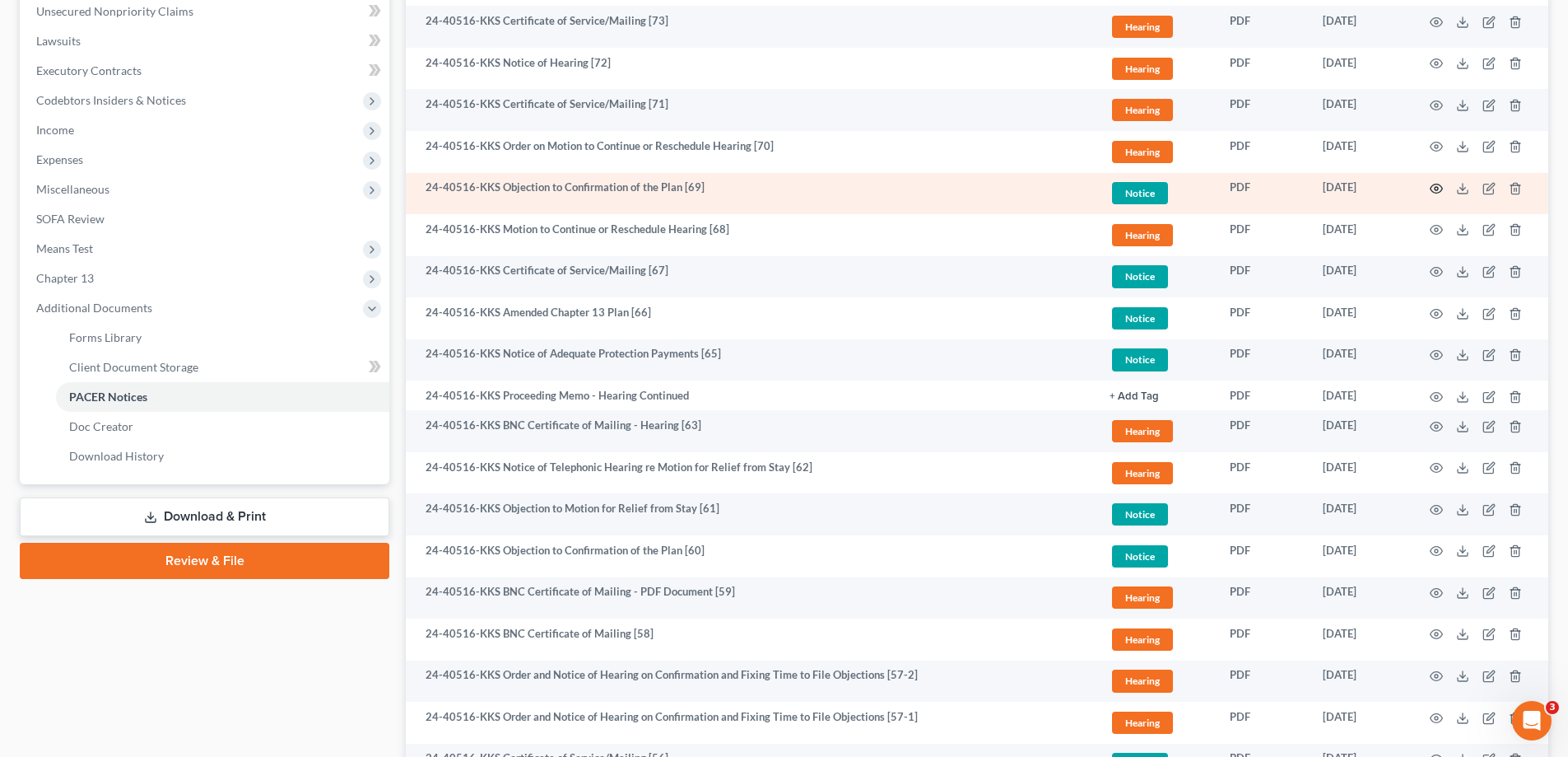
click at [1441, 186] on icon "button" at bounding box center [1436, 188] width 13 height 13
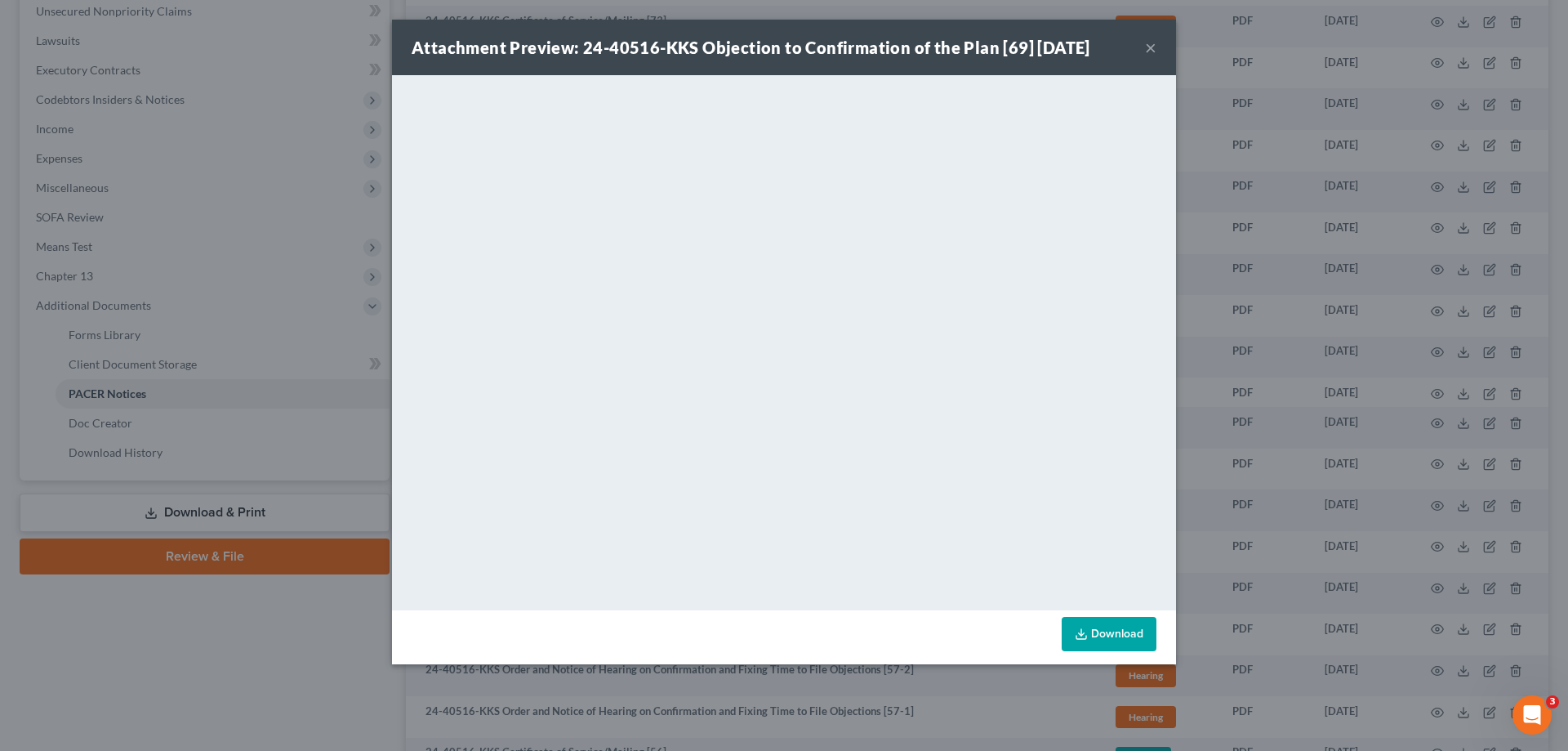
click at [1233, 359] on div "Attachment Preview: 24-40516-KKS Objection to Confirmation of the Plan [69] [DA…" at bounding box center [784, 375] width 1568 height 751
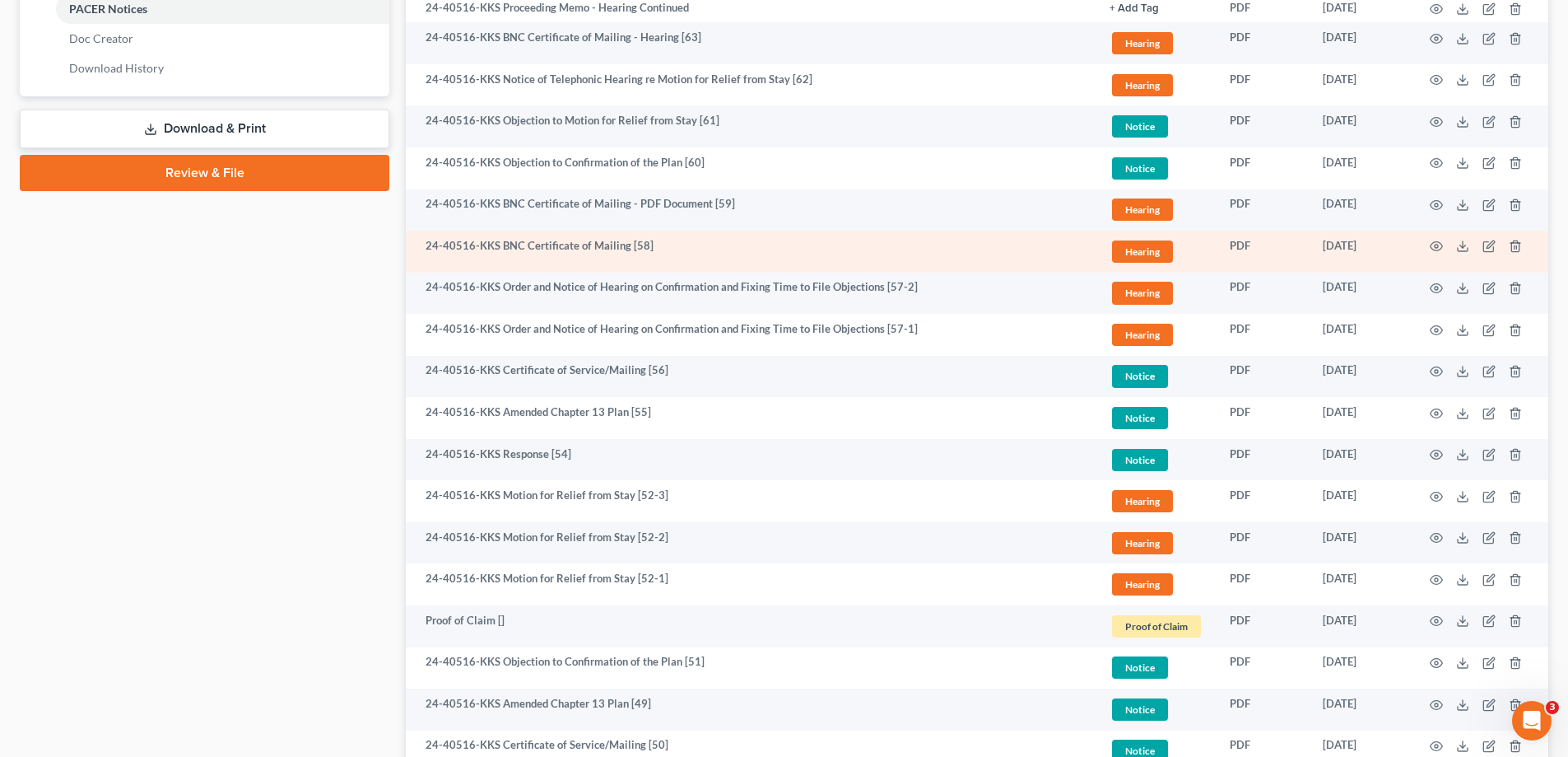
scroll to position [823, 0]
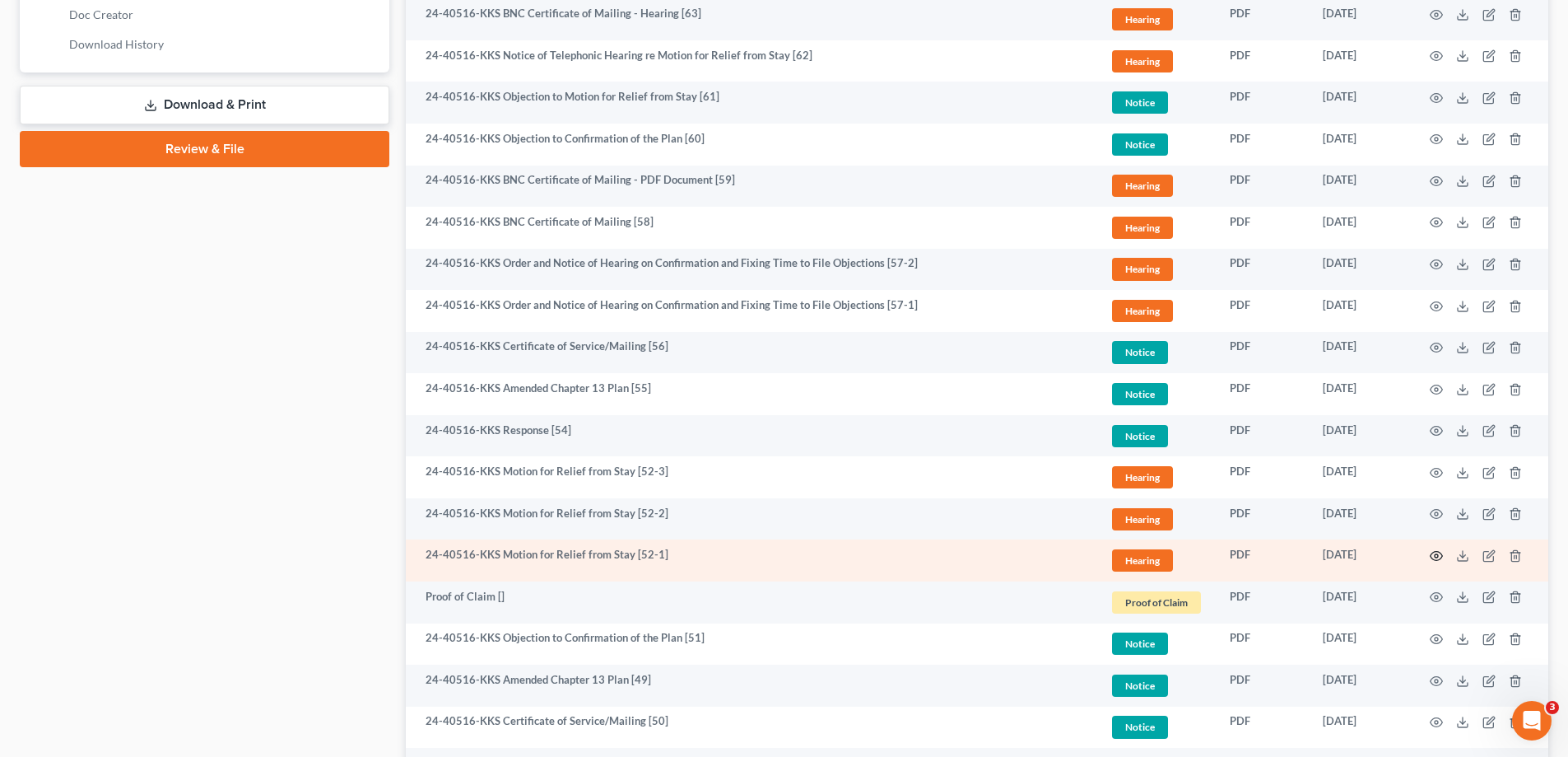
click at [1438, 554] on icon "button" at bounding box center [1436, 556] width 13 height 13
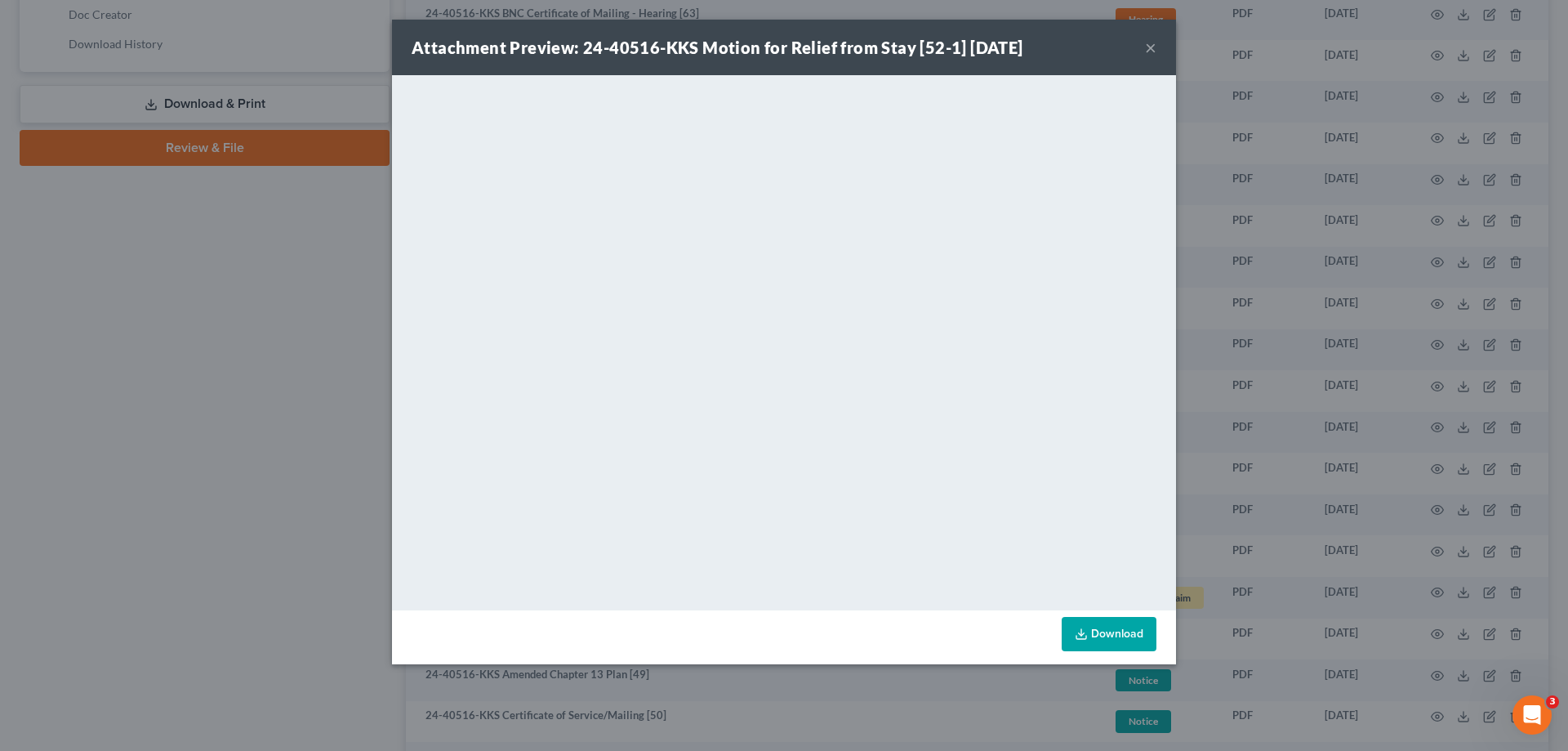
click at [206, 434] on div "Attachment Preview: 24-40516-KKS Motion for Relief from Stay [52-1] [DATE] × Do…" at bounding box center [784, 375] width 1568 height 751
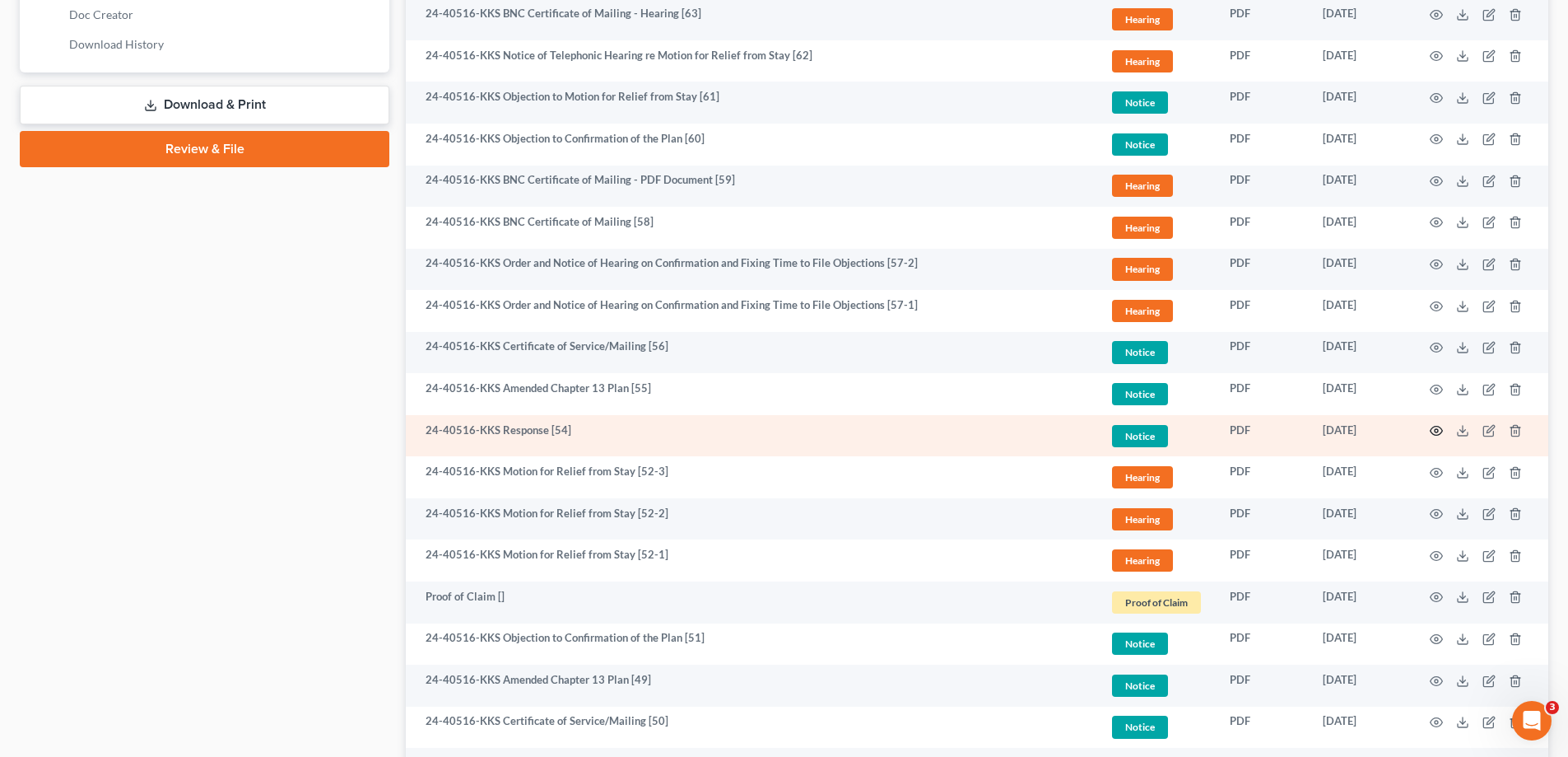
click at [1436, 429] on circle "button" at bounding box center [1436, 431] width 4 height 4
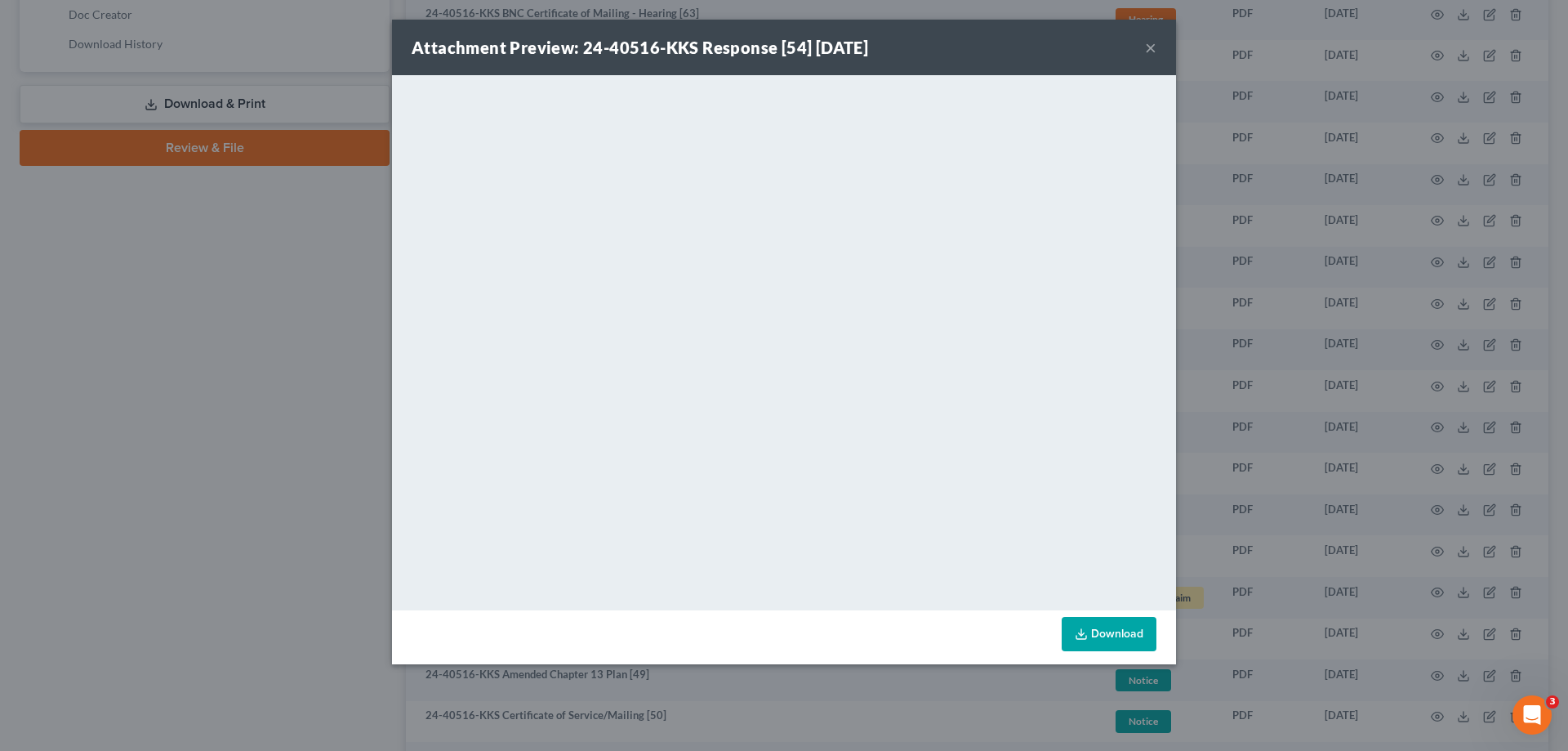
click at [66, 397] on div "Attachment Preview: 24-40516-KKS Response [54] [DATE] × <object ng-attr-data='[…" at bounding box center [784, 375] width 1568 height 751
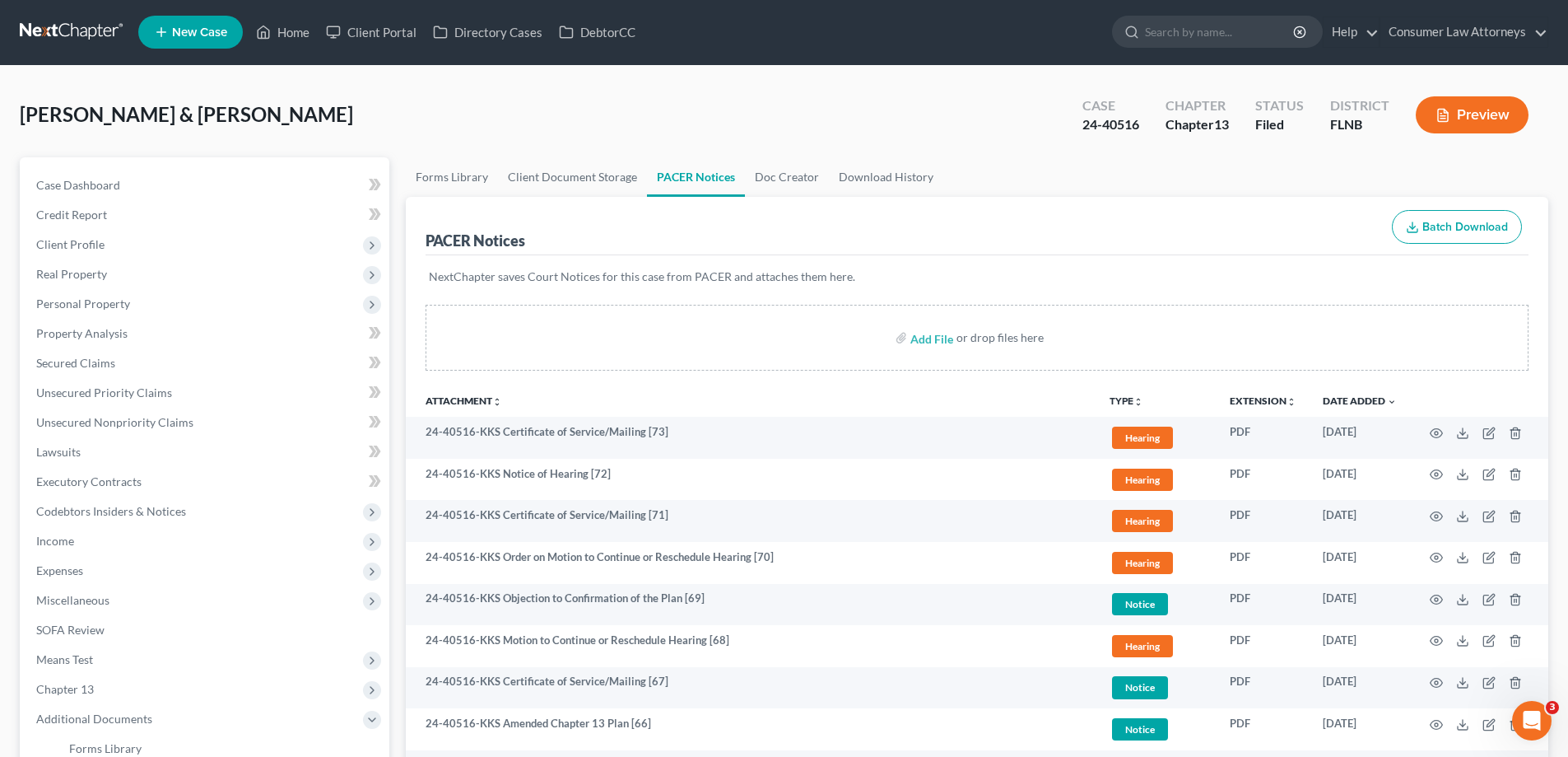
scroll to position [0, 0]
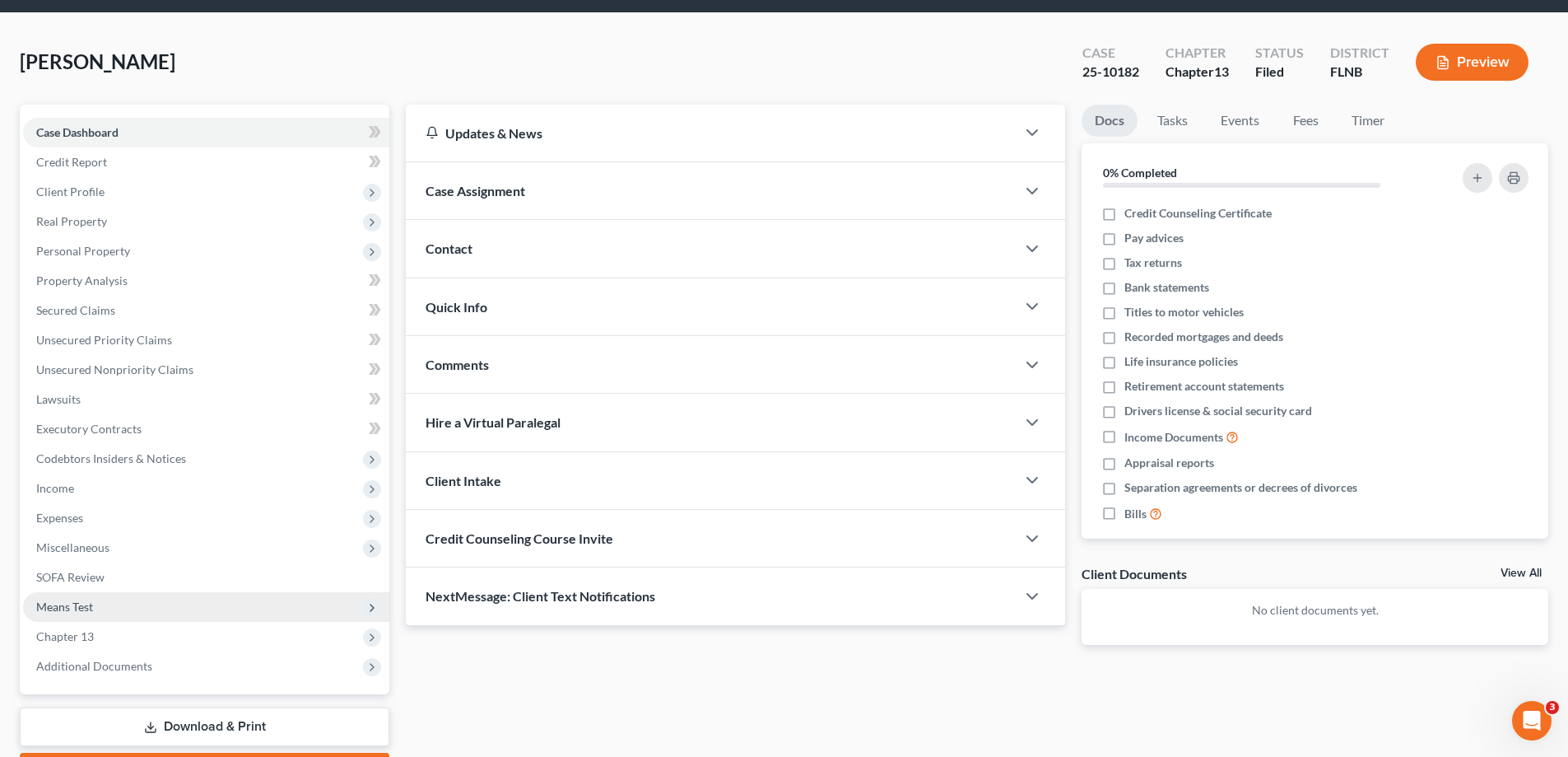
scroll to position [148, 0]
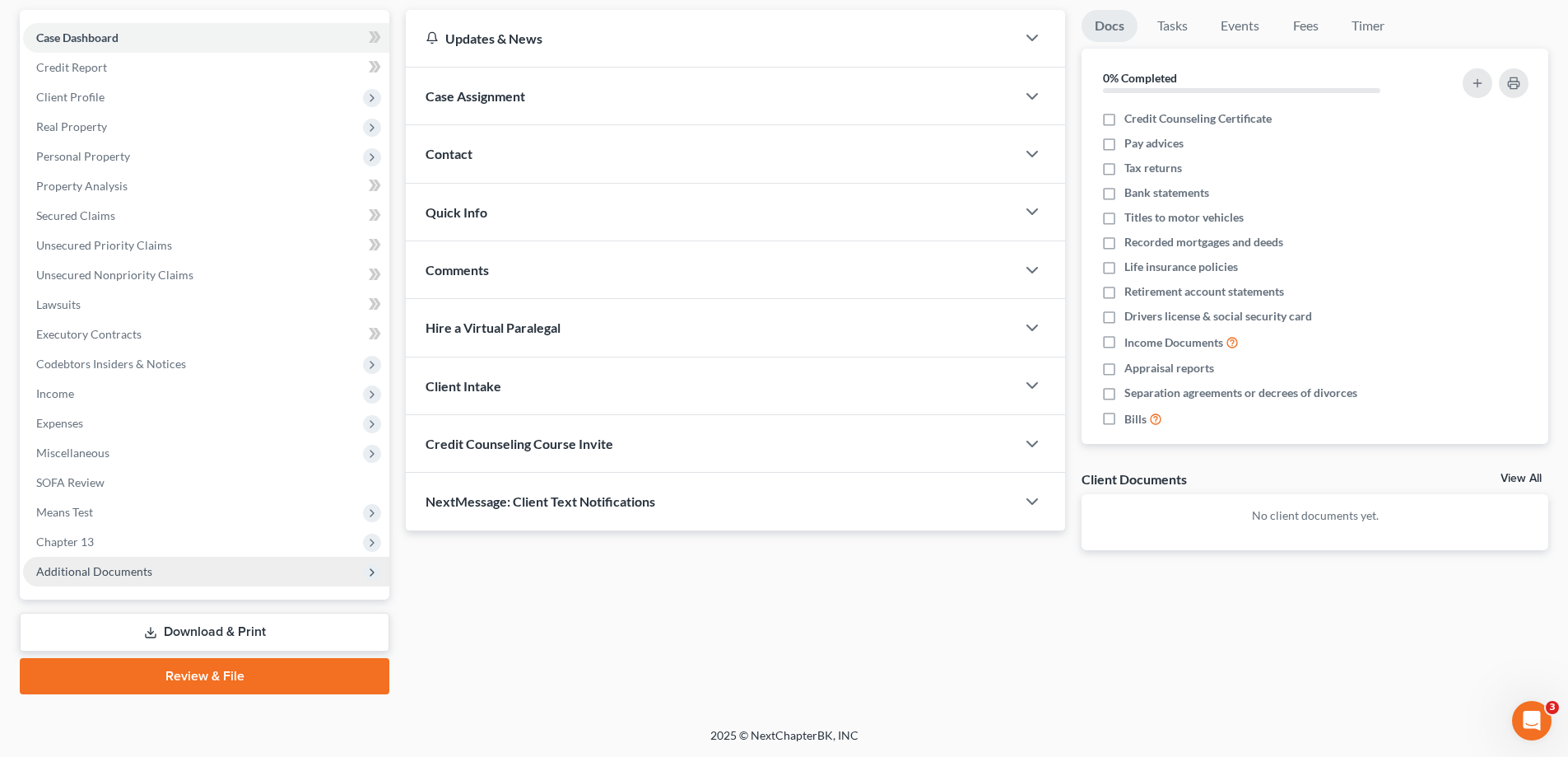
click at [89, 571] on span "Additional Documents" at bounding box center [94, 571] width 116 height 14
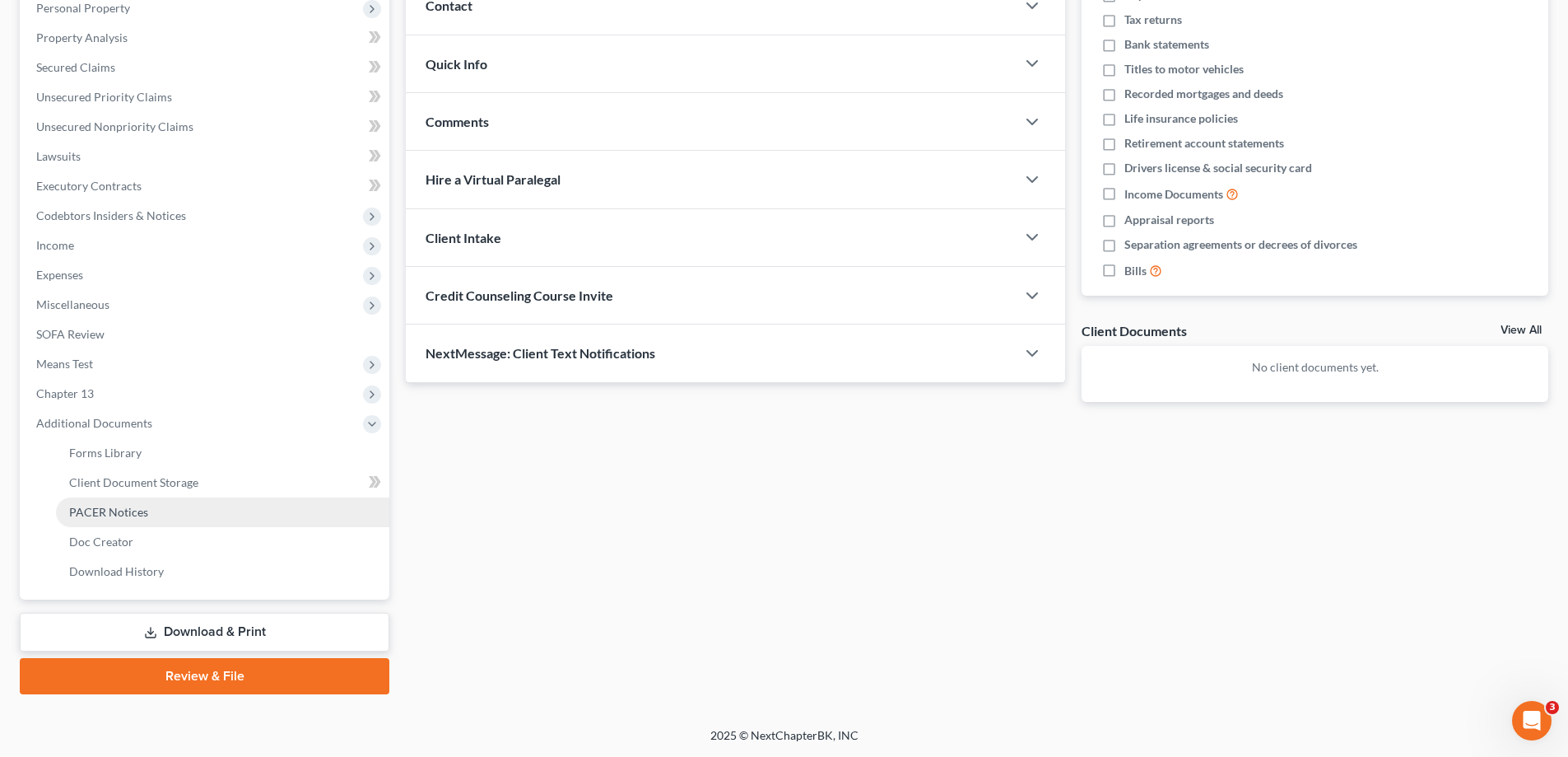
click at [87, 521] on link "PACER Notices" at bounding box center [222, 512] width 333 height 30
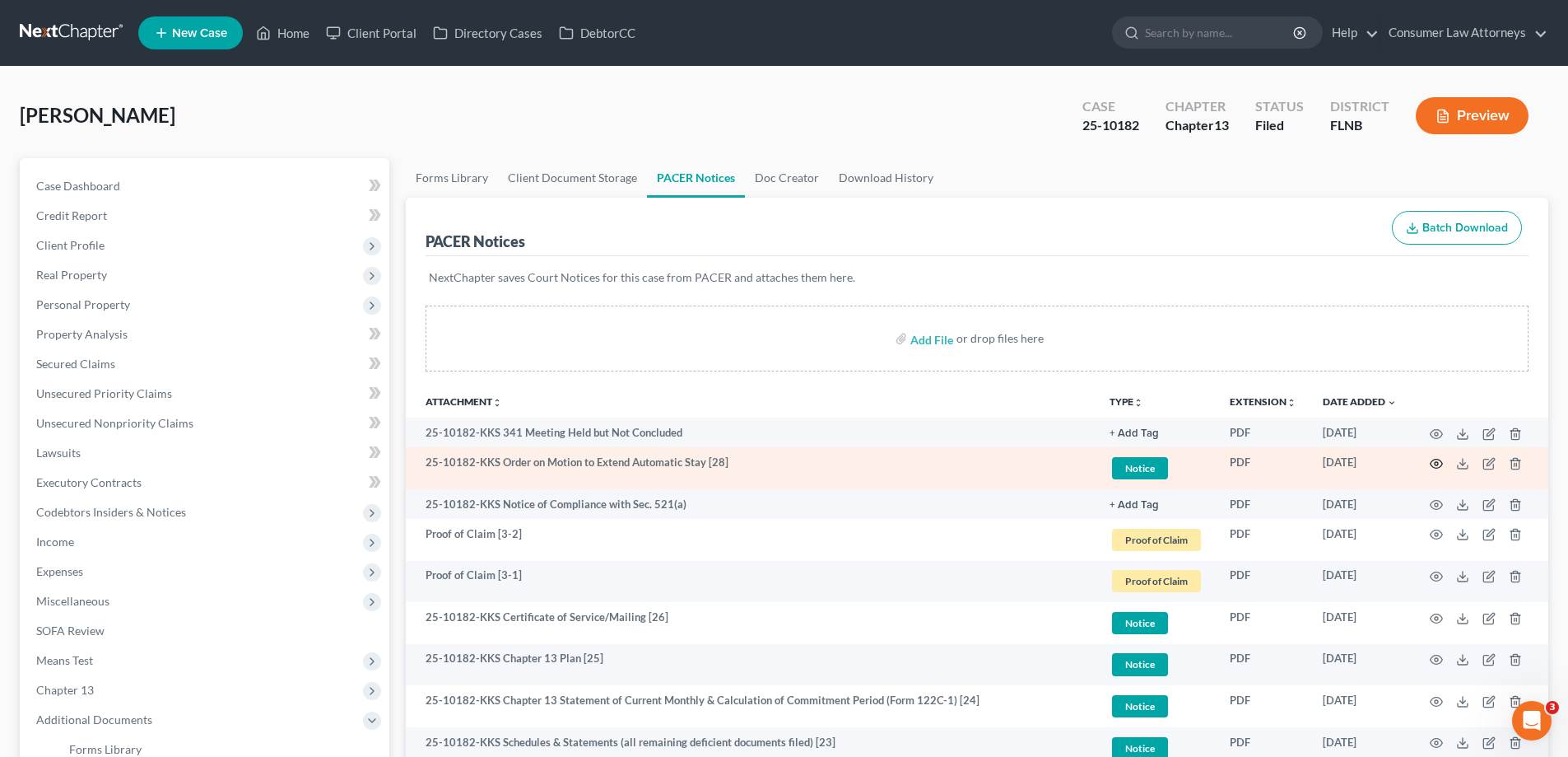
click at [1434, 464] on circle "button" at bounding box center [1436, 464] width 4 height 4
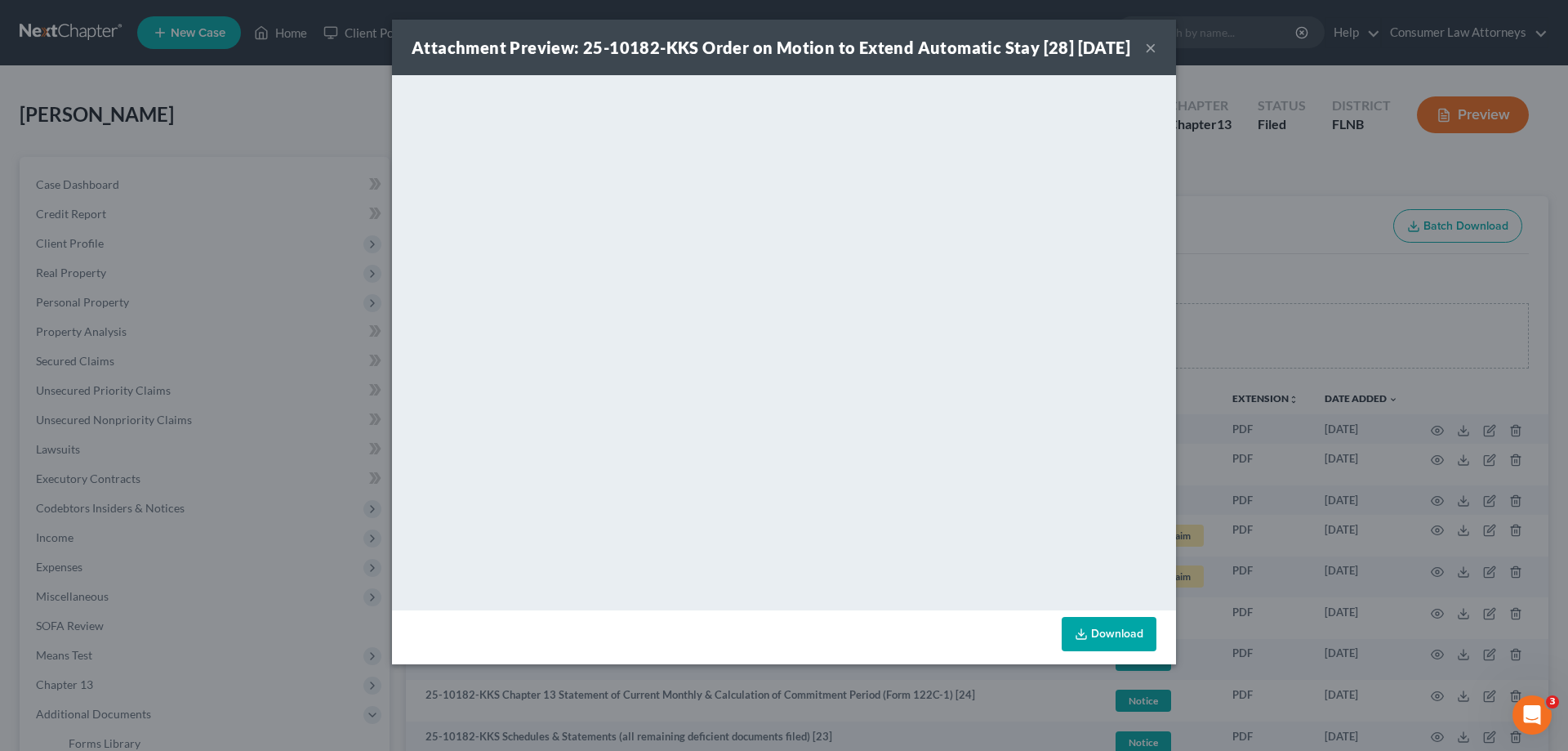
click at [1378, 310] on div "Attachment Preview: 25-10182-KKS Order on Motion to Extend Automatic Stay [28] …" at bounding box center [784, 375] width 1568 height 751
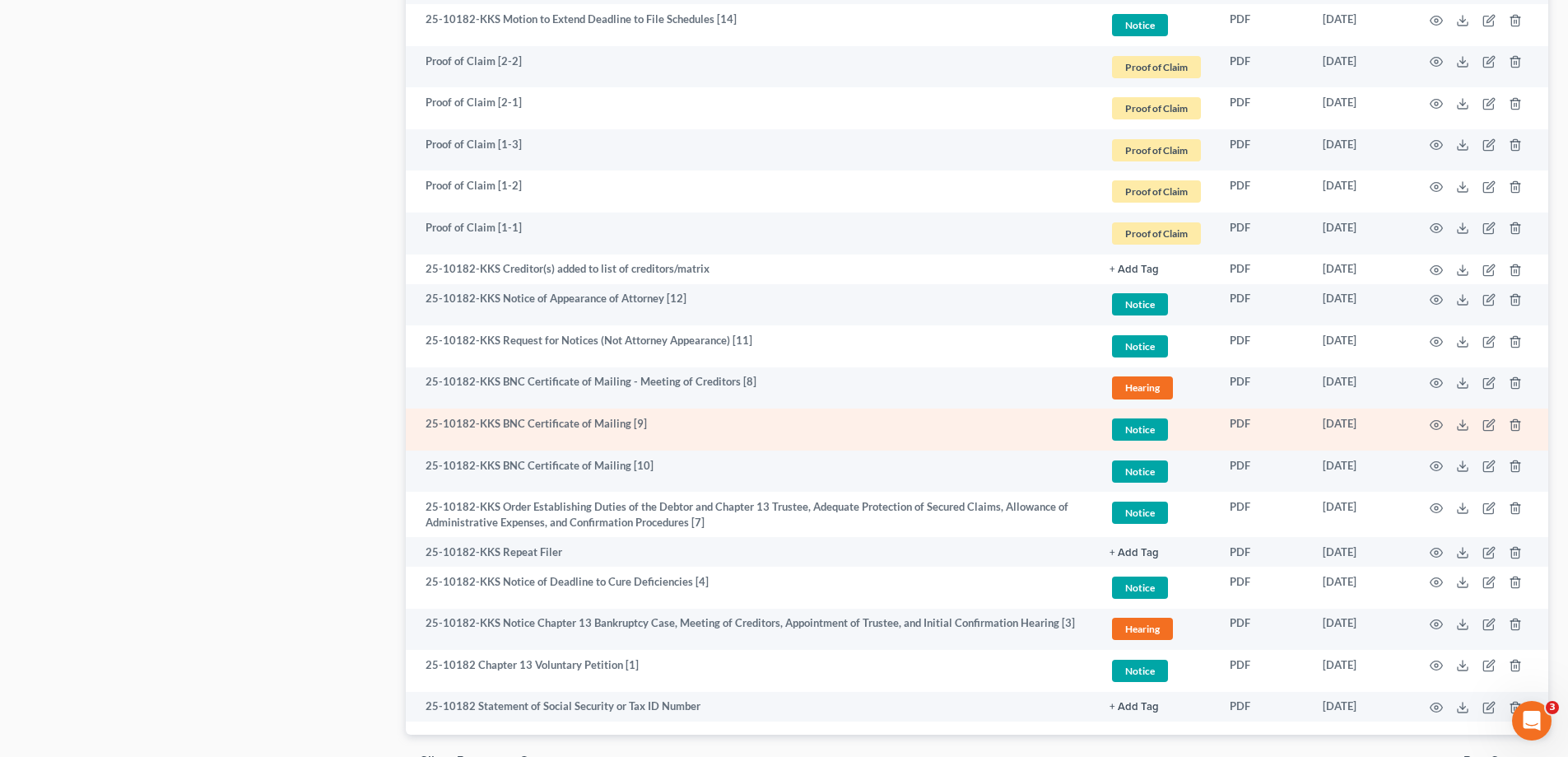
scroll to position [1179, 0]
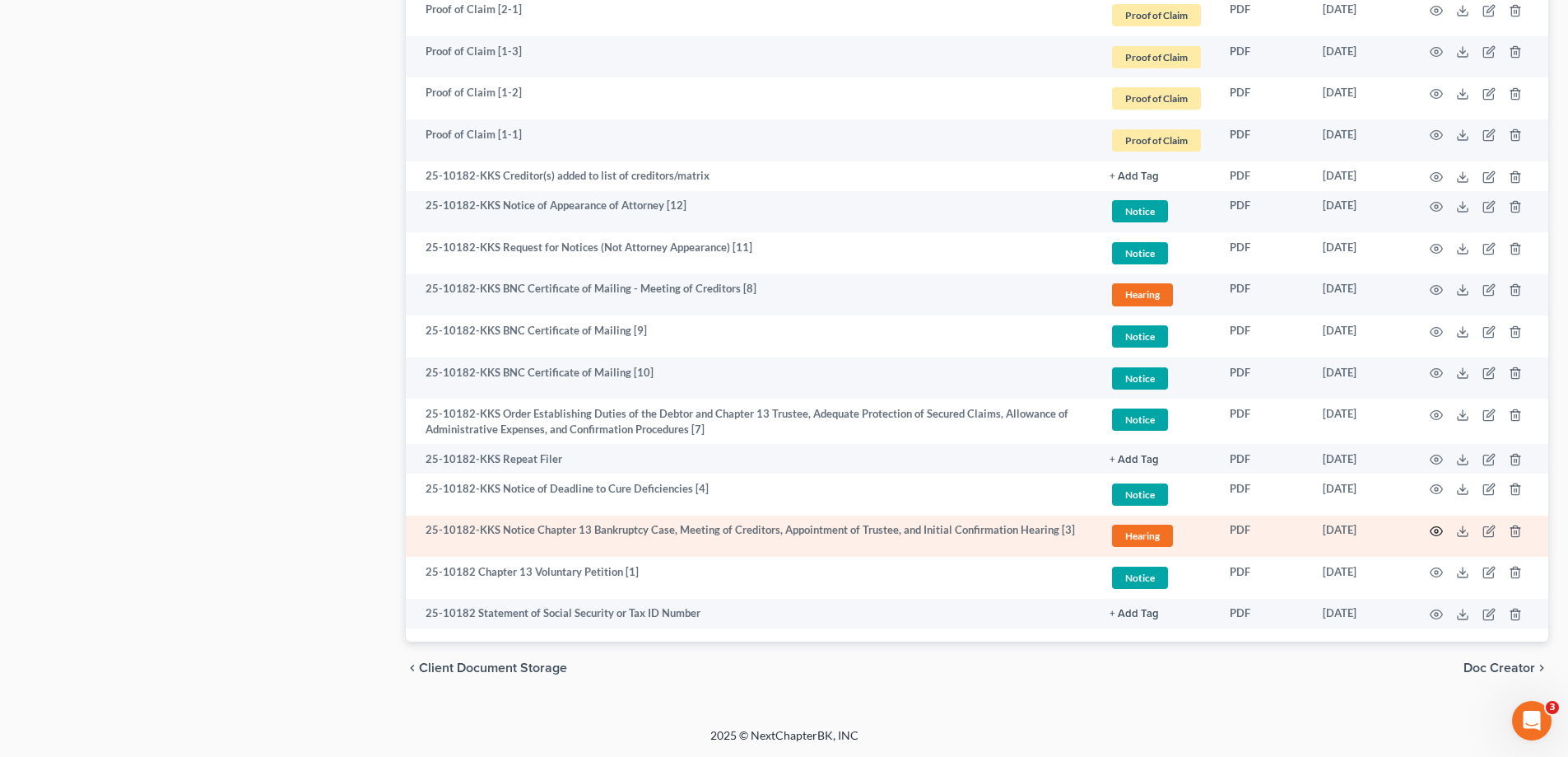
click at [1432, 529] on icon "button" at bounding box center [1436, 532] width 12 height 9
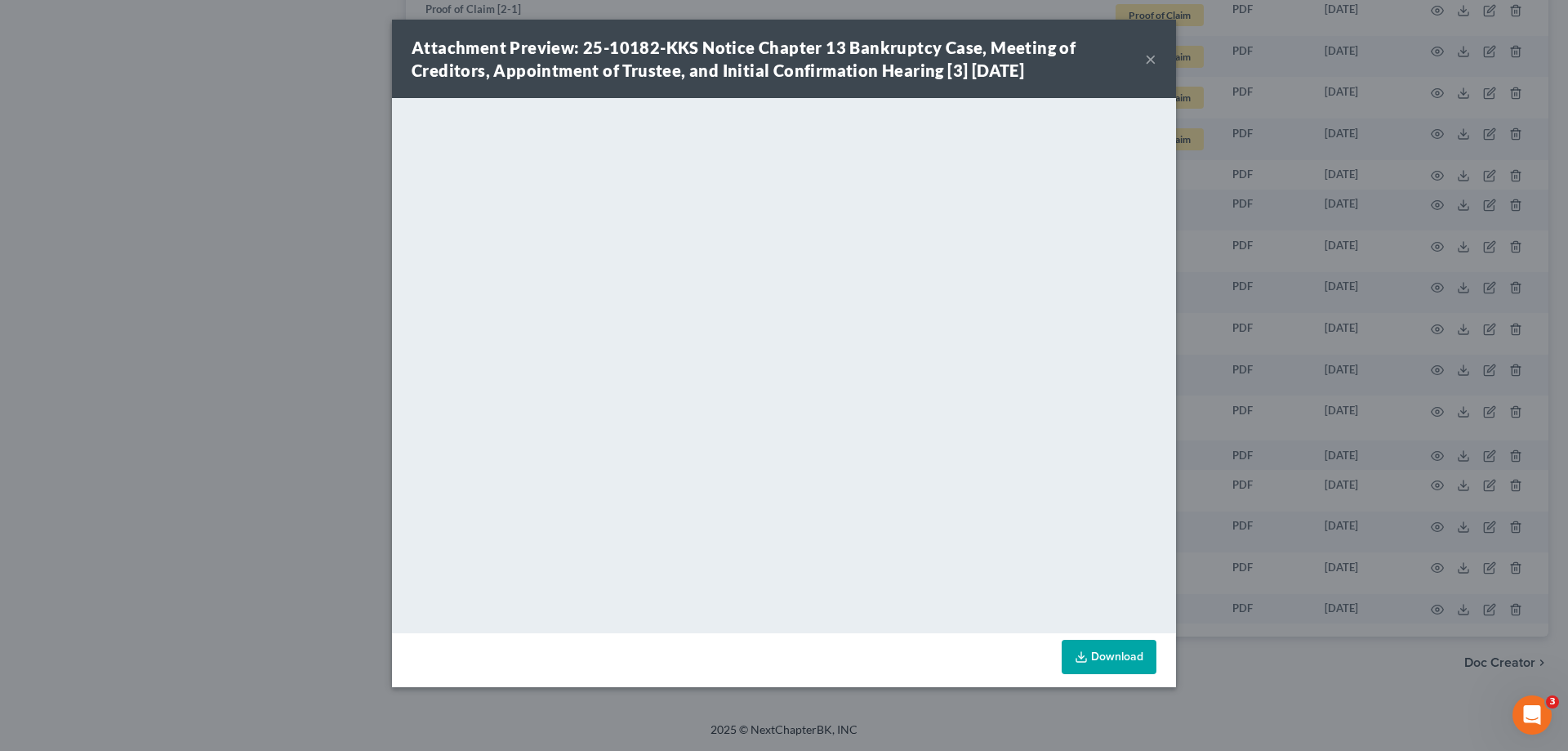
click at [166, 244] on div "Attachment Preview: 25-10182-KKS Notice Chapter 13 Bankruptcy Case, Meeting of …" at bounding box center [784, 375] width 1568 height 751
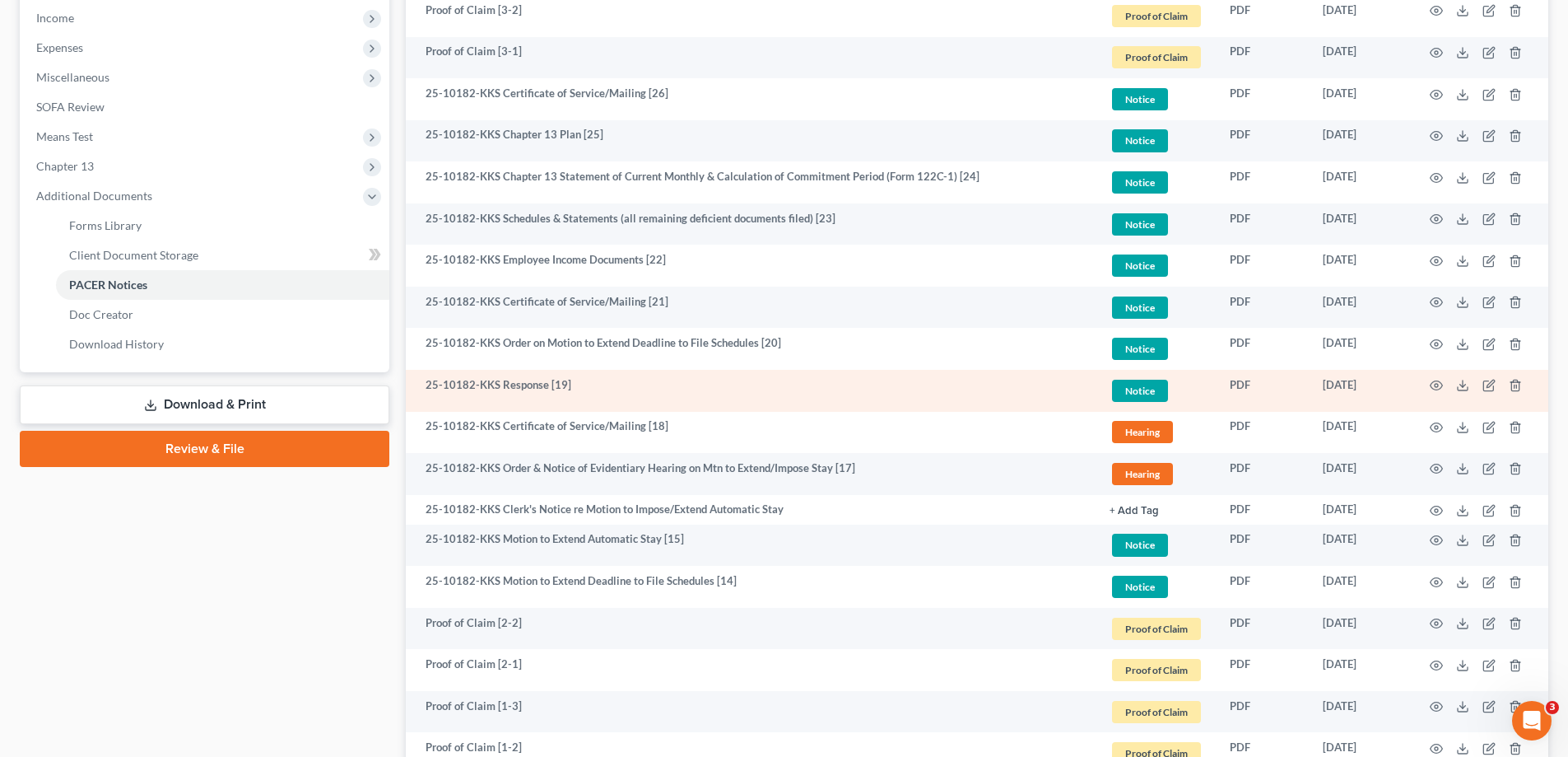
scroll to position [576, 0]
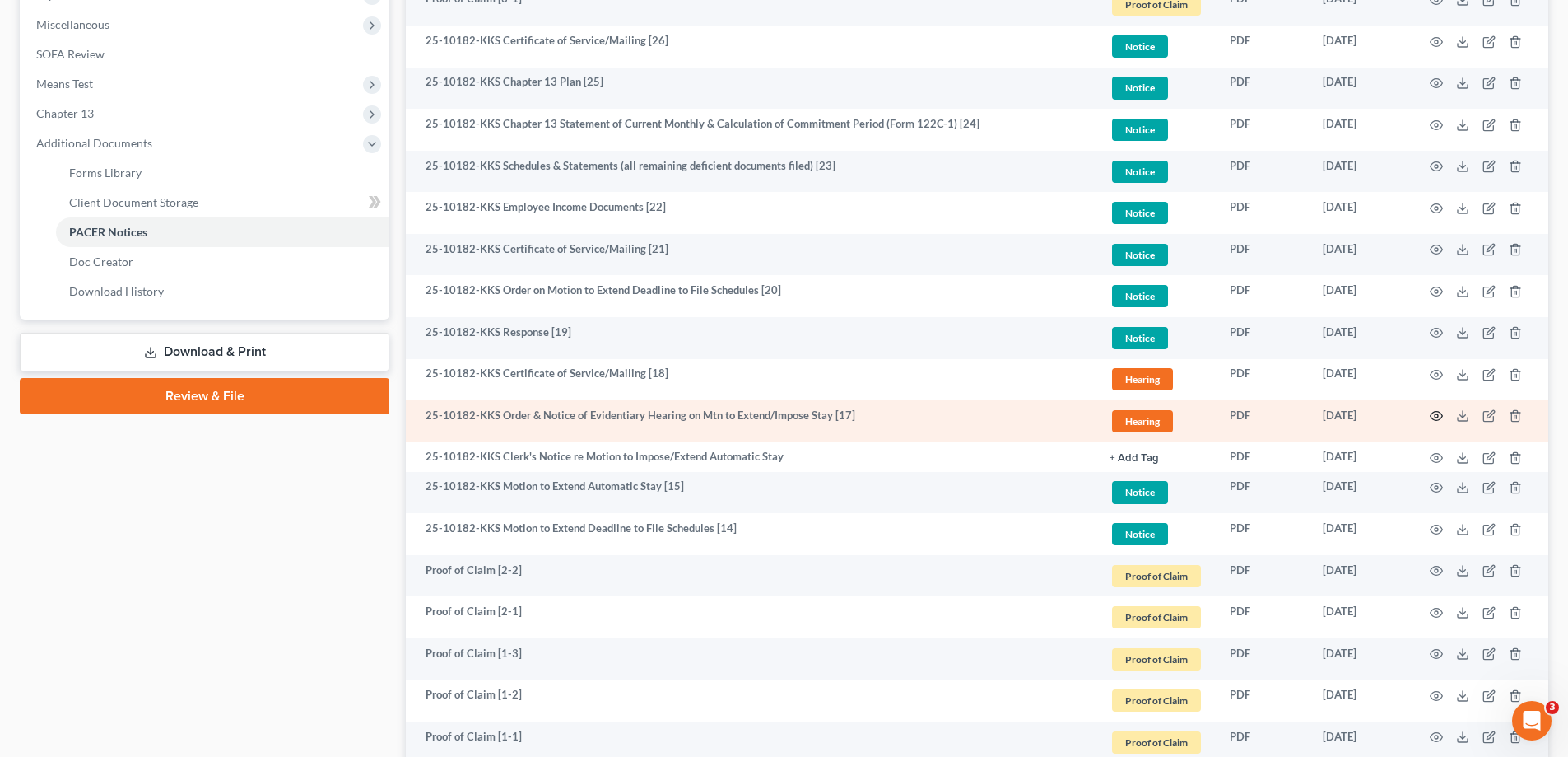
click at [1436, 412] on icon "button" at bounding box center [1436, 416] width 13 height 13
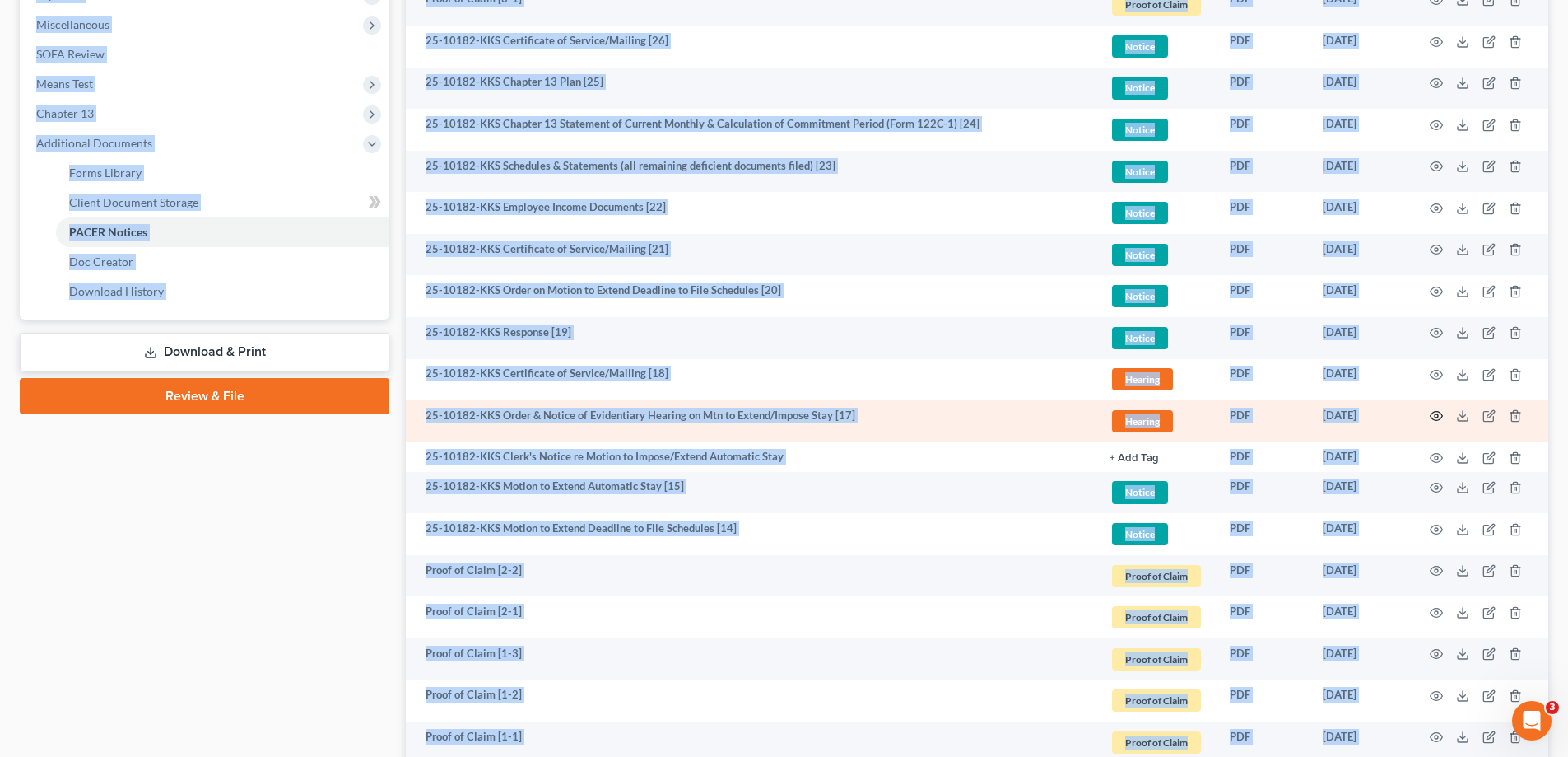
click at [1436, 416] on icon "button" at bounding box center [1436, 416] width 13 height 13
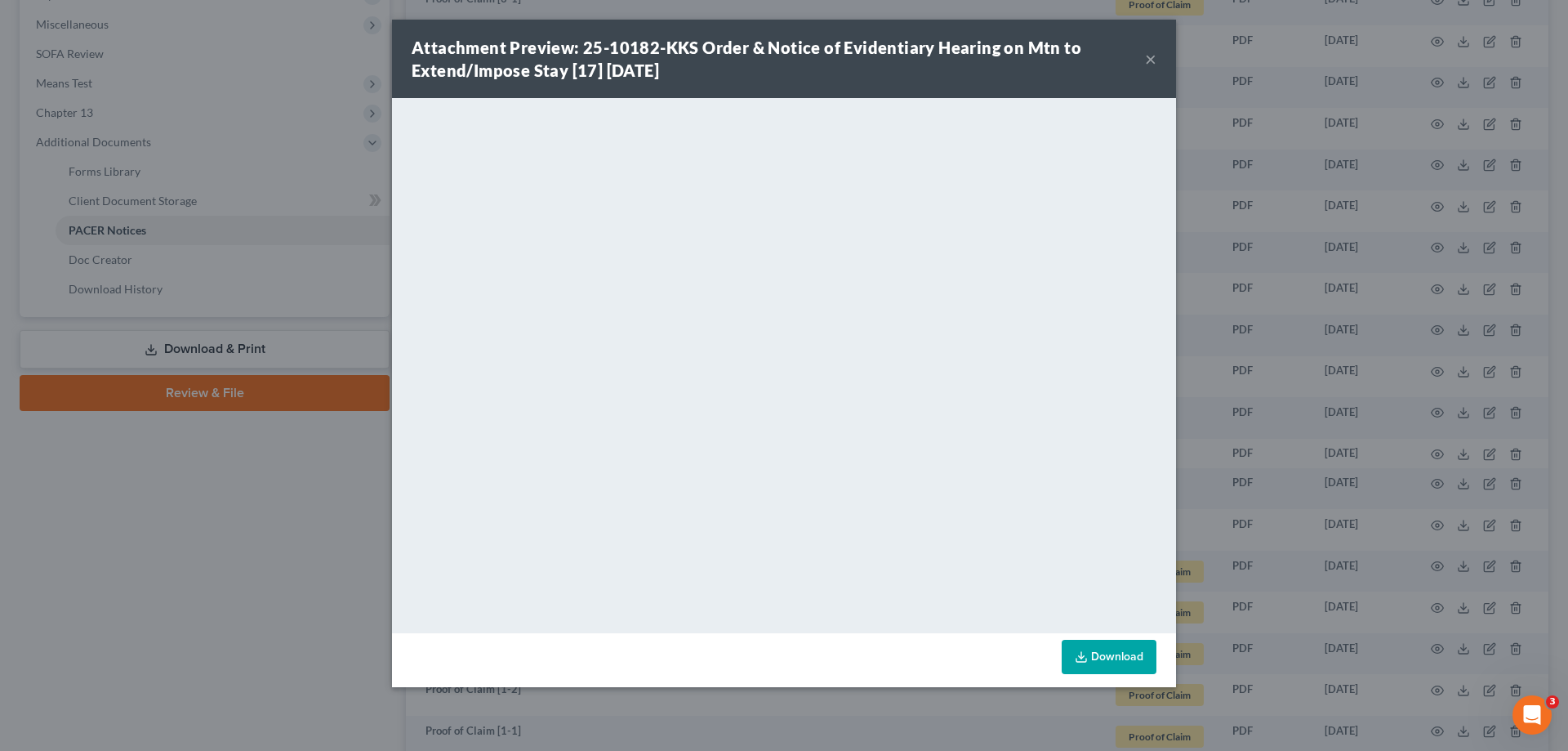
click at [269, 551] on div "Attachment Preview: 25-10182-KKS Order & Notice of Evidentiary Hearing on Mtn t…" at bounding box center [784, 375] width 1568 height 751
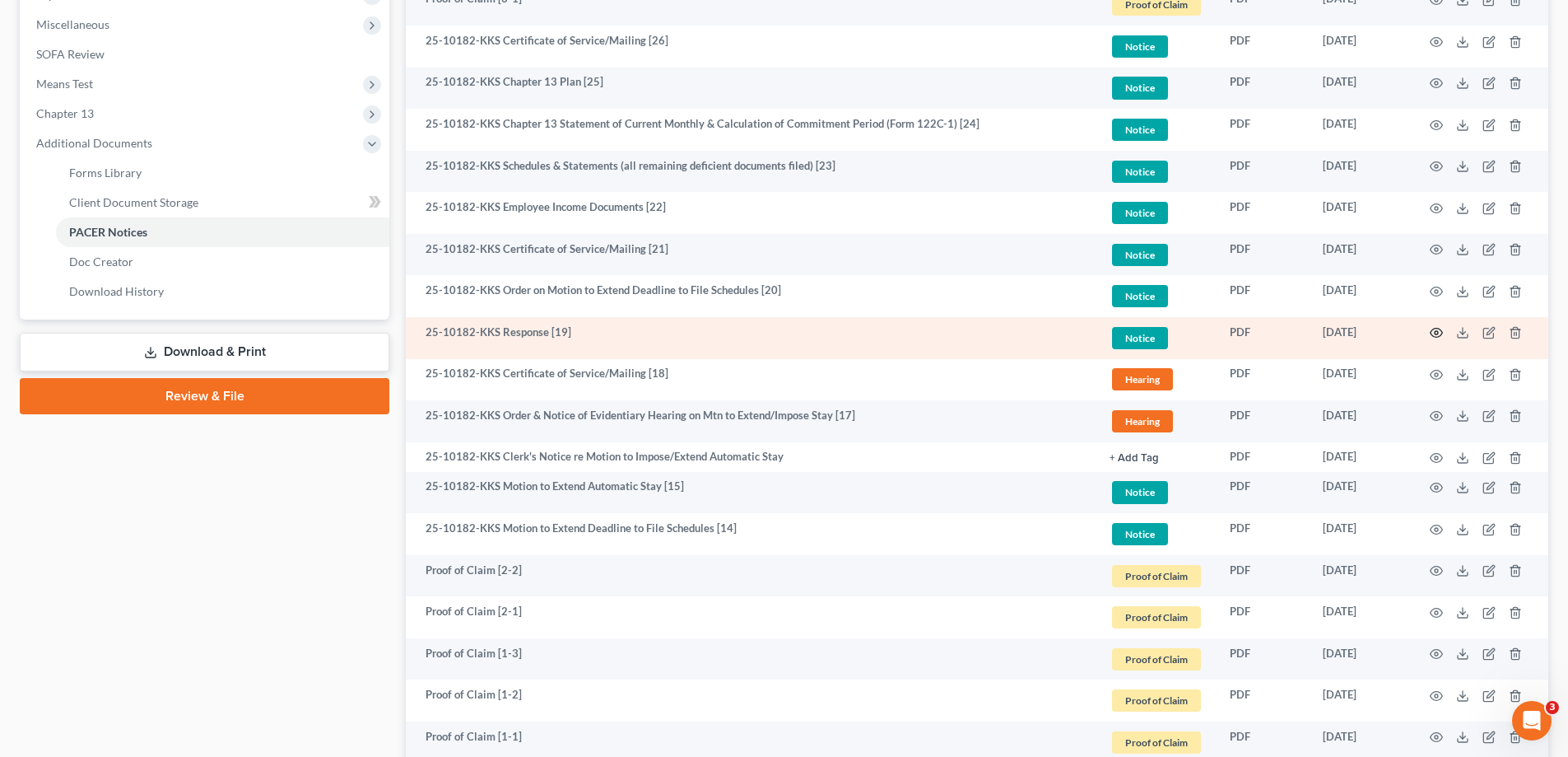
click at [1431, 331] on icon "button" at bounding box center [1436, 333] width 12 height 9
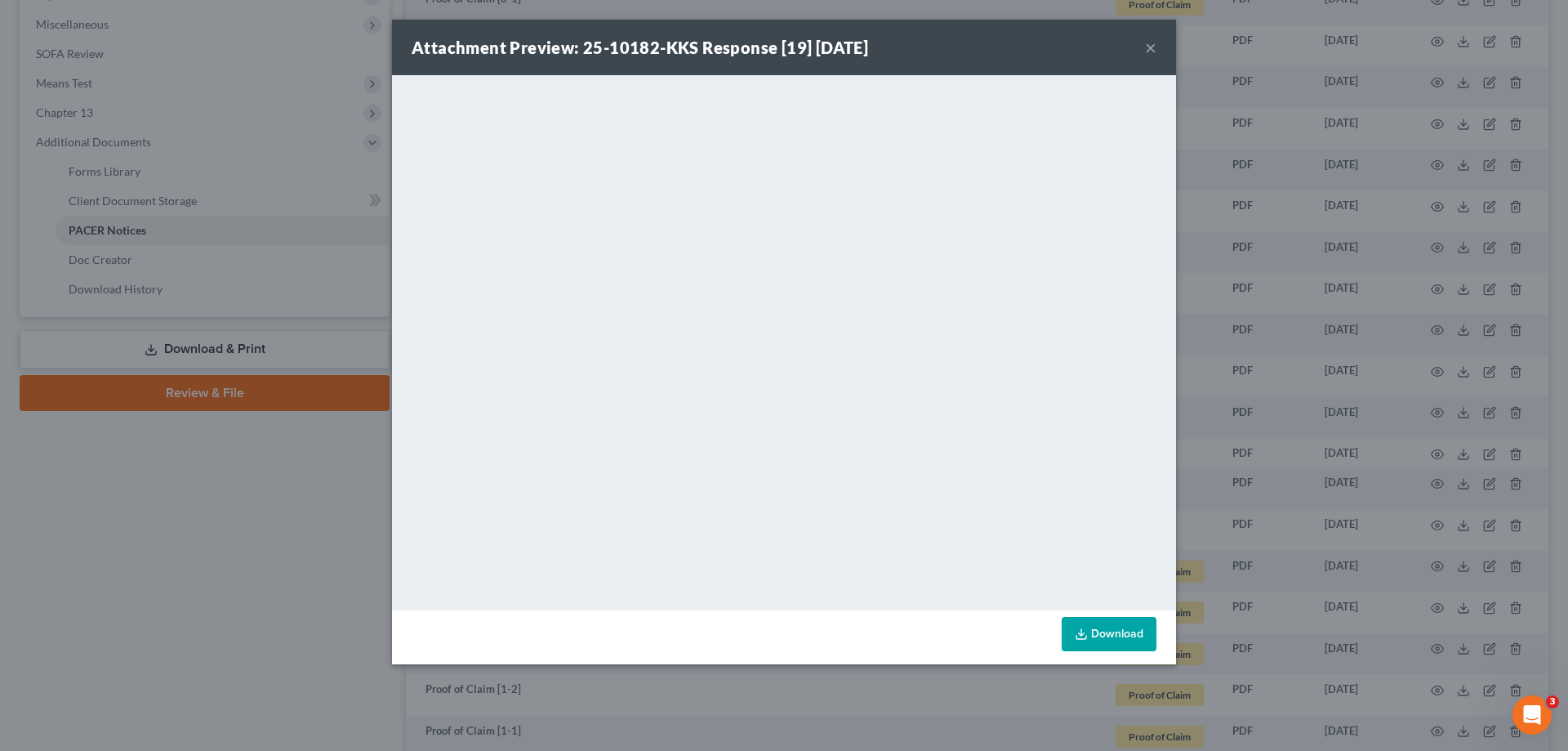
click at [224, 472] on div "Attachment Preview: 25-10182-KKS Response [19] 08/01/2025 × <object ng-attr-dat…" at bounding box center [784, 375] width 1568 height 751
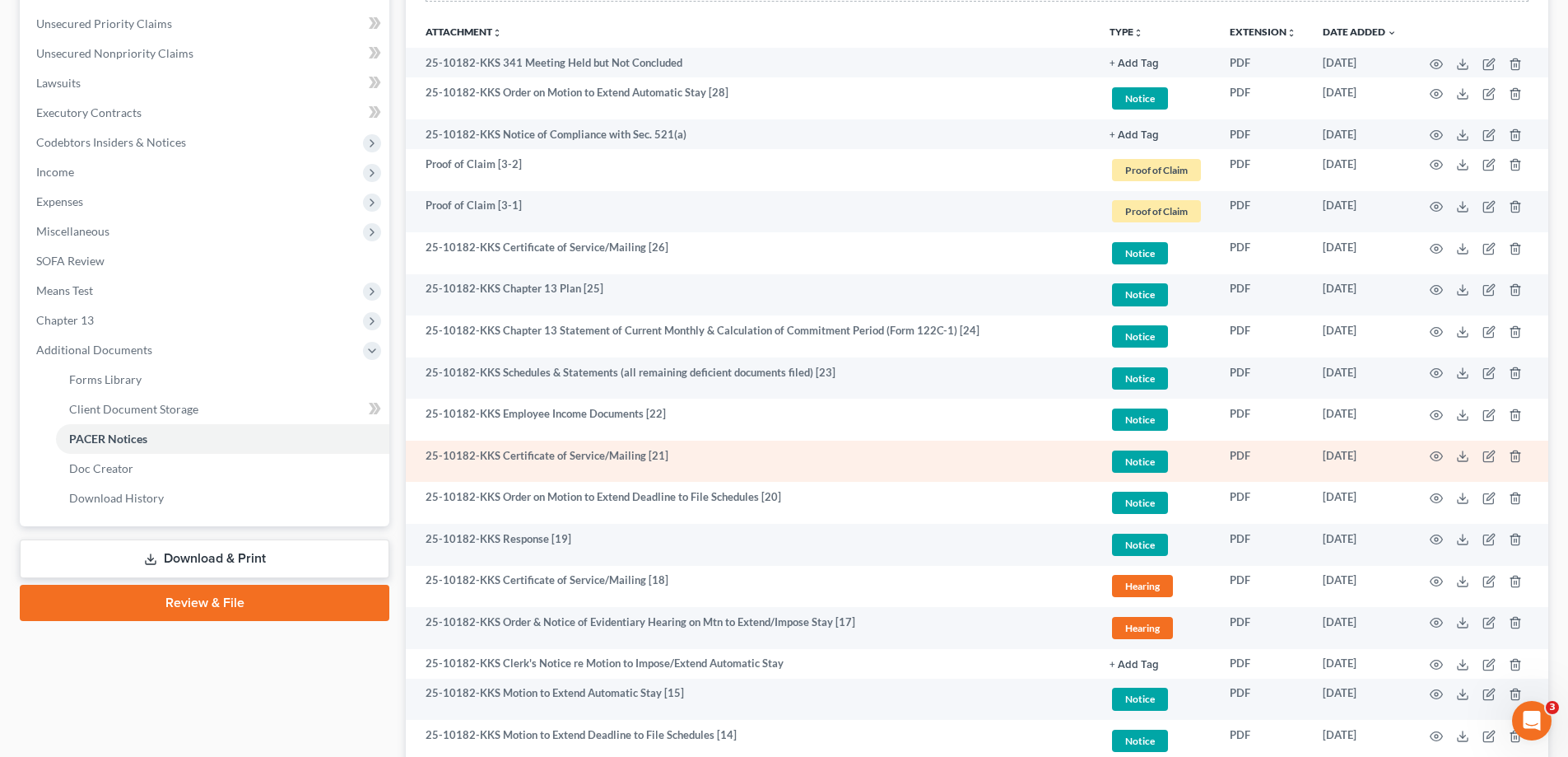
scroll to position [330, 0]
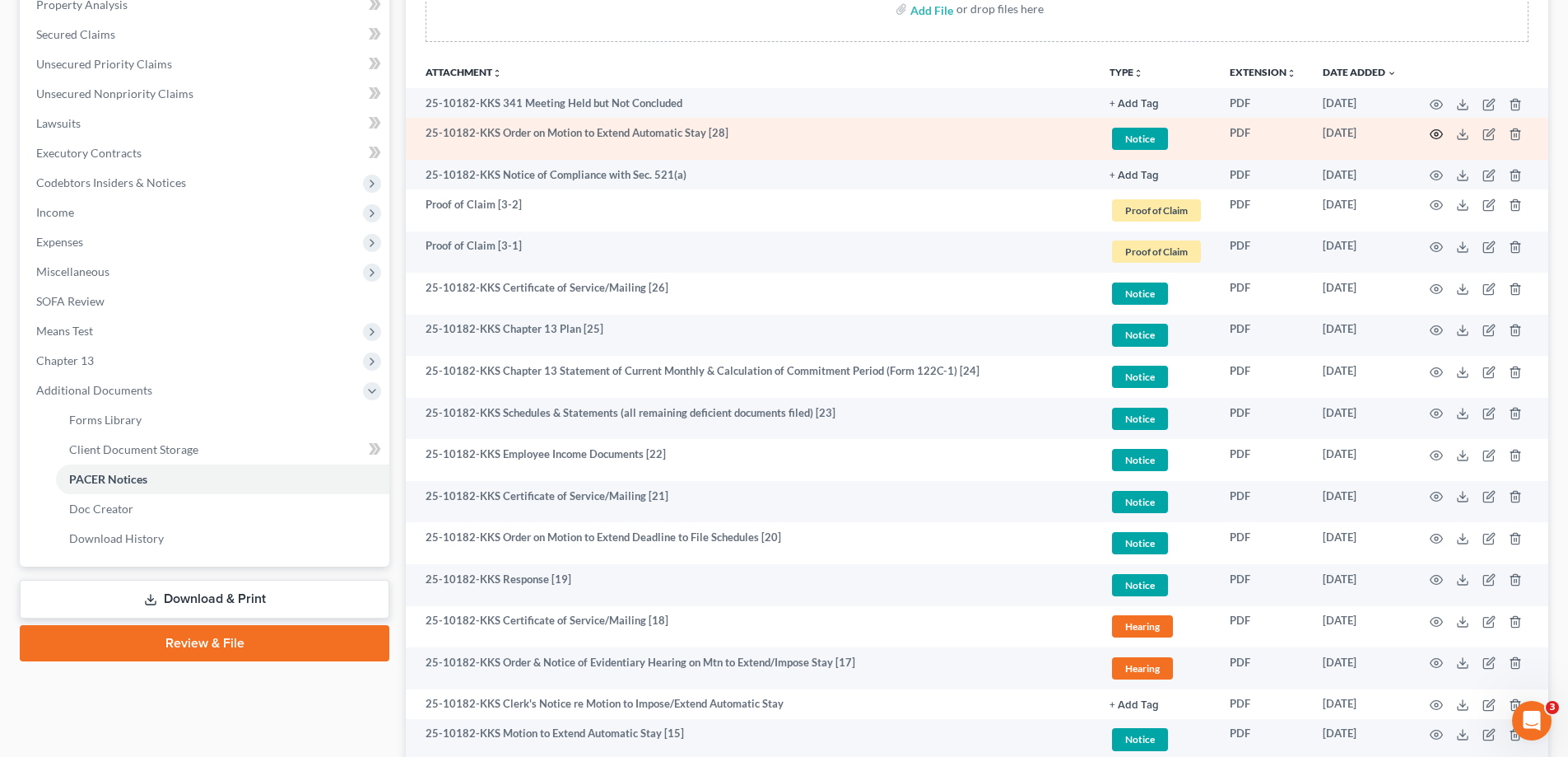
click at [1435, 131] on icon "button" at bounding box center [1436, 134] width 13 height 13
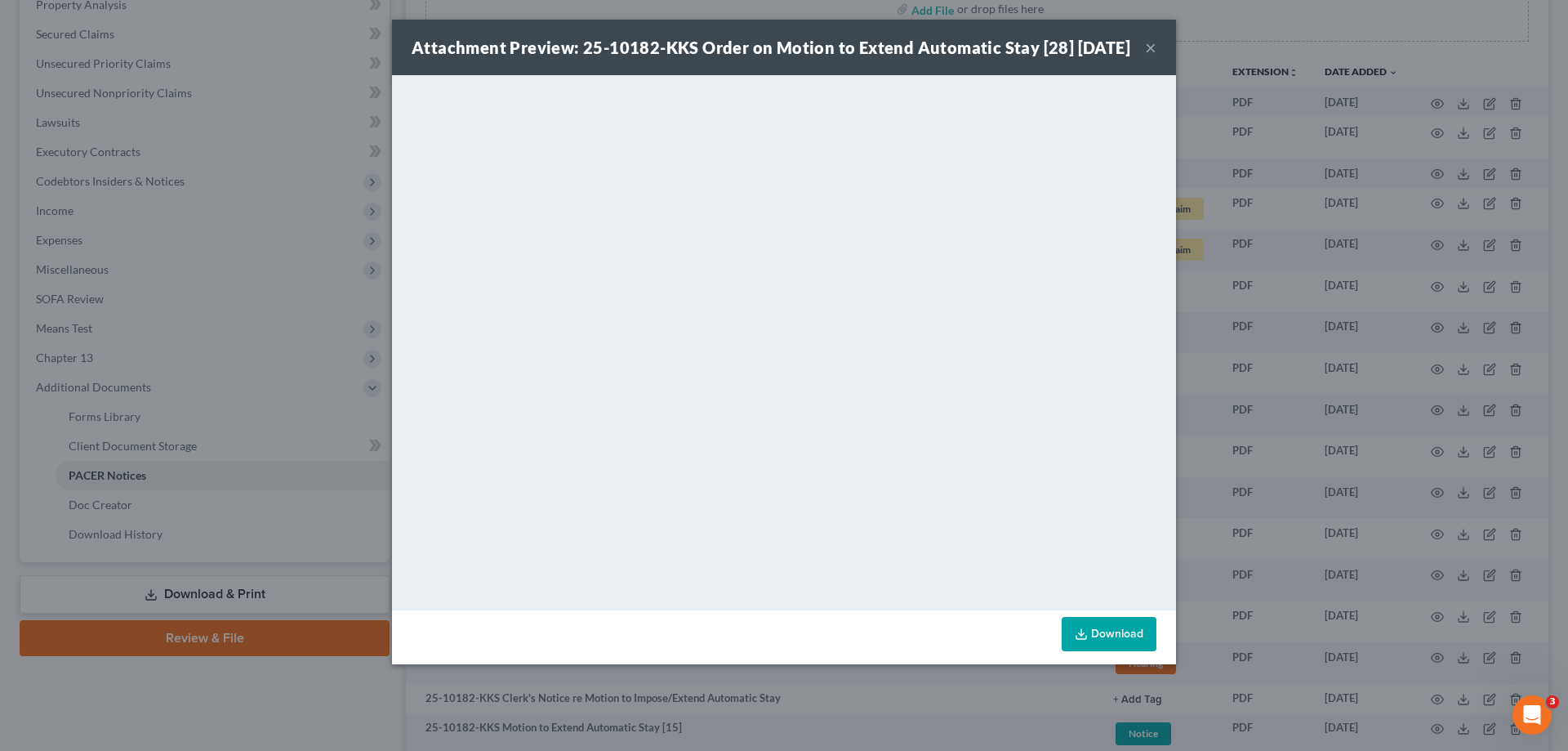
click at [186, 696] on div "Attachment Preview: 25-10182-KKS Order on Motion to Extend Automatic Stay [28] …" at bounding box center [784, 375] width 1568 height 751
